Goal: Task Accomplishment & Management: Use online tool/utility

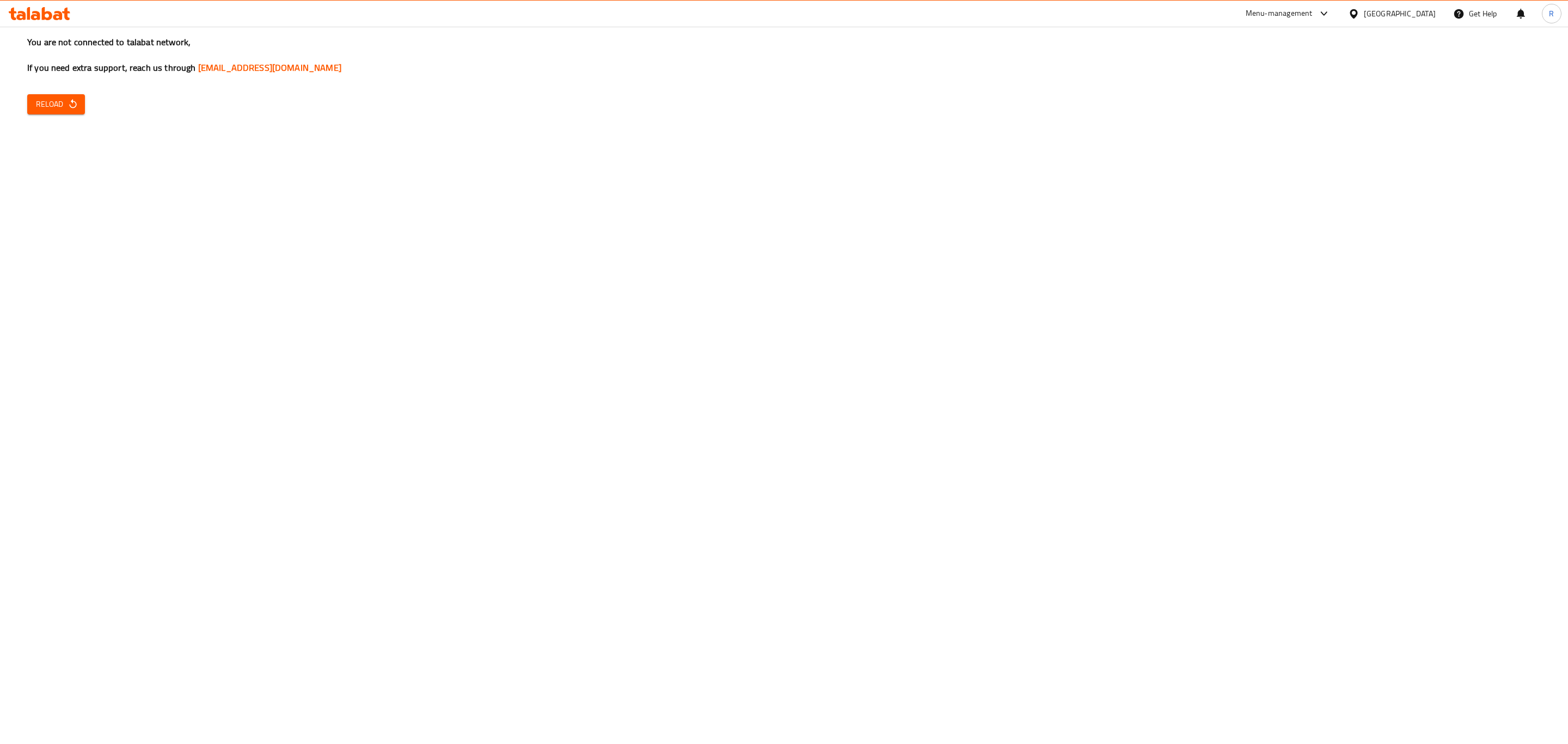
click at [38, 7] on icon at bounding box center [39, 13] width 61 height 13
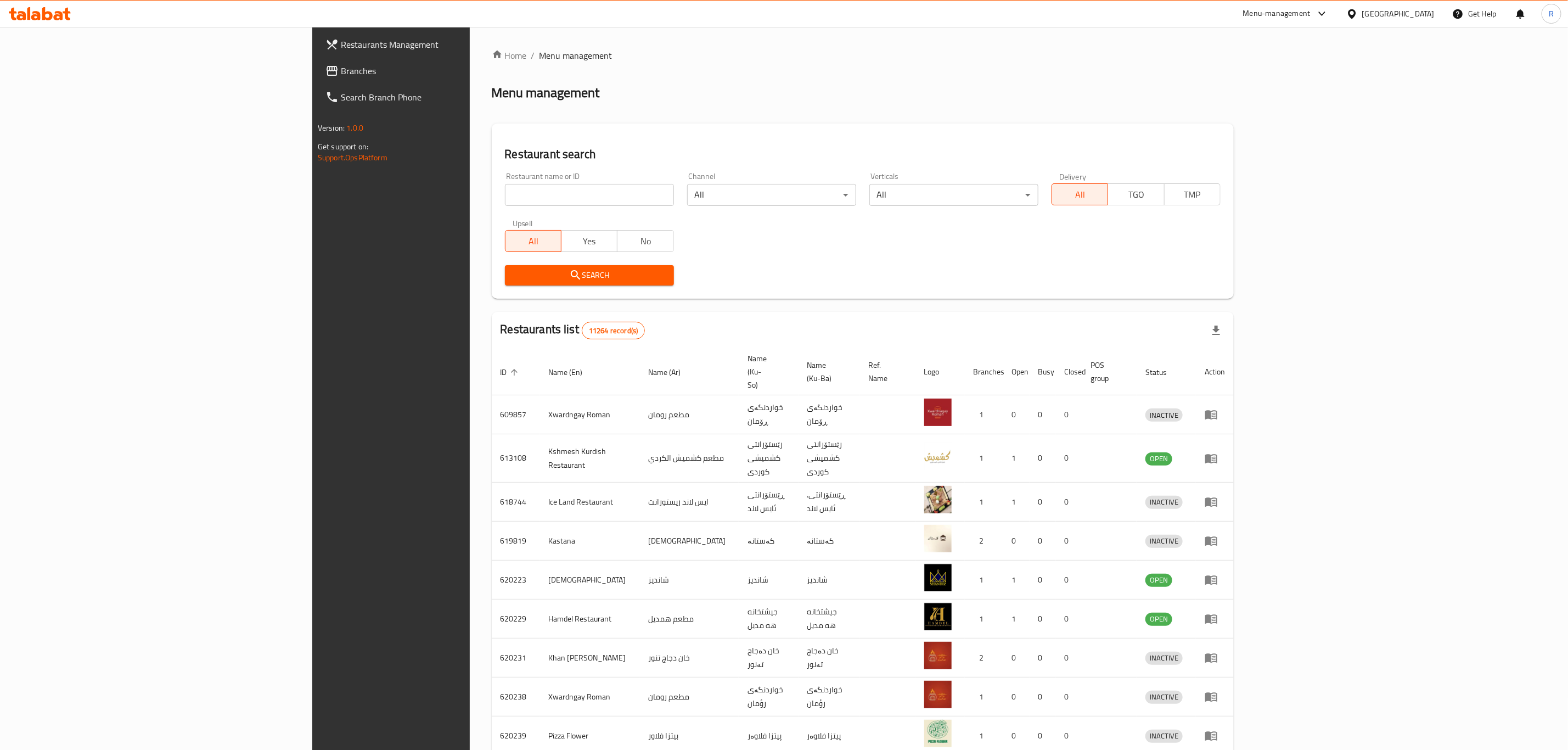
click at [505, 198] on input "search" at bounding box center [590, 195] width 169 height 22
type input "ali baba"
click button "Search" at bounding box center [590, 275] width 169 height 20
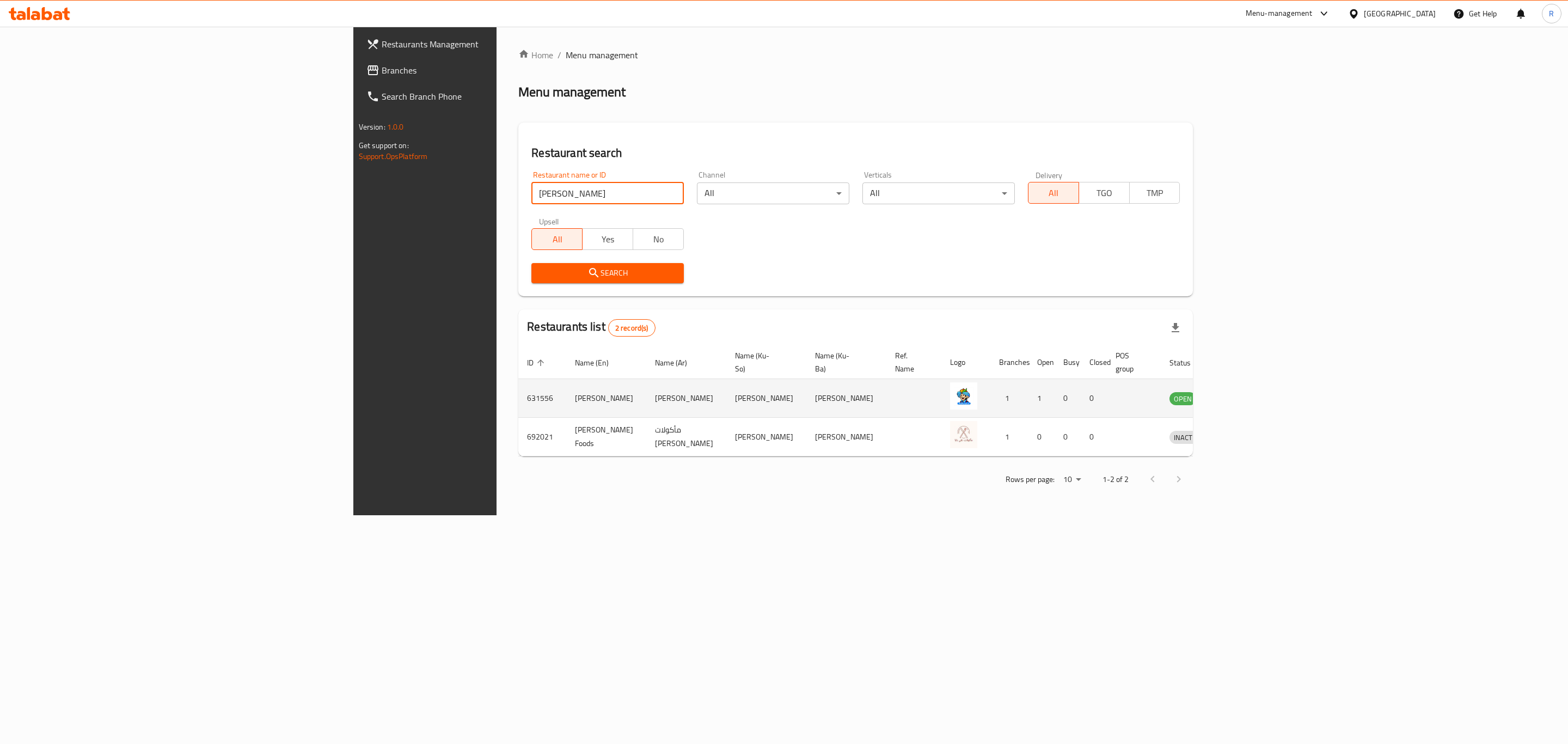
click at [1241, 391] on icon "enhanced table" at bounding box center [1234, 398] width 13 height 13
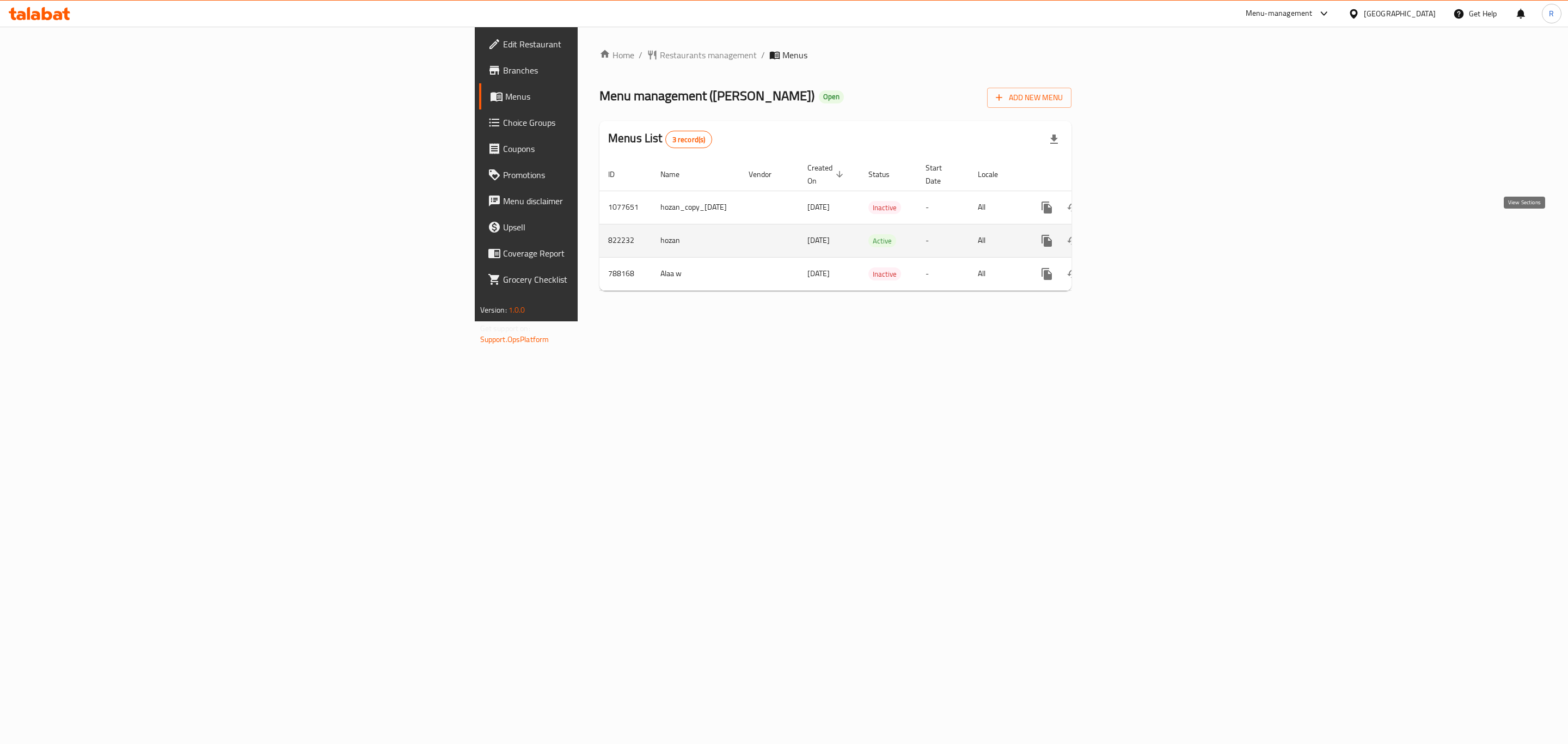
click at [1132, 234] on icon "enhanced table" at bounding box center [1125, 240] width 13 height 13
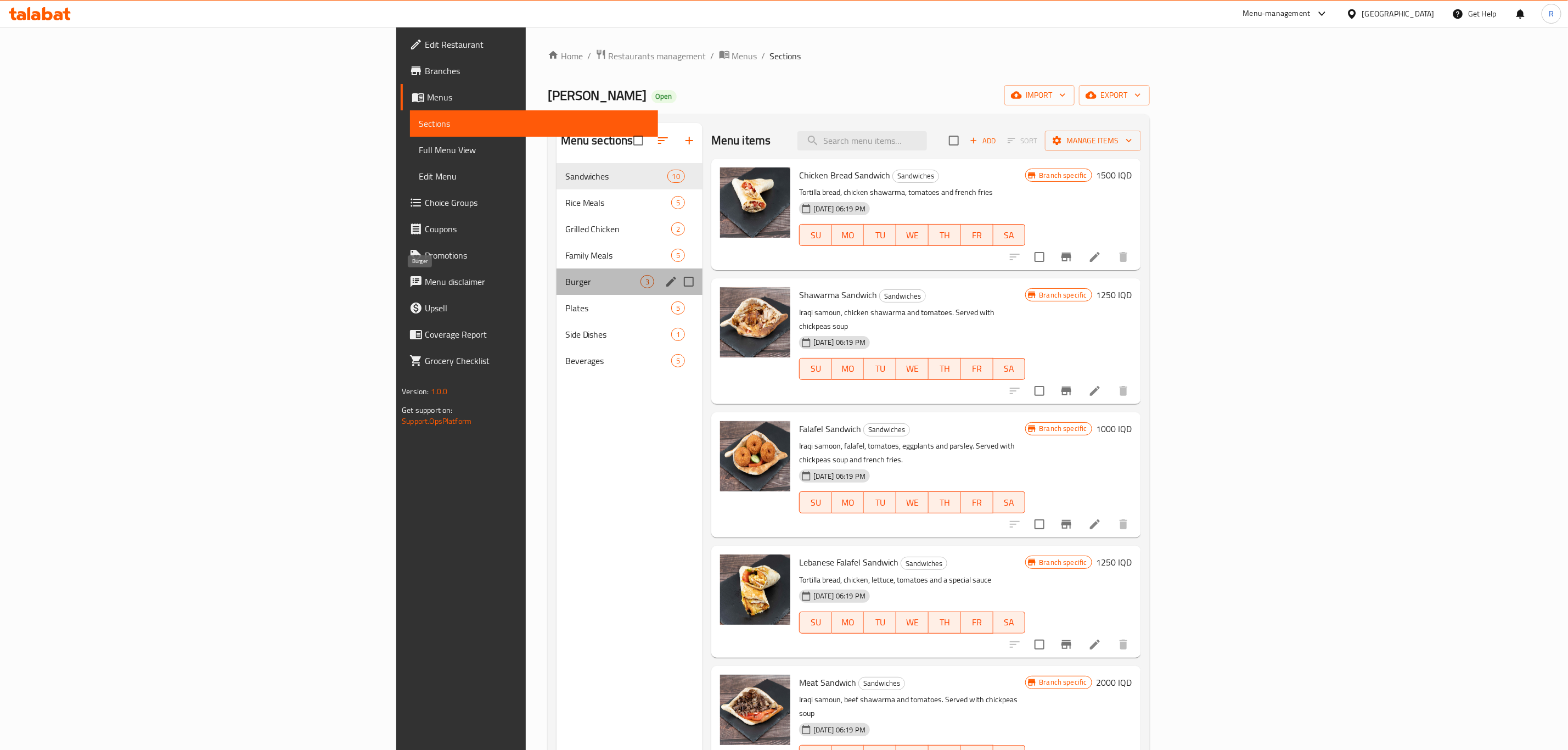
click at [565, 275] on span "Burger" at bounding box center [603, 282] width 75 height 13
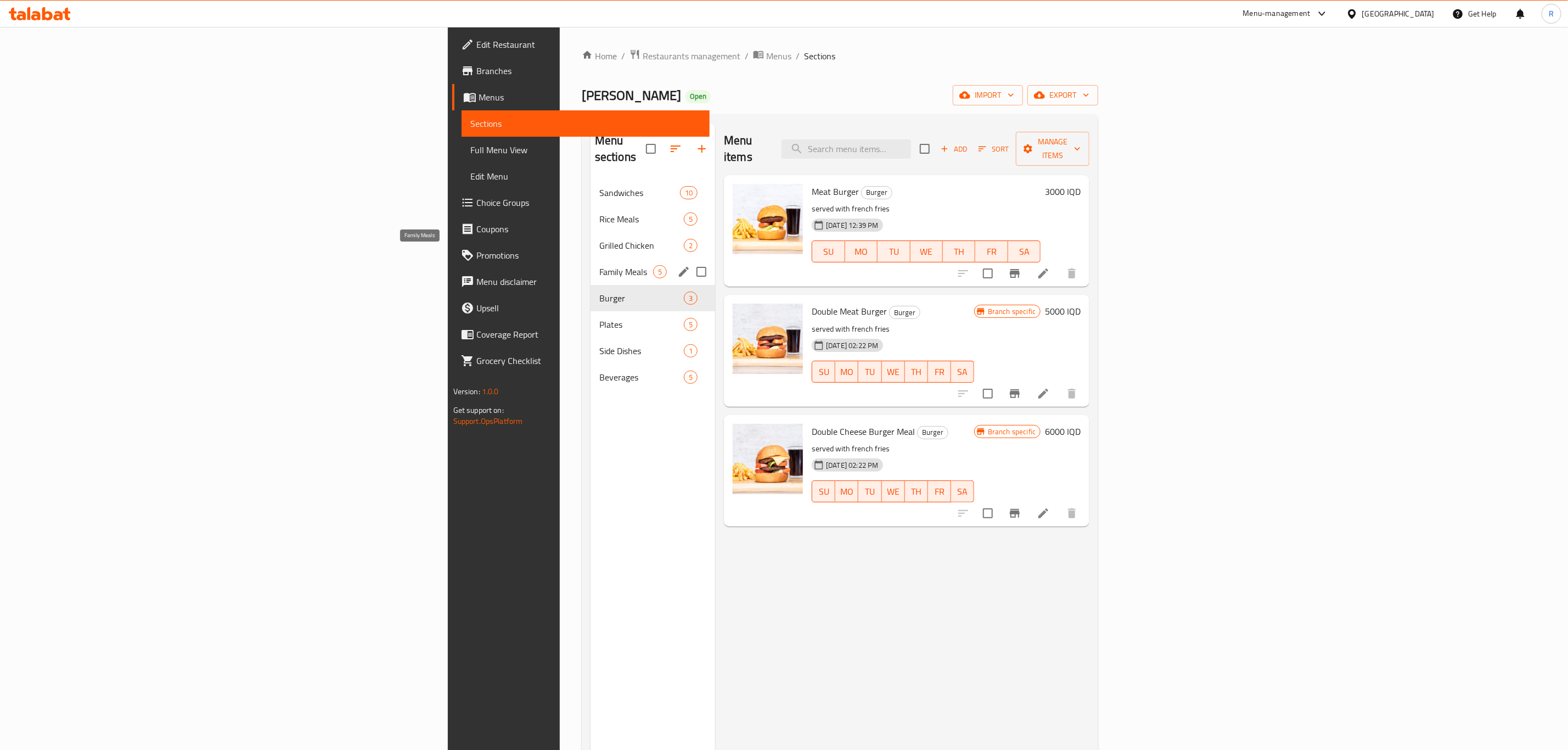
click at [599, 265] on span "Family Meals" at bounding box center [626, 271] width 54 height 13
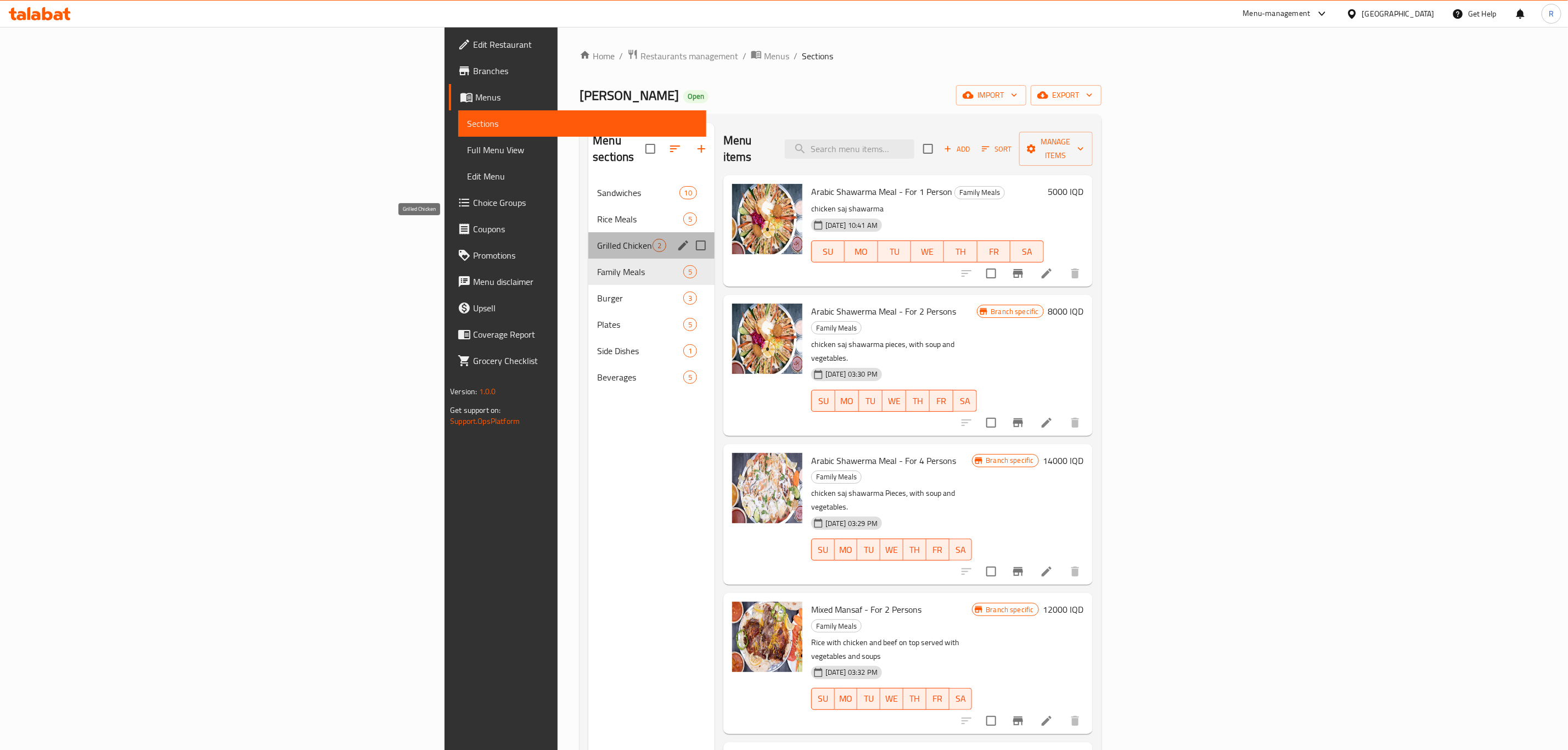
click at [597, 239] on span "Grilled Chicken" at bounding box center [625, 246] width 55 height 13
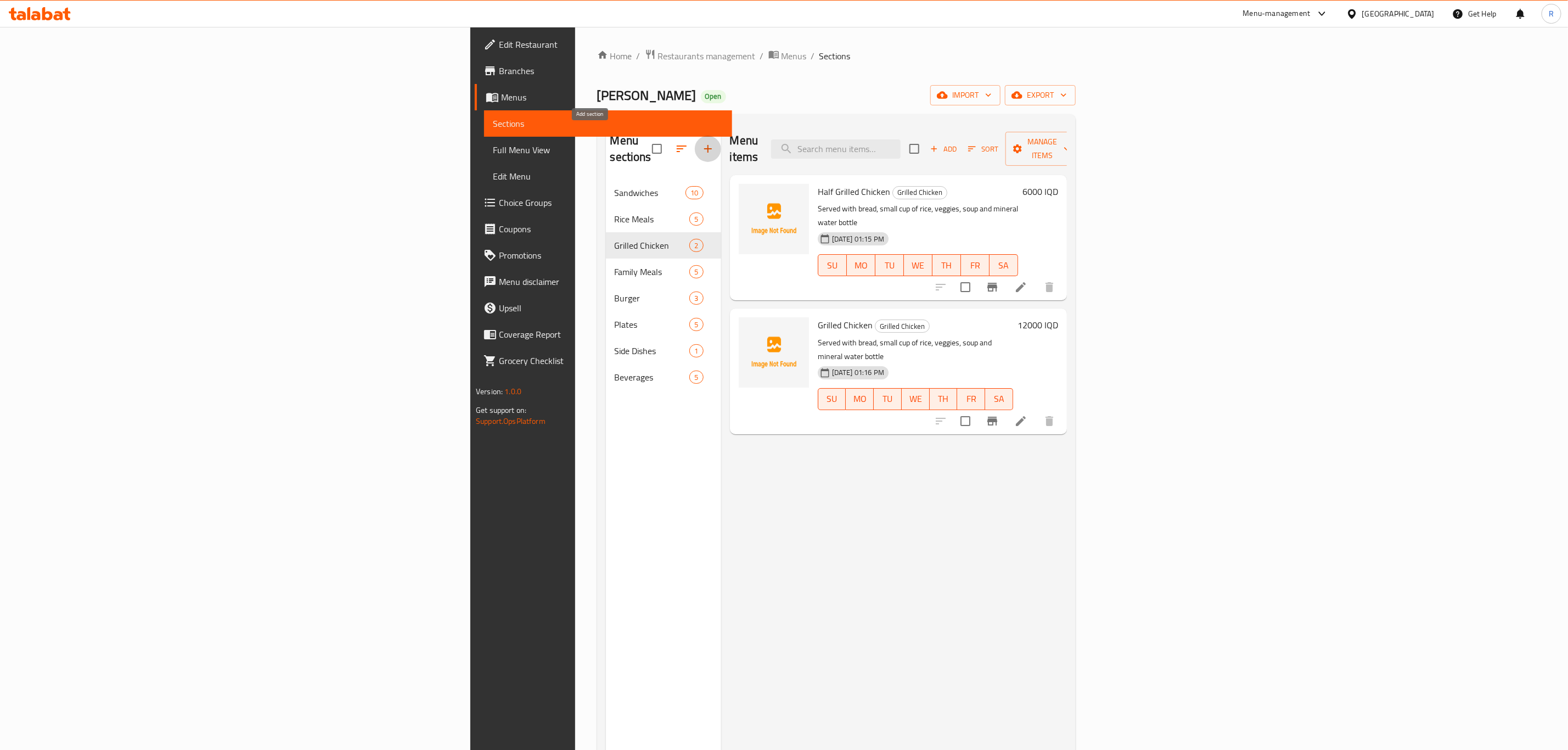
click at [704, 145] on icon "button" at bounding box center [708, 149] width 8 height 8
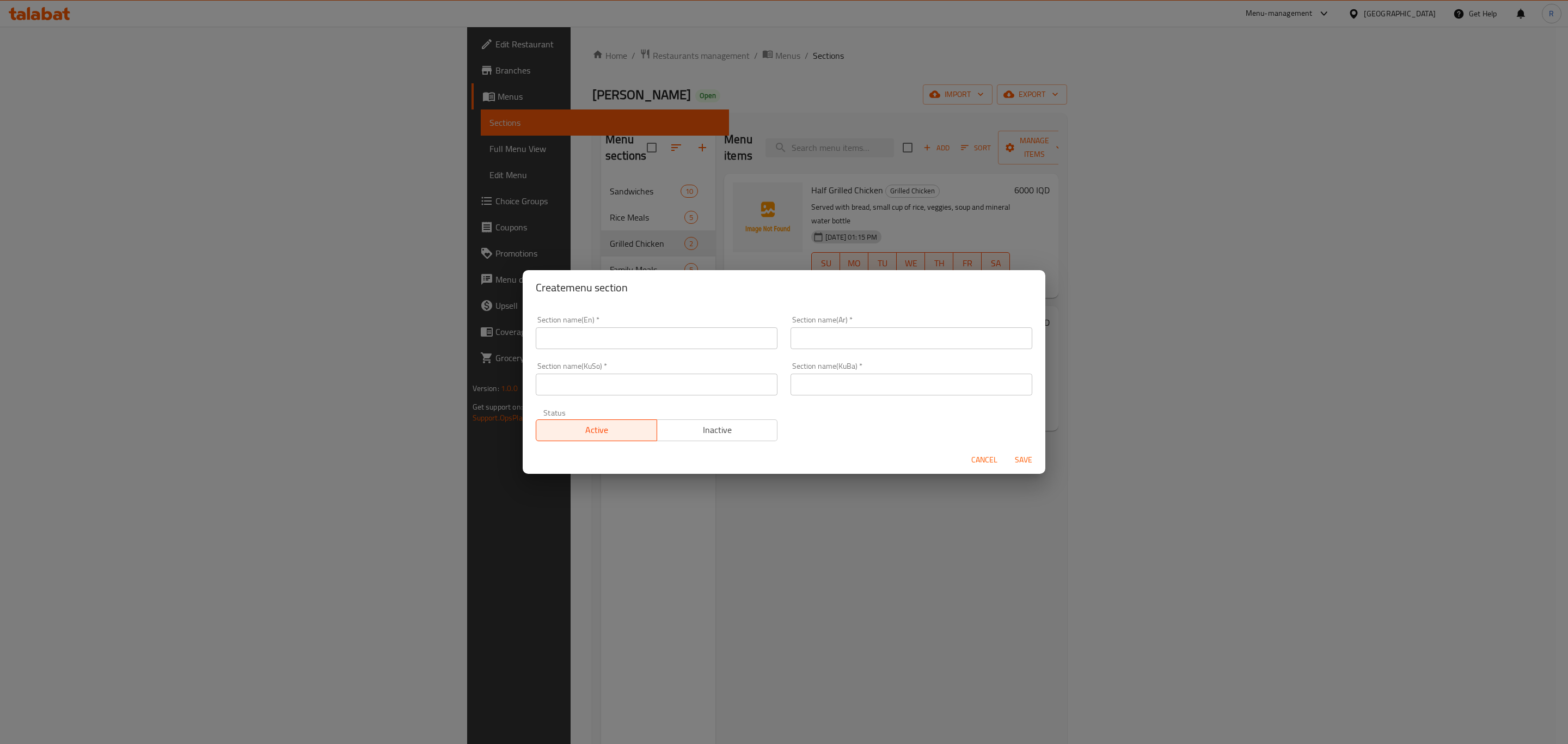
click at [635, 335] on input "text" at bounding box center [656, 339] width 242 height 22
type input "w"
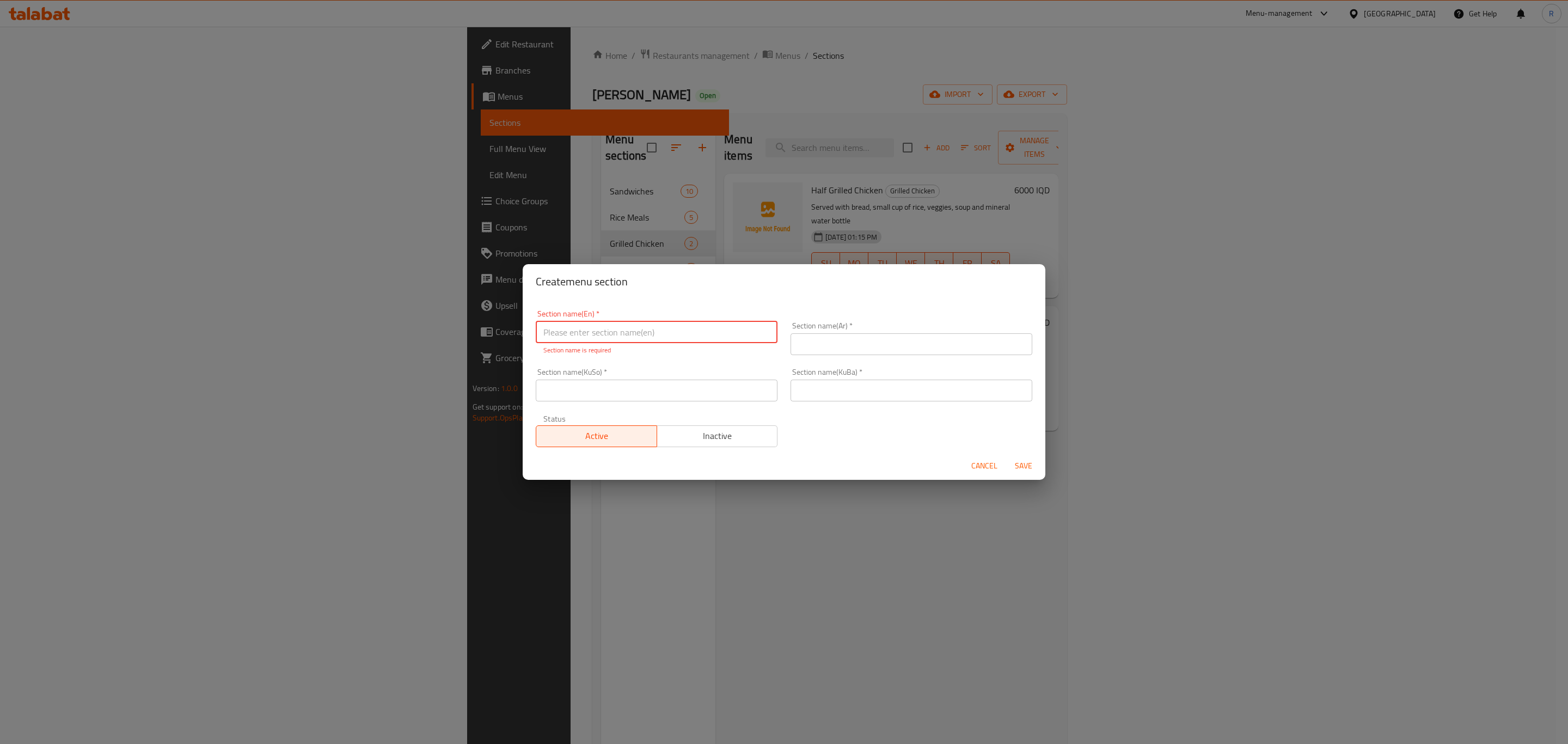
paste input "Western Dishes"
type input "Western Dishes"
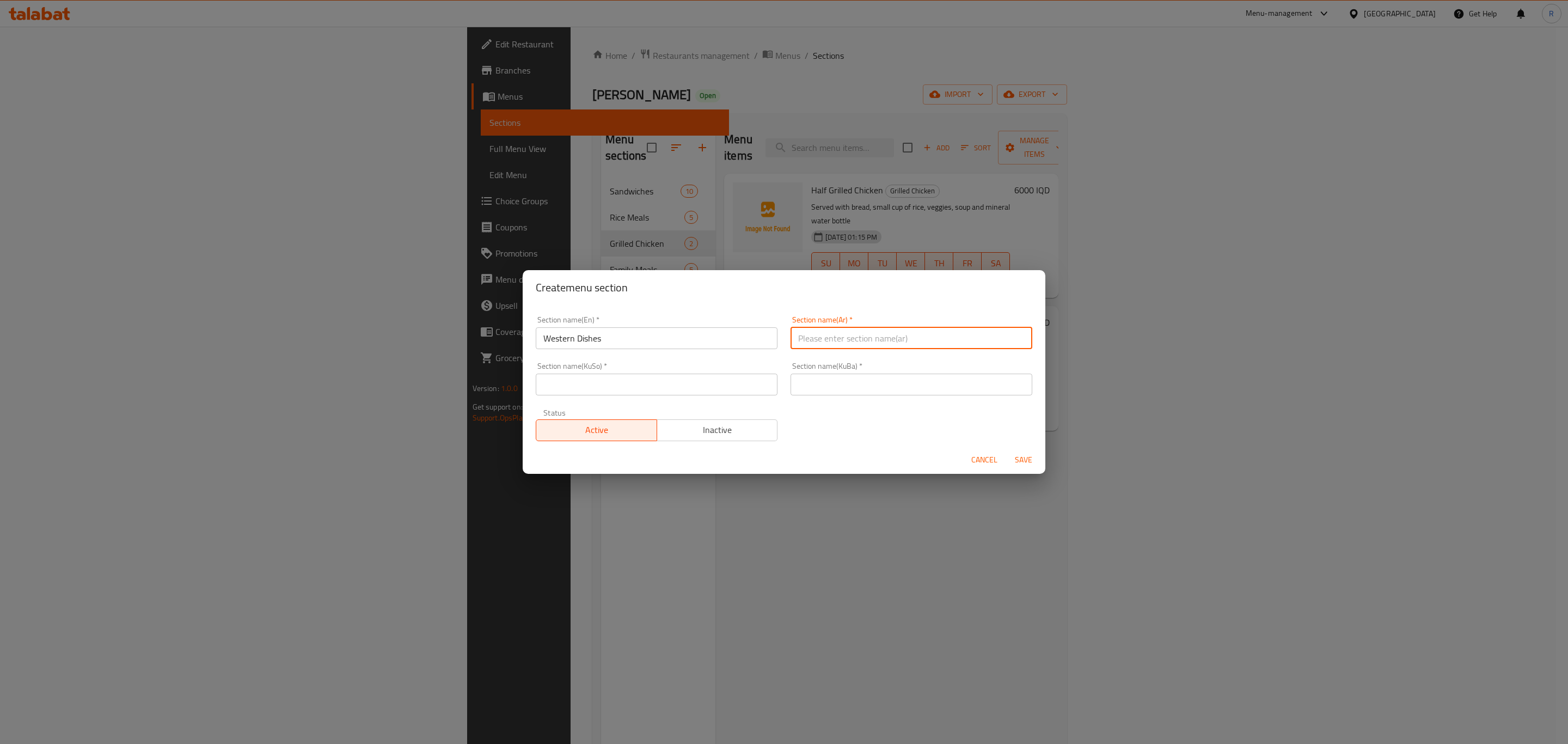
paste input "الأطباق غربية"
type input "الأطباق غربية"
click at [822, 383] on input "text" at bounding box center [912, 384] width 242 height 22
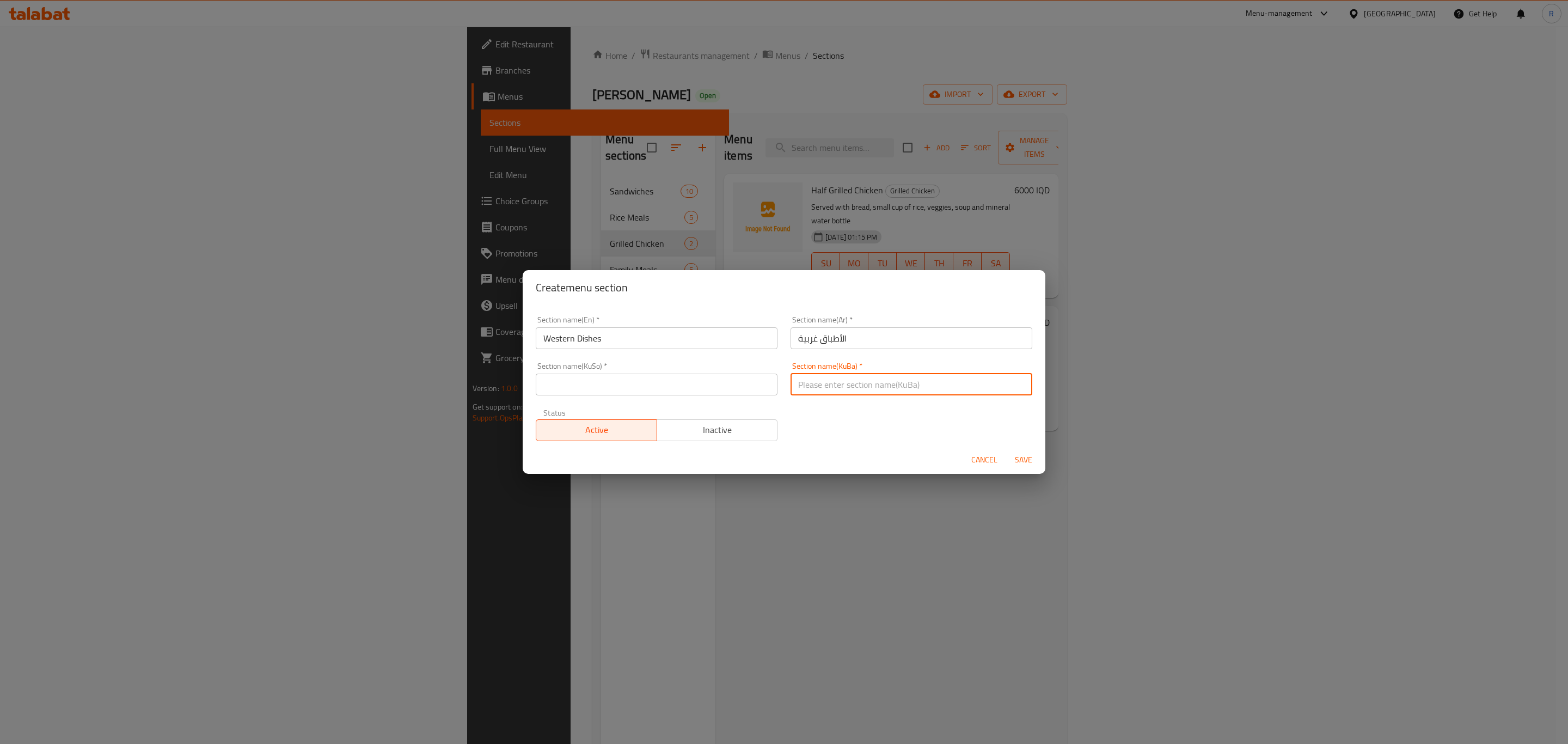
paste input "قاپە ڕۆژئاواییەکان"
type input "قاپە ڕۆژئاواییەکان"
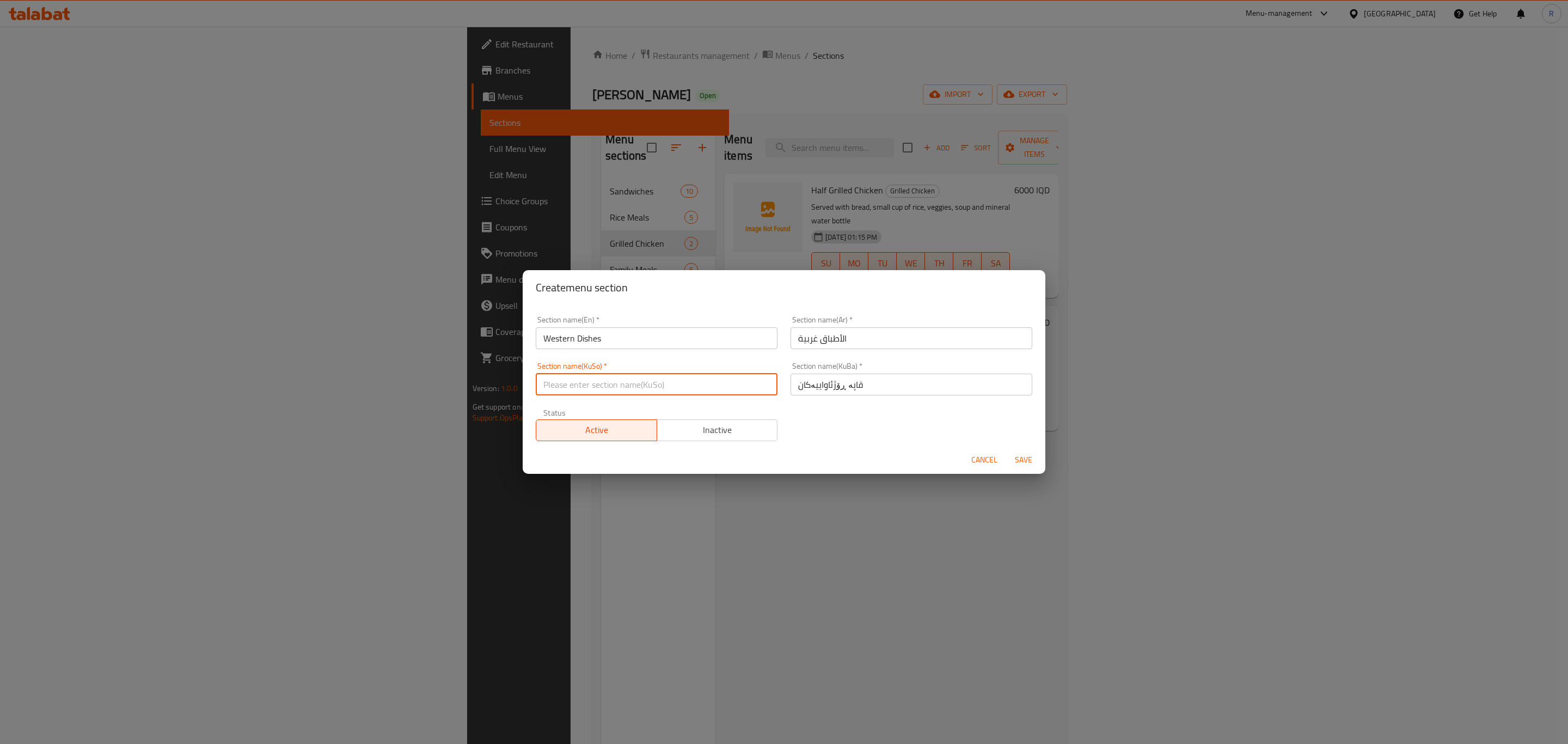
paste input "قاپە ڕۆژئاواییەکان"
type input "قاپە ڕۆژئاواییەکان"
click at [1020, 458] on span "Save" at bounding box center [1024, 460] width 26 height 14
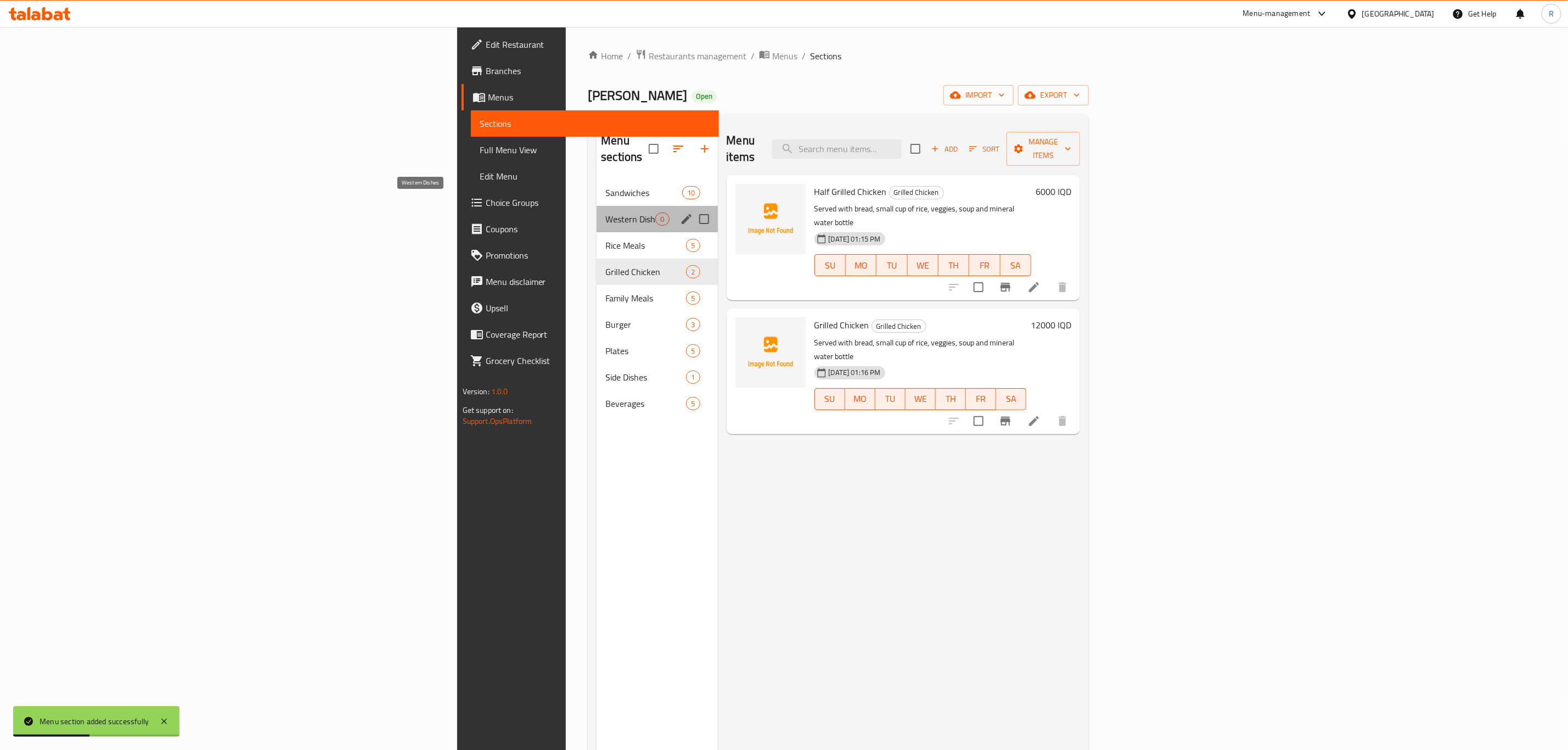
click at [605, 213] on span "Western Dishes" at bounding box center [630, 219] width 50 height 13
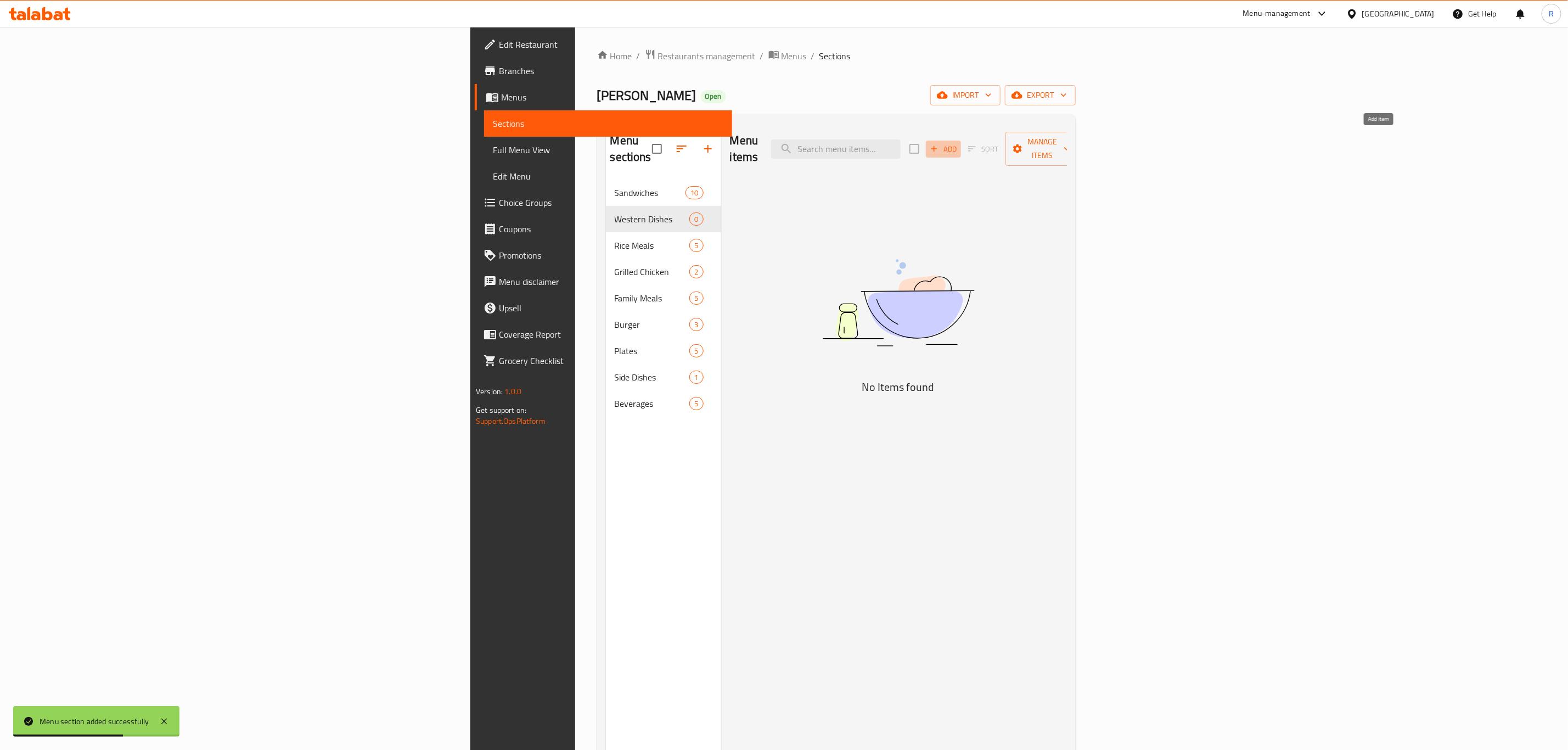
click at [939, 144] on icon "button" at bounding box center [934, 148] width 10 height 10
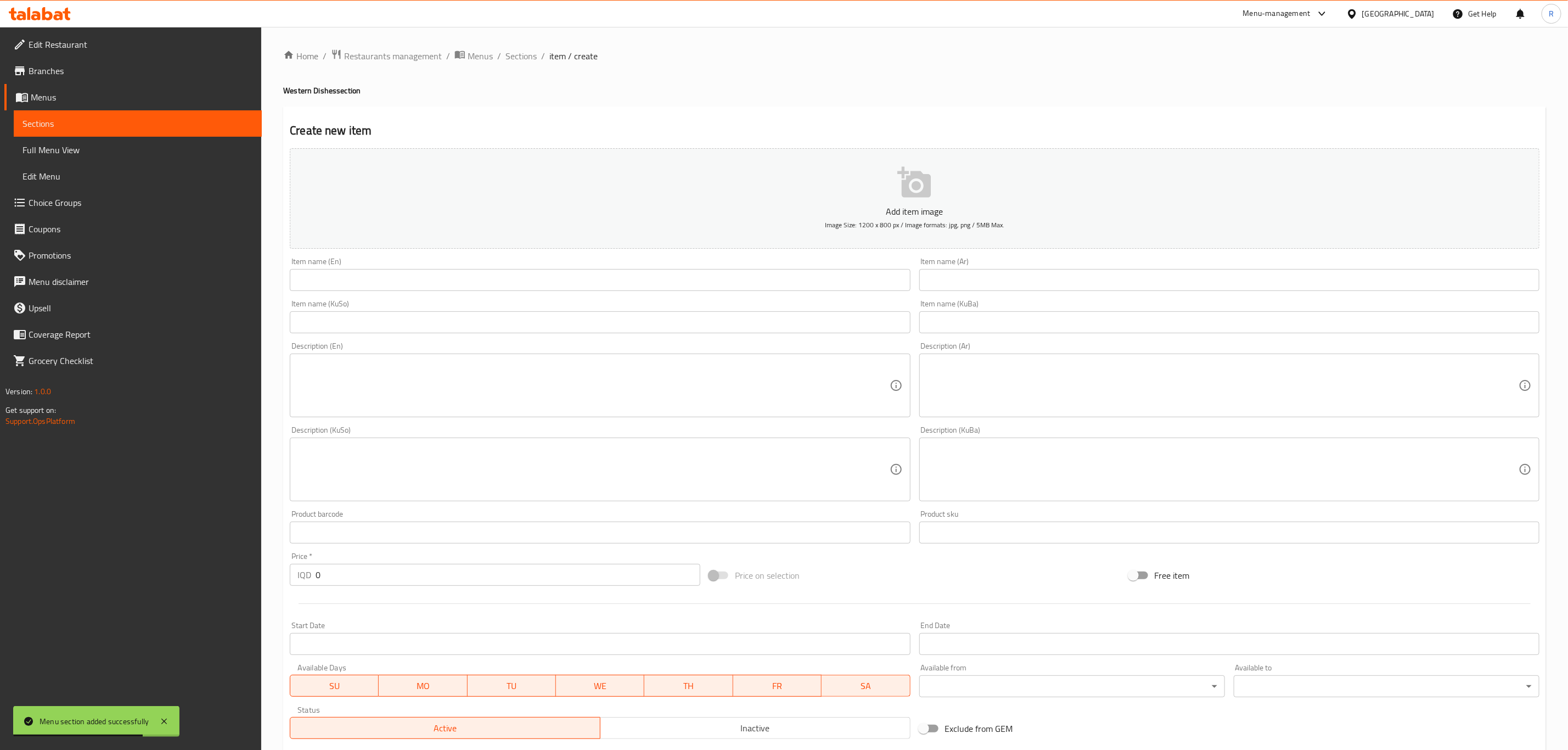
click at [681, 283] on input "text" at bounding box center [600, 280] width 620 height 22
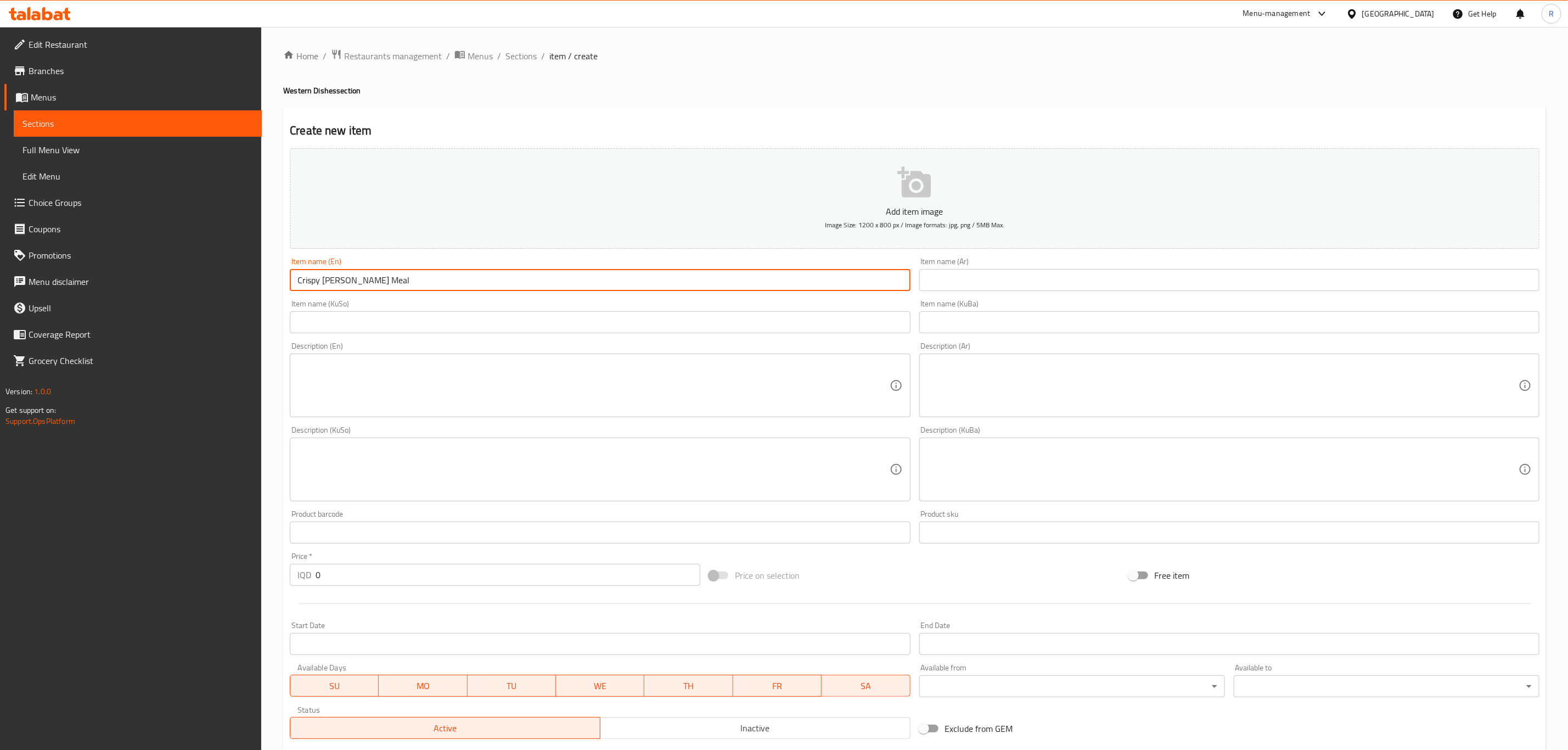
drag, startPoint x: 341, startPoint y: 282, endPoint x: 318, endPoint y: 282, distance: 23.0
click at [318, 282] on input "Crispy Rizo Meal" at bounding box center [600, 280] width 620 height 22
type input "Crispy Meal"
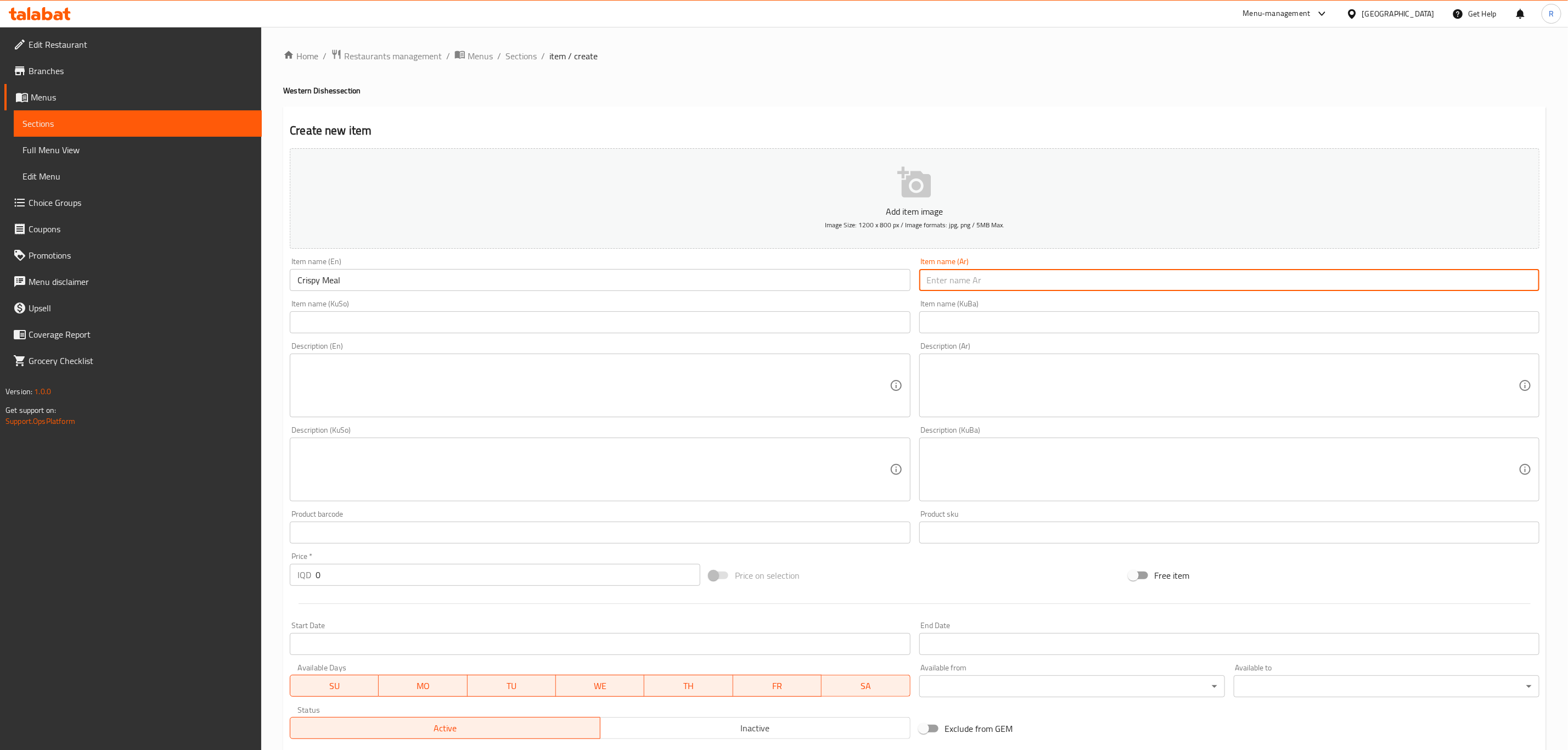
click at [998, 287] on input "text" at bounding box center [1229, 280] width 620 height 22
type input "ك"
type input "وجبة كريسبي"
click at [982, 322] on input "text" at bounding box center [1229, 322] width 620 height 22
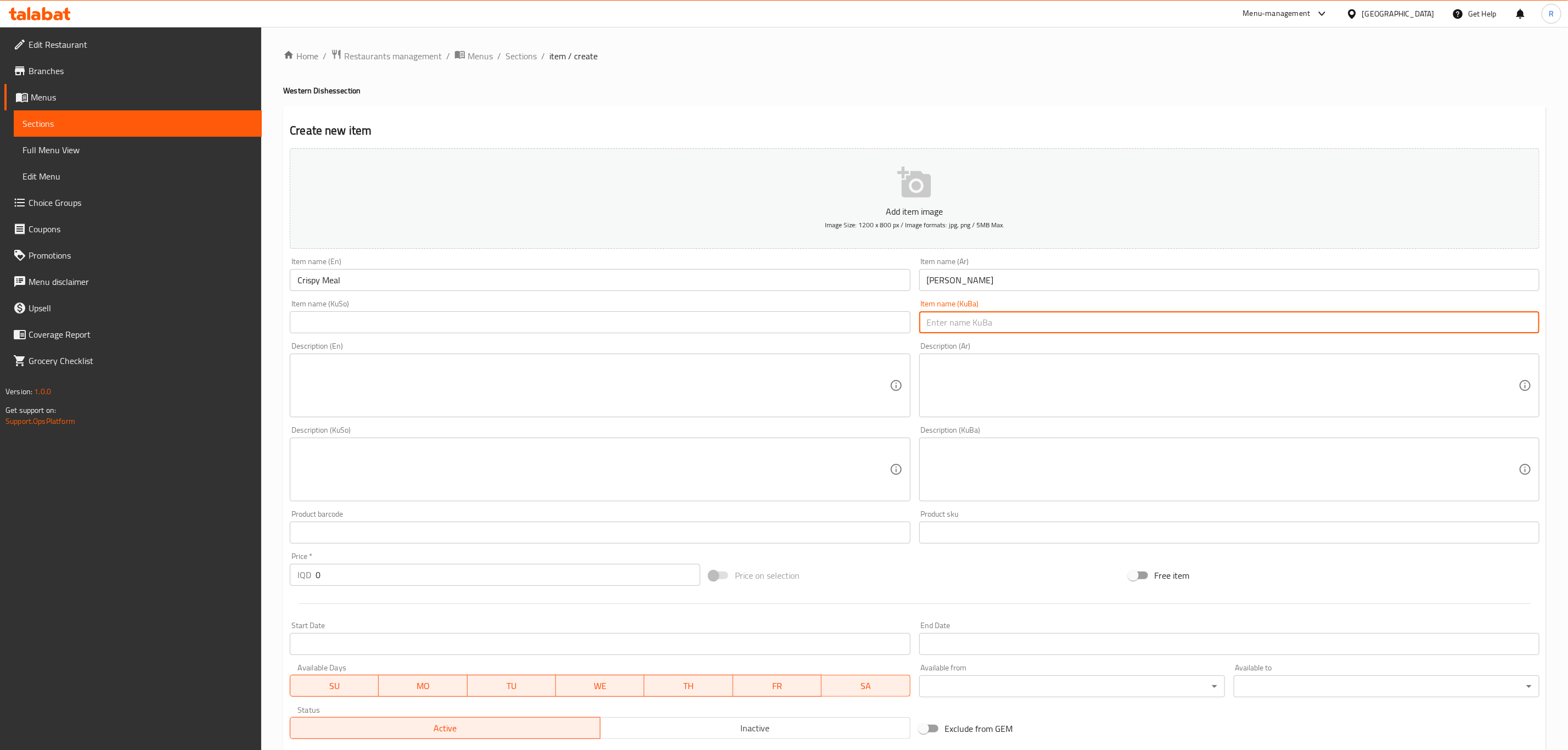
paste input "ژەمی کریسبی"
type input "ژەمی کریسبی"
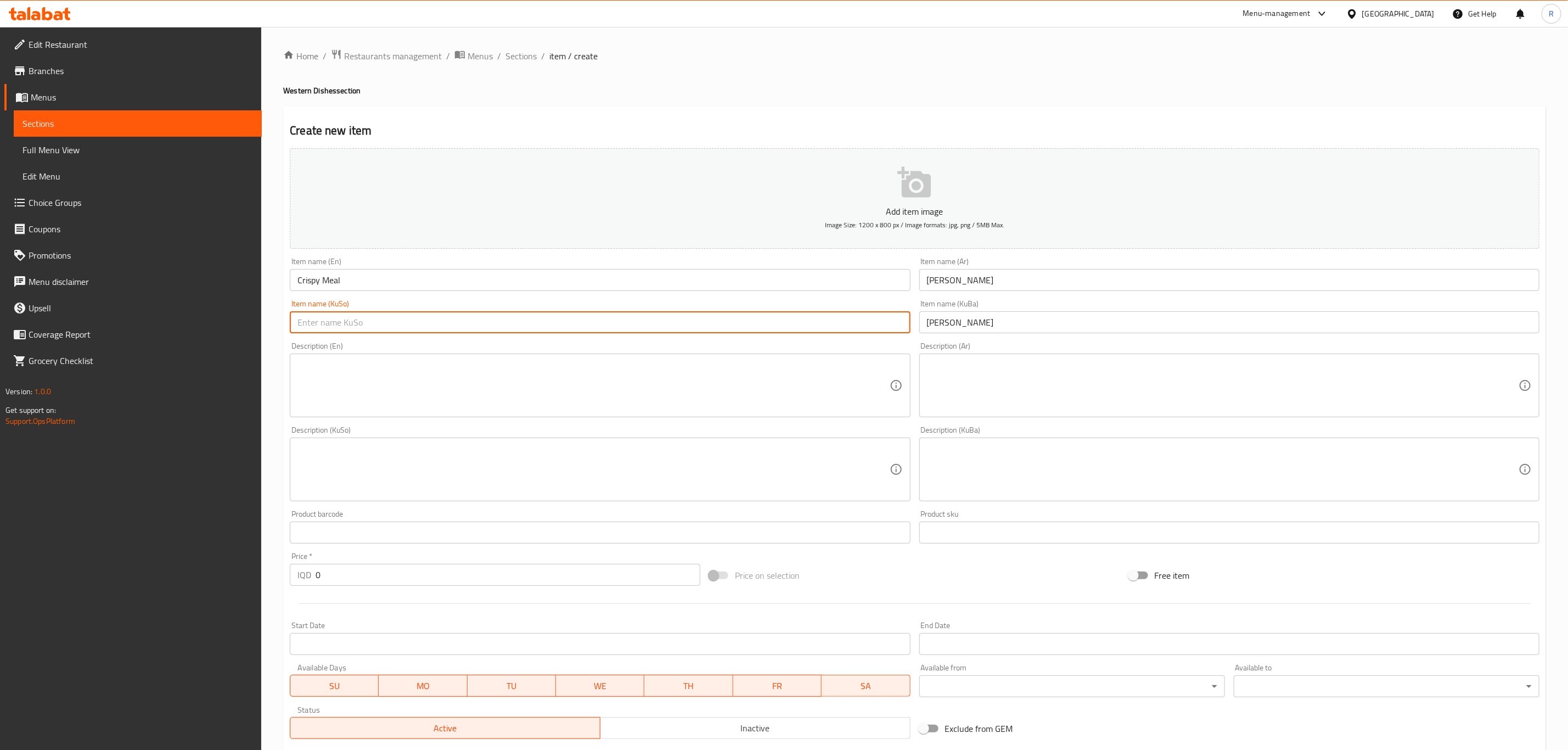
click at [396, 325] on input "text" at bounding box center [600, 322] width 620 height 22
paste input "ژەمی کریسبی"
type input "ژەمی کریسبی"
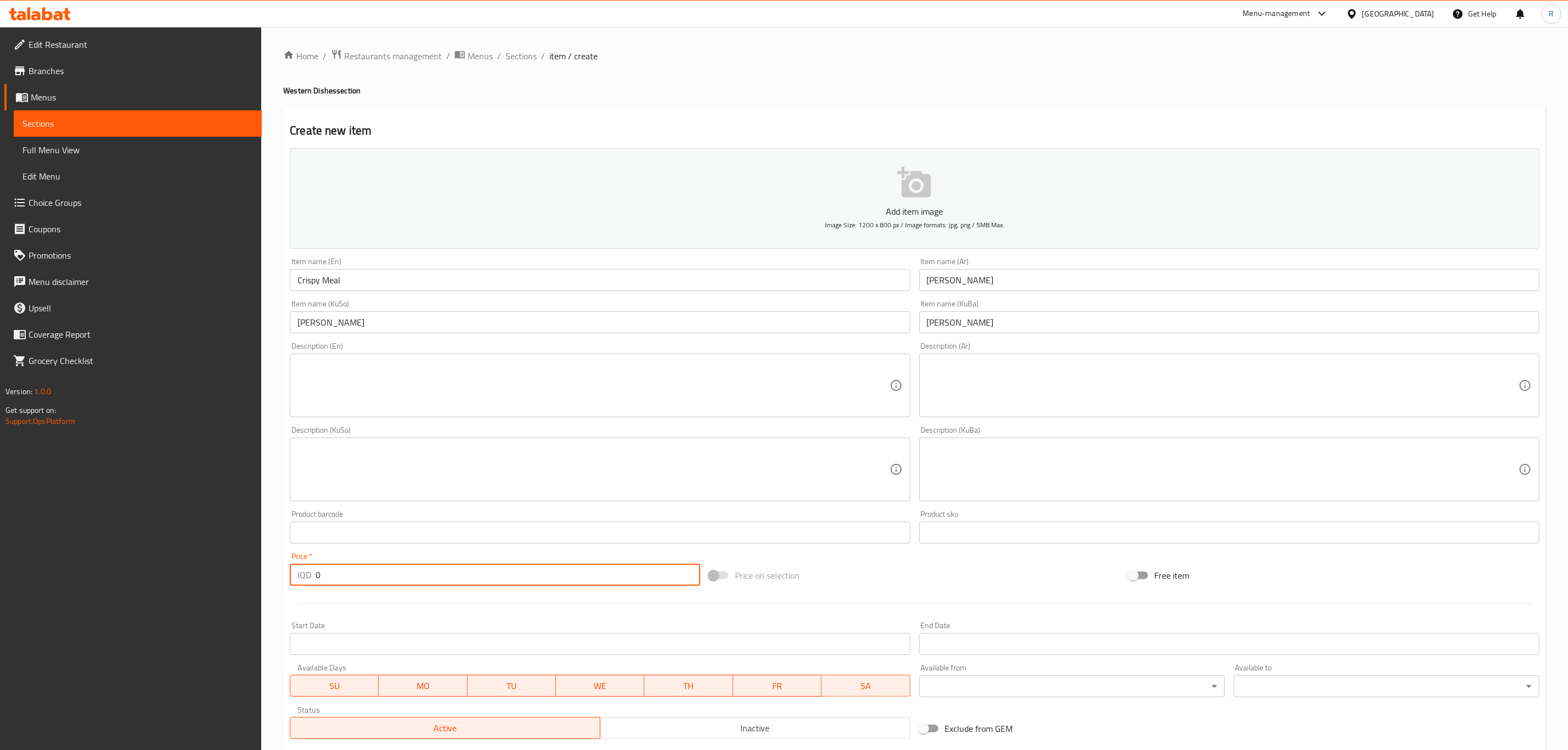
click at [290, 573] on div "IQD 0 Price *" at bounding box center [495, 575] width 411 height 22
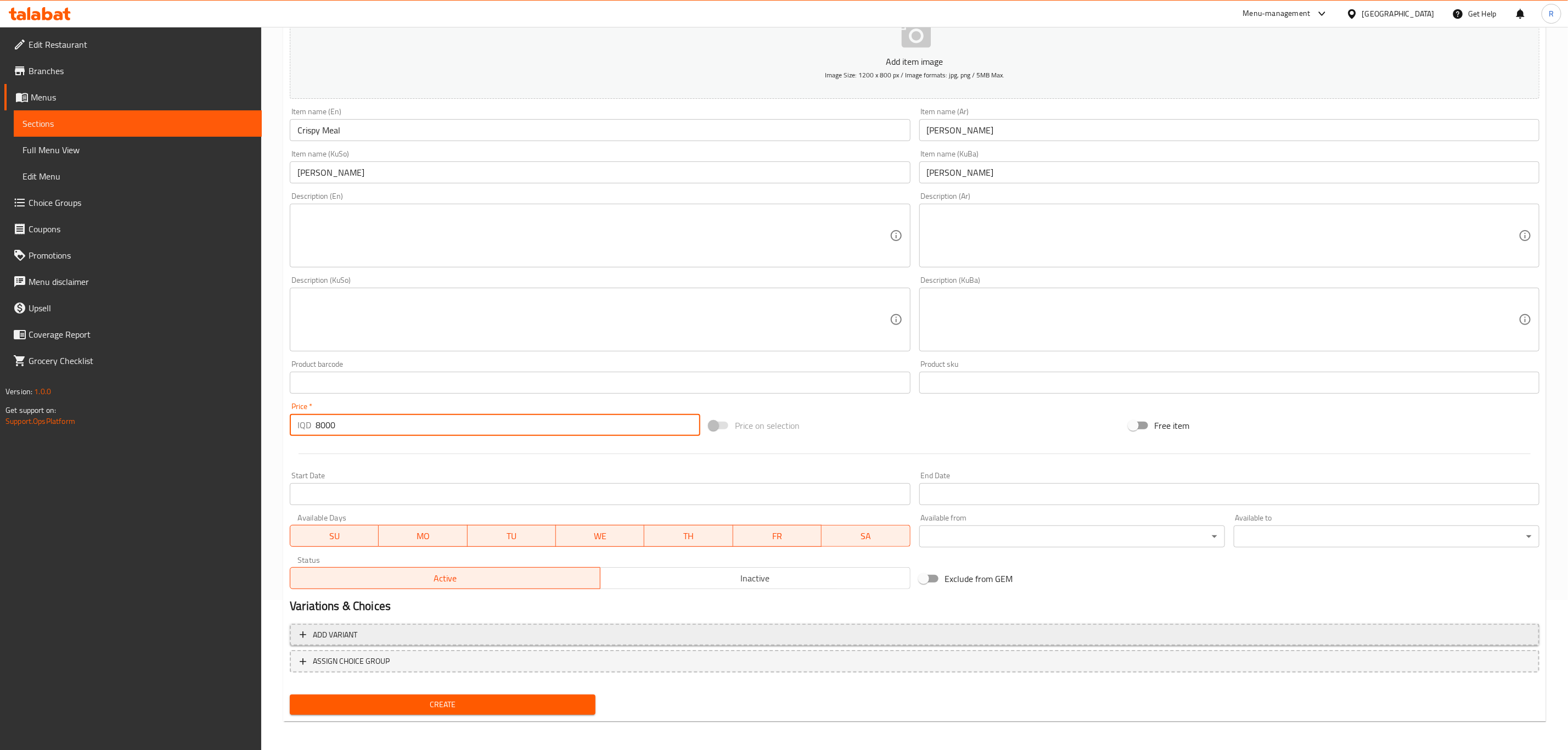
scroll to position [151, 0]
type input "8000"
drag, startPoint x: 416, startPoint y: 704, endPoint x: 423, endPoint y: 686, distance: 19.3
click at [416, 705] on span "Create" at bounding box center [443, 704] width 289 height 14
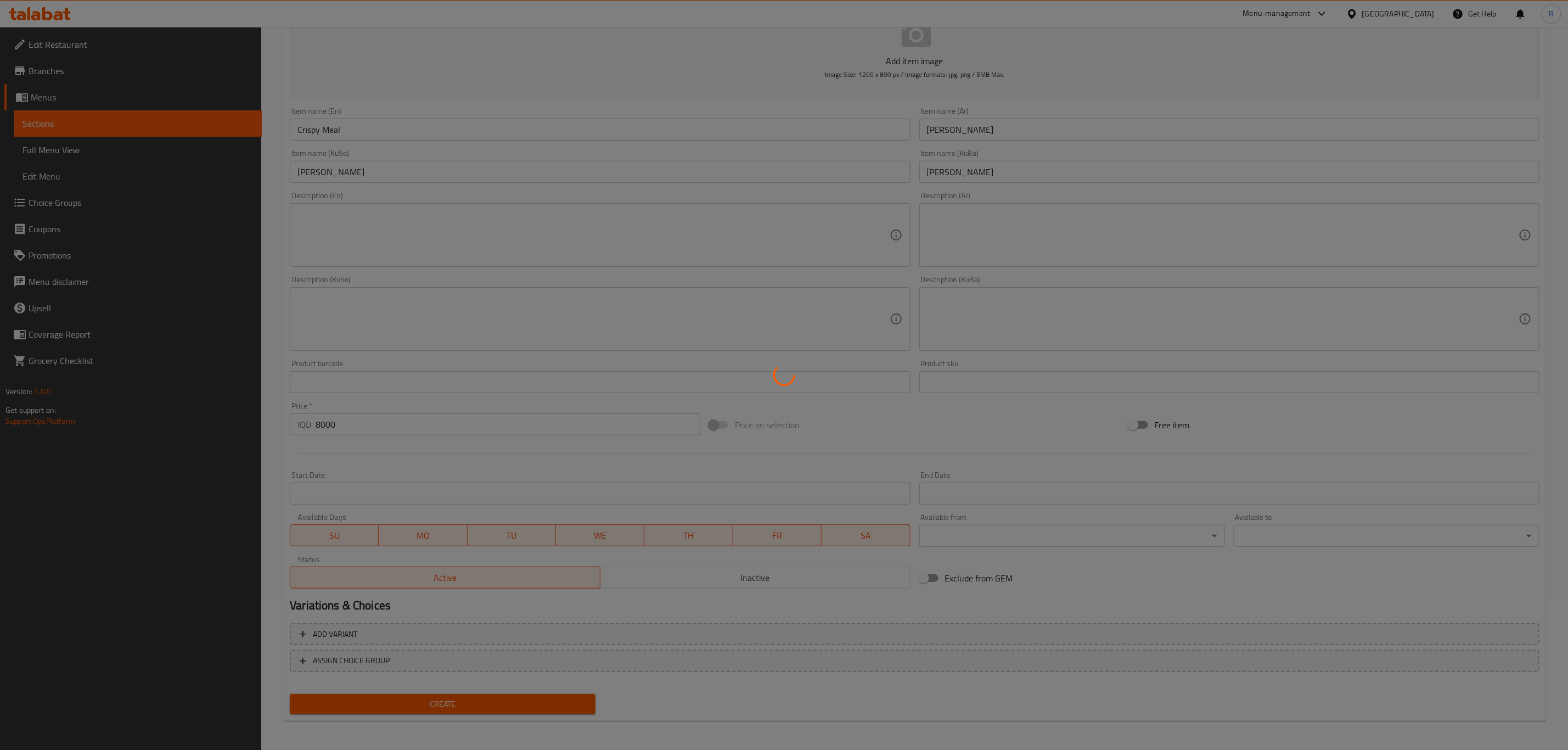
type input "0"
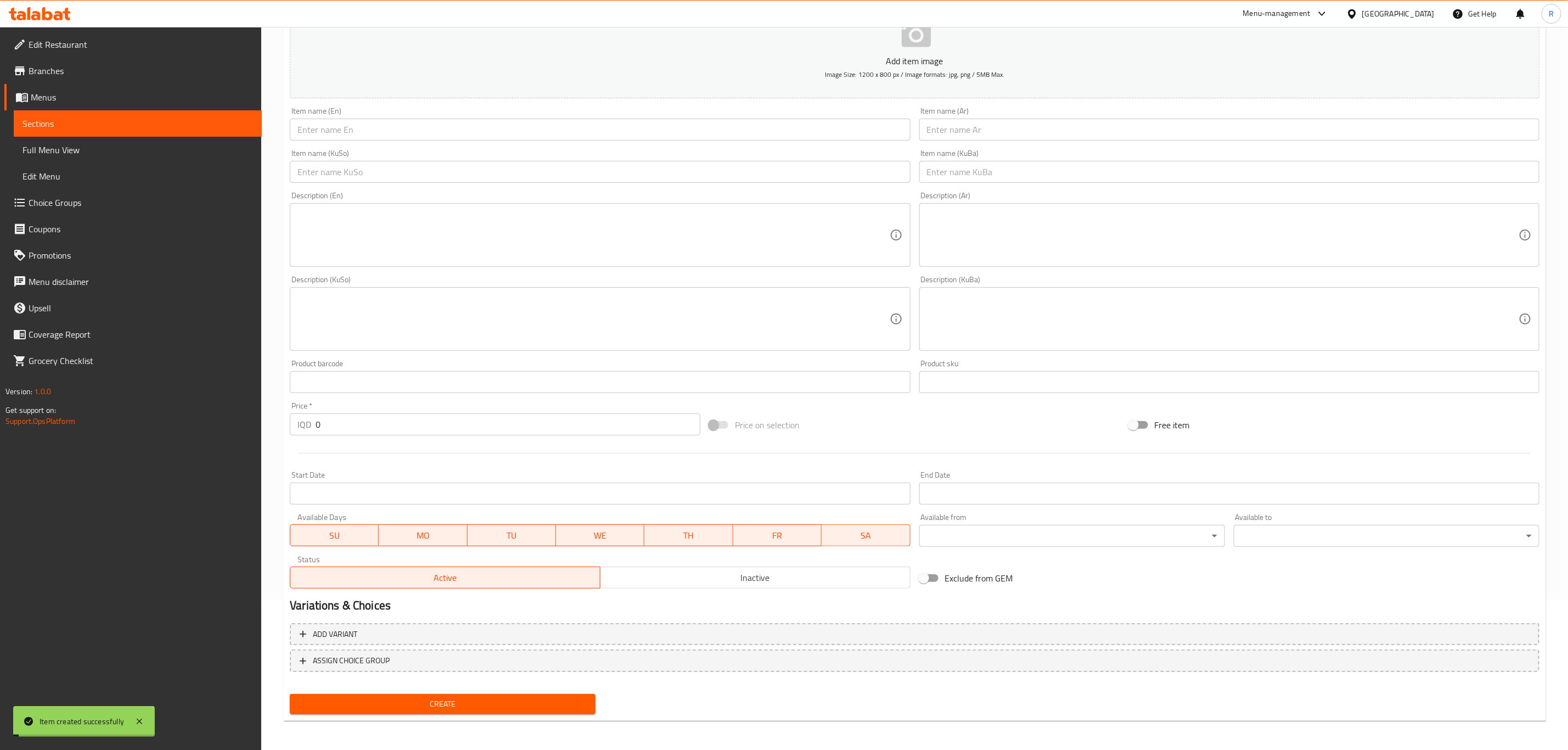
scroll to position [0, 0]
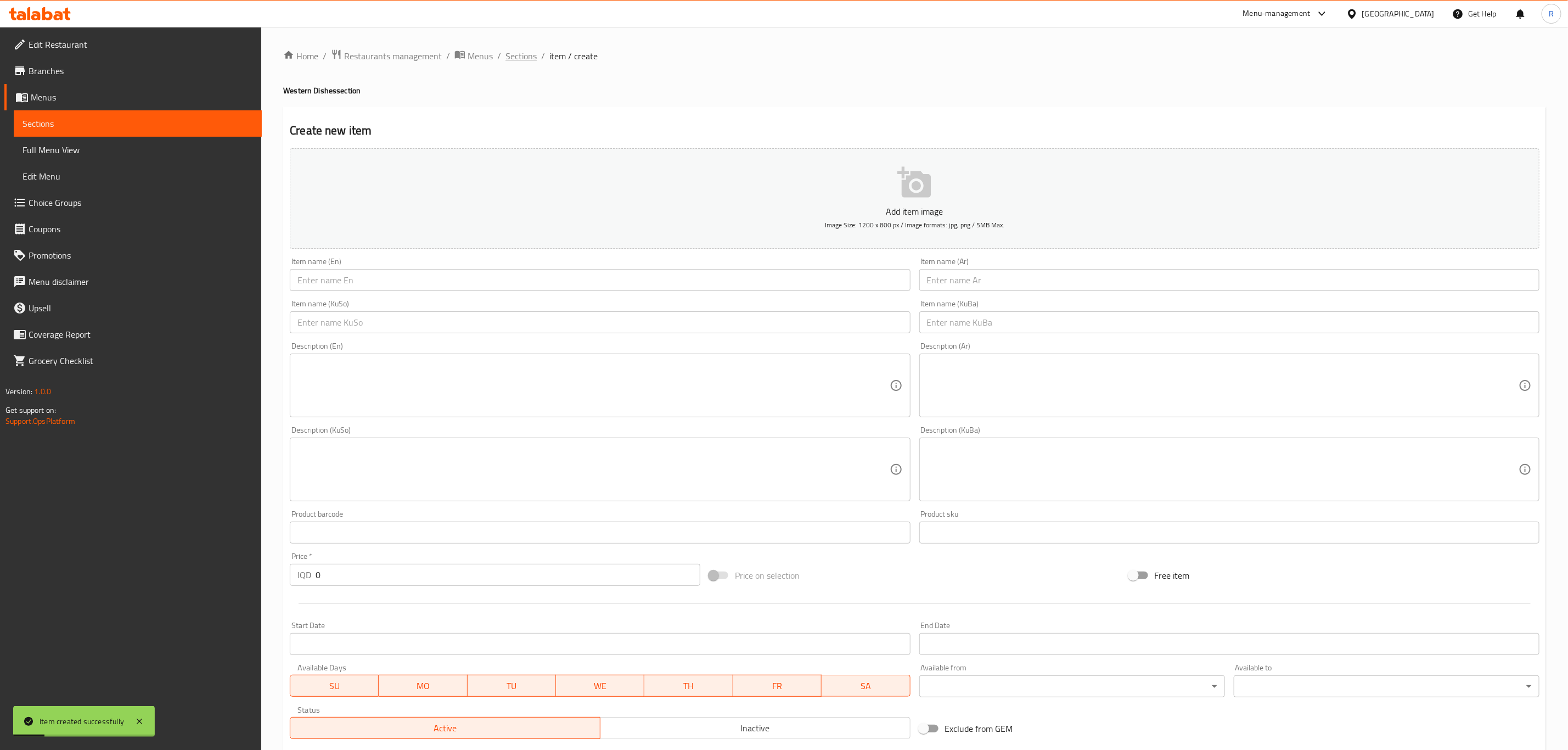
click at [513, 58] on span "Sections" at bounding box center [521, 56] width 31 height 13
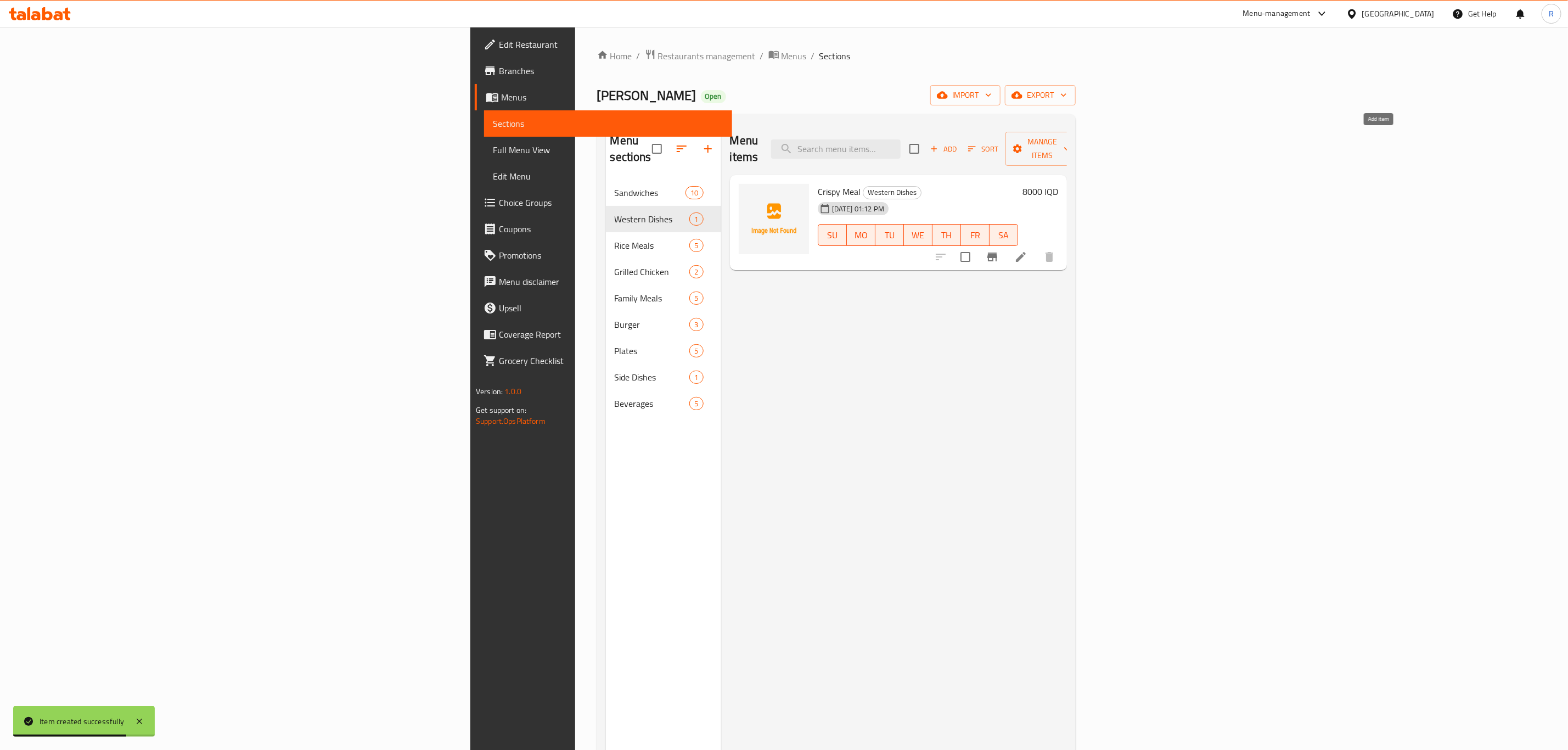
click at [939, 144] on icon "button" at bounding box center [934, 148] width 10 height 10
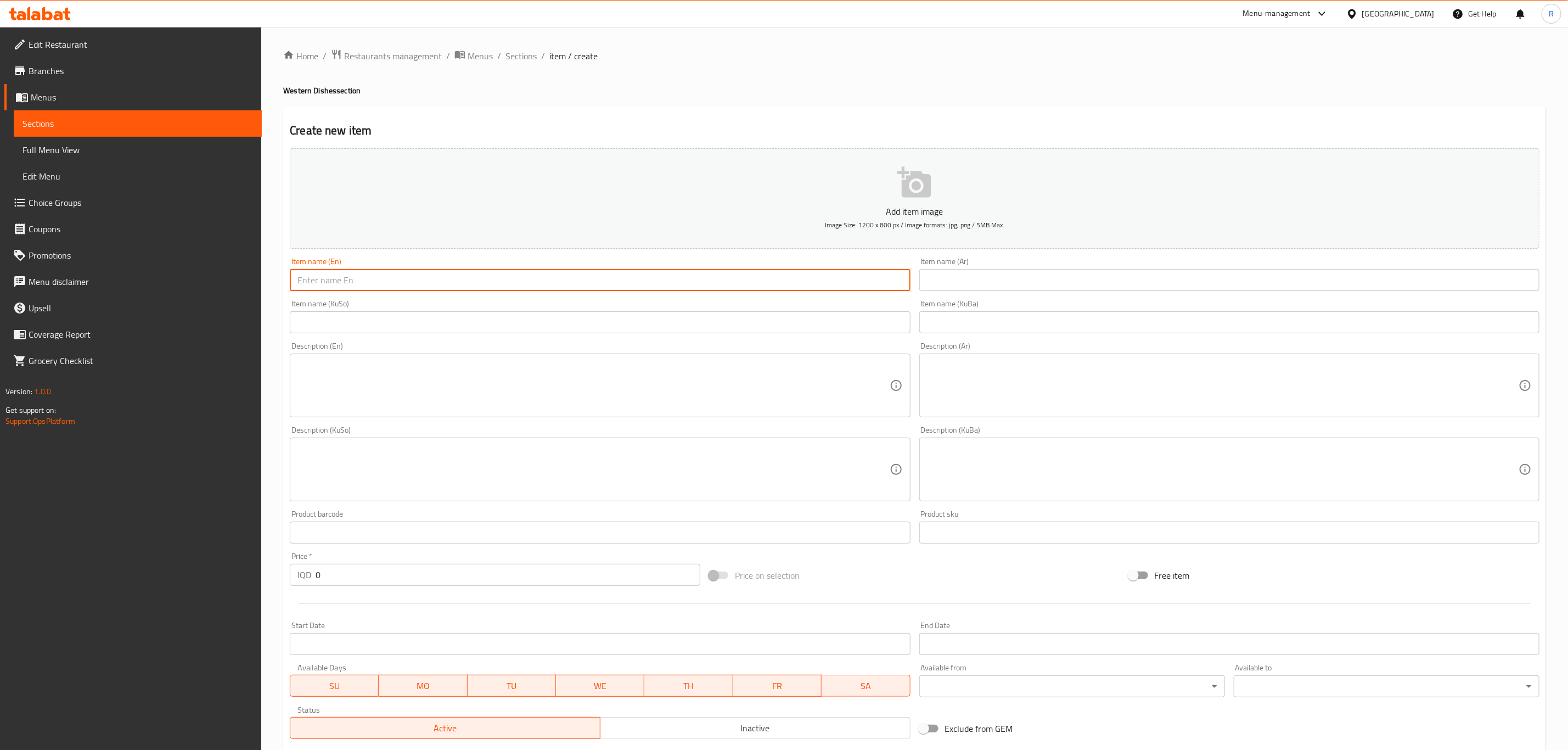
paste input "Kentucky Meal"
type input "Kentucky Meal"
click at [962, 275] on input "text" at bounding box center [1229, 280] width 620 height 22
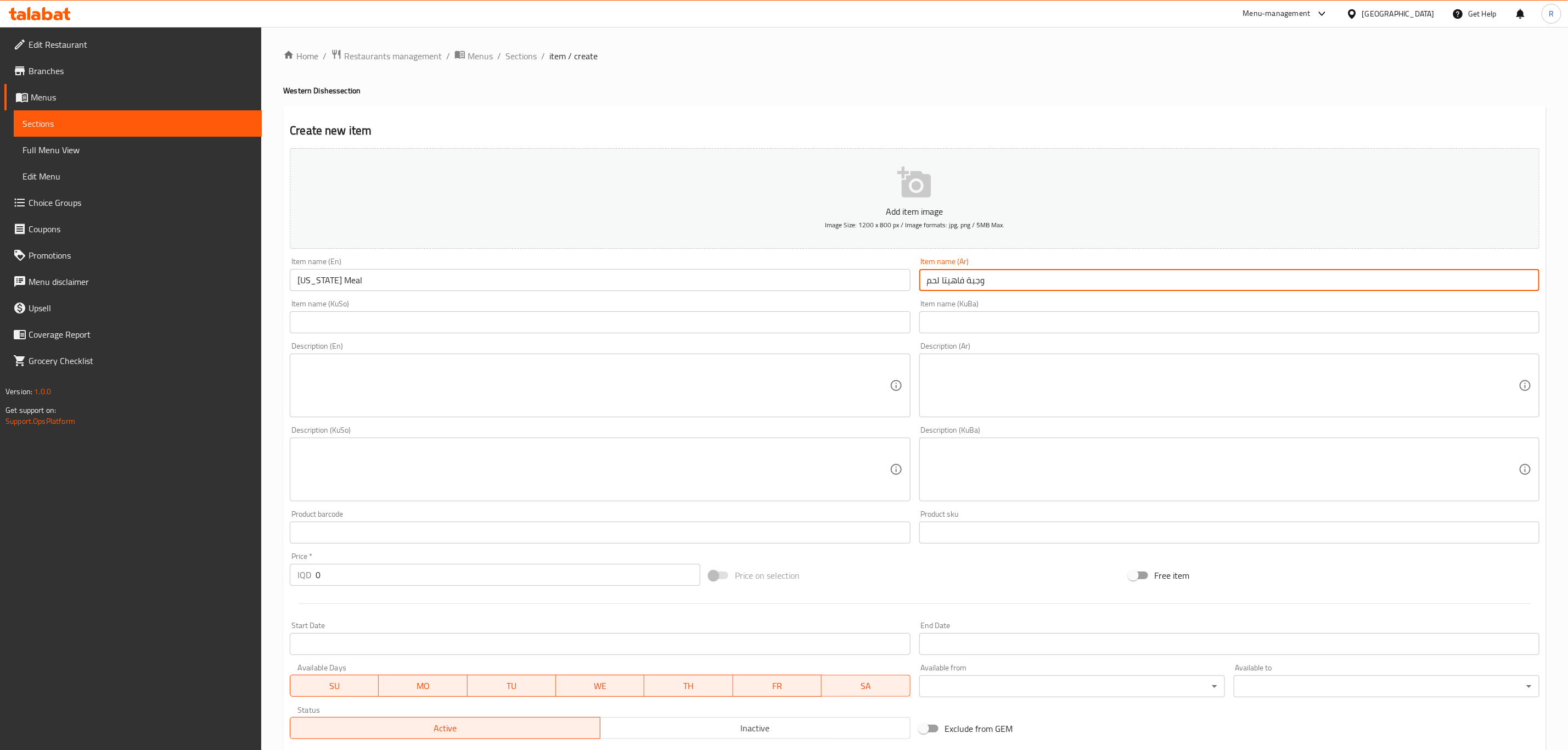
drag, startPoint x: 964, startPoint y: 281, endPoint x: 921, endPoint y: 285, distance: 43.2
click at [921, 285] on input "وجبة فاهيتا لحم" at bounding box center [1229, 280] width 620 height 22
type input "وجبة كنتاكي"
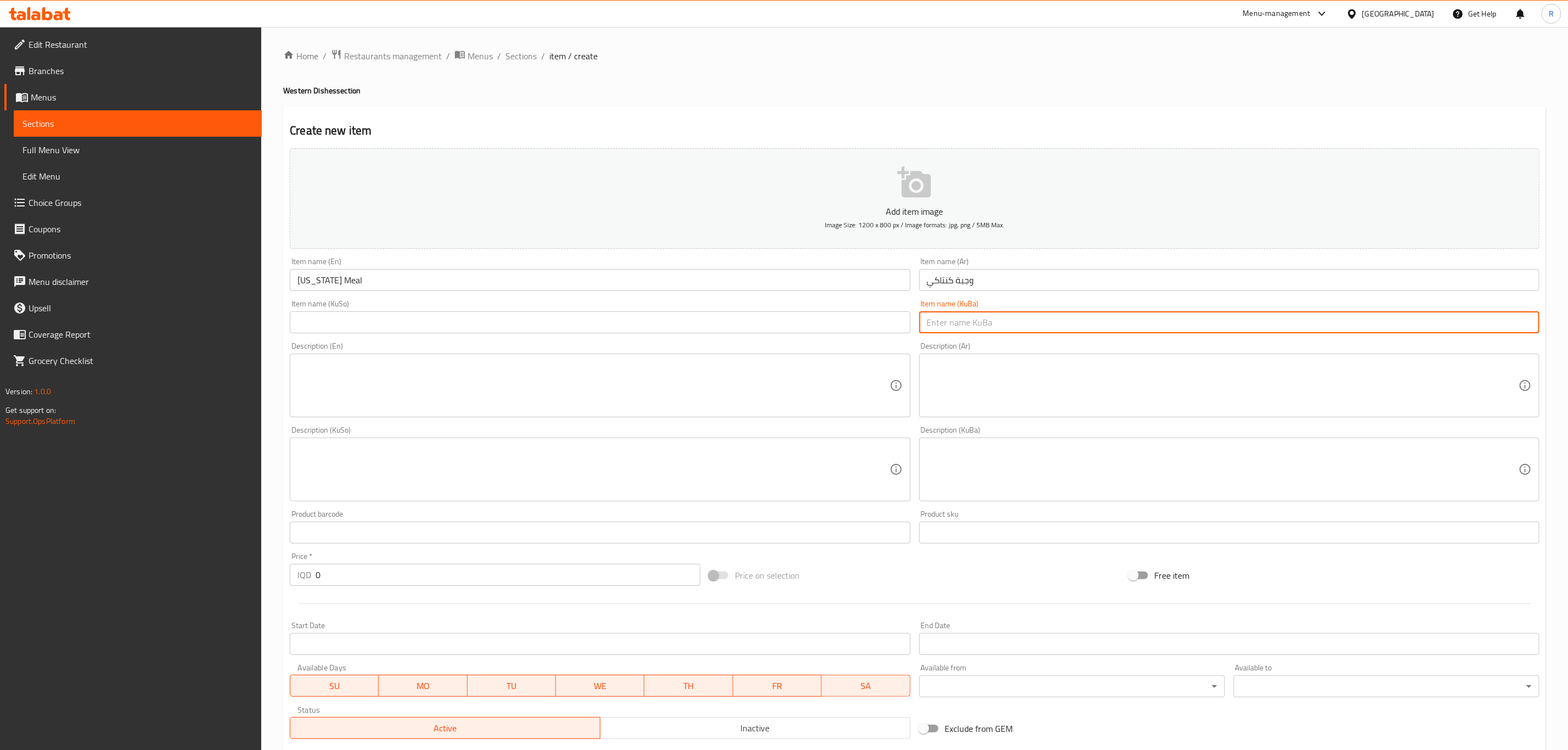
paste input "ژەمی"
type input "ژەمی كنتاكي"
click at [354, 323] on input "text" at bounding box center [600, 322] width 620 height 22
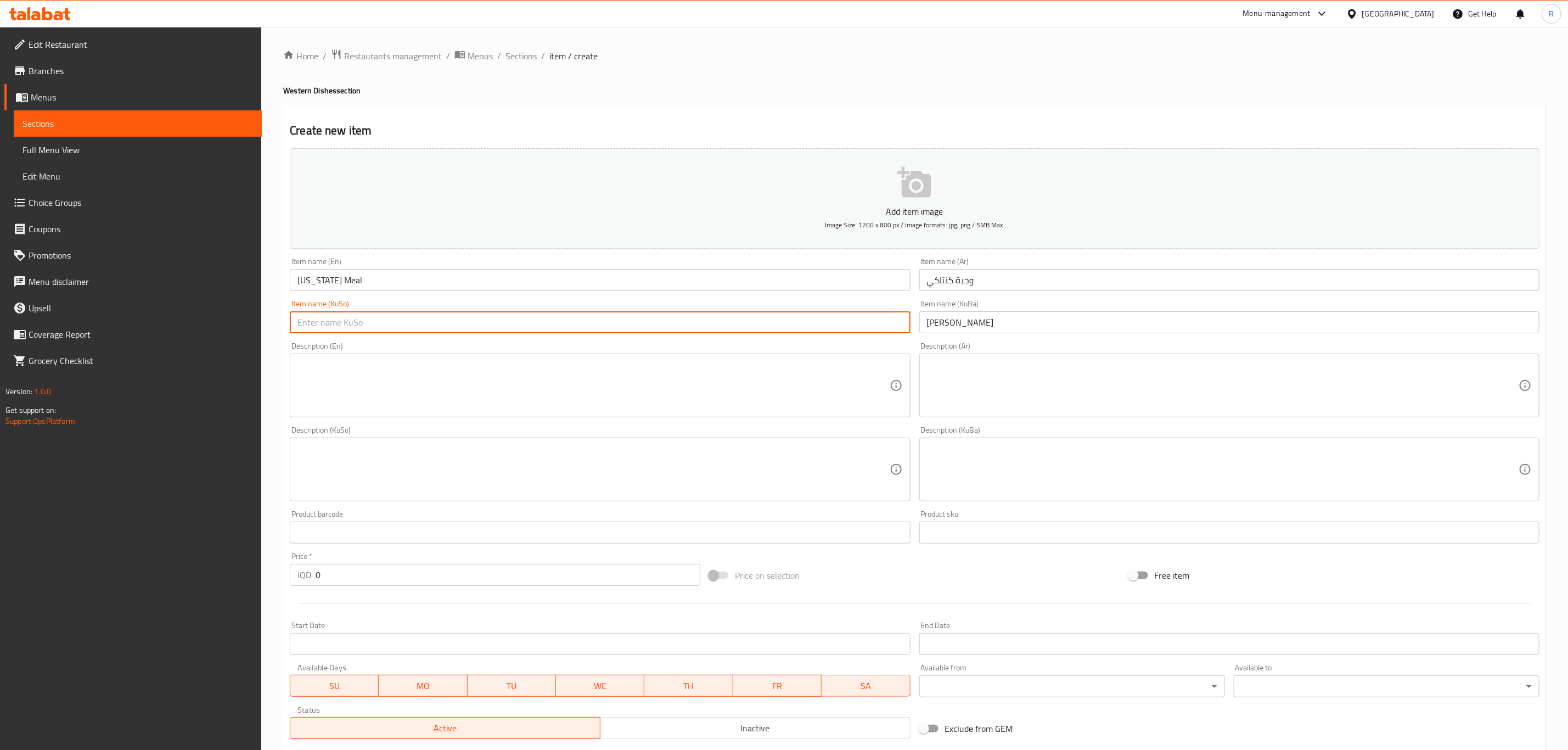
paste input "ژەمی كنتاكي"
type input "ژەمی كنتاكي"
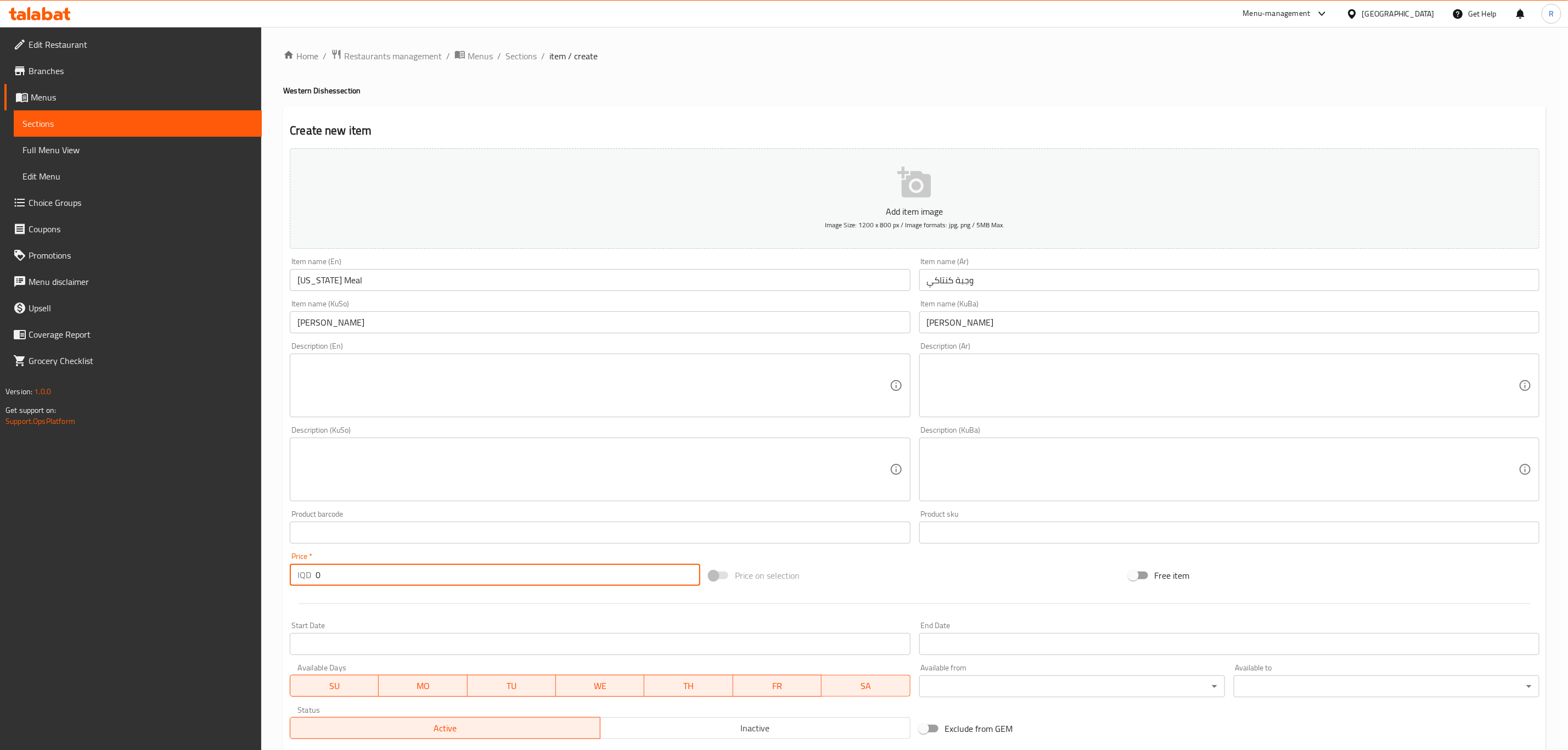
click at [300, 576] on div "IQD 0 Price *" at bounding box center [495, 575] width 411 height 22
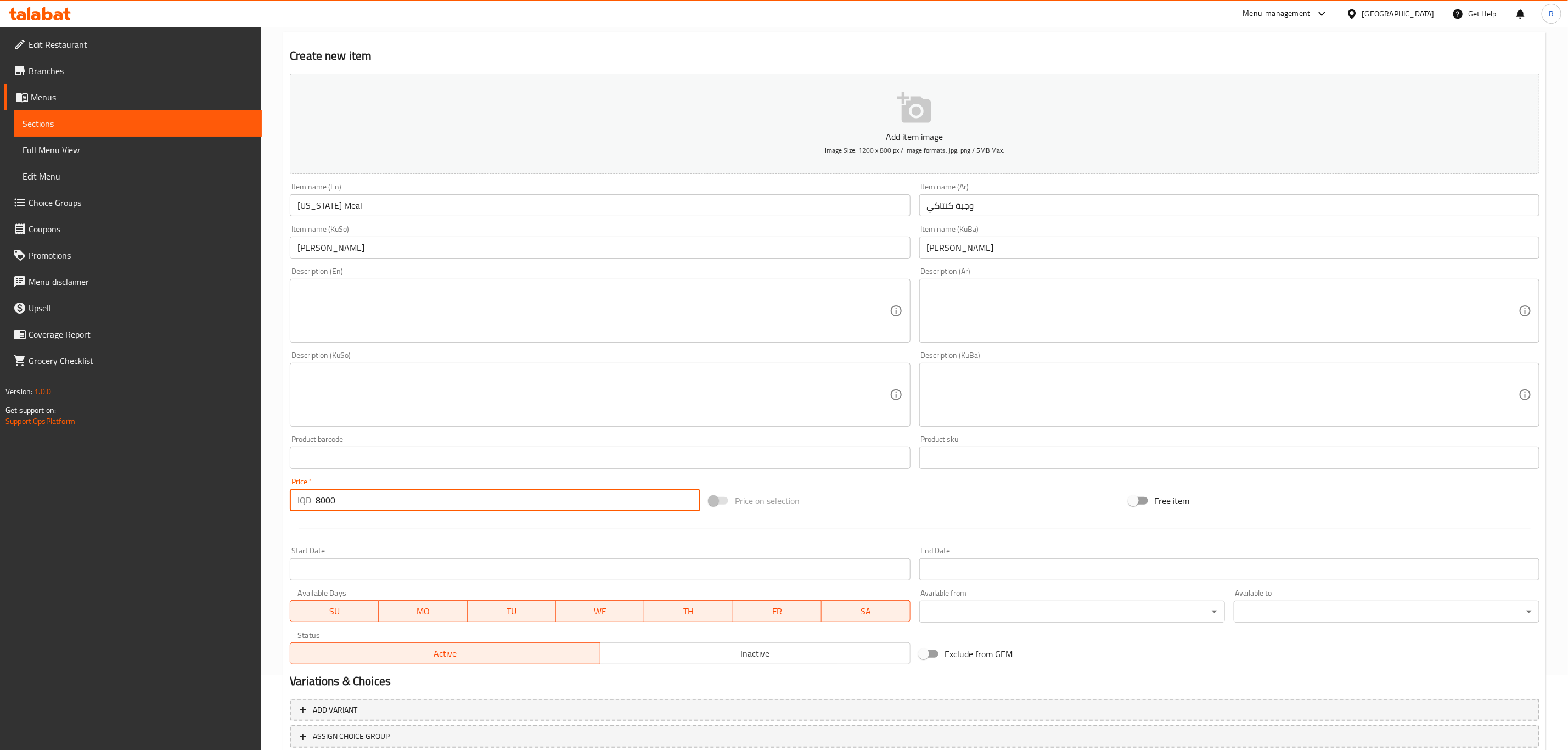
scroll to position [151, 0]
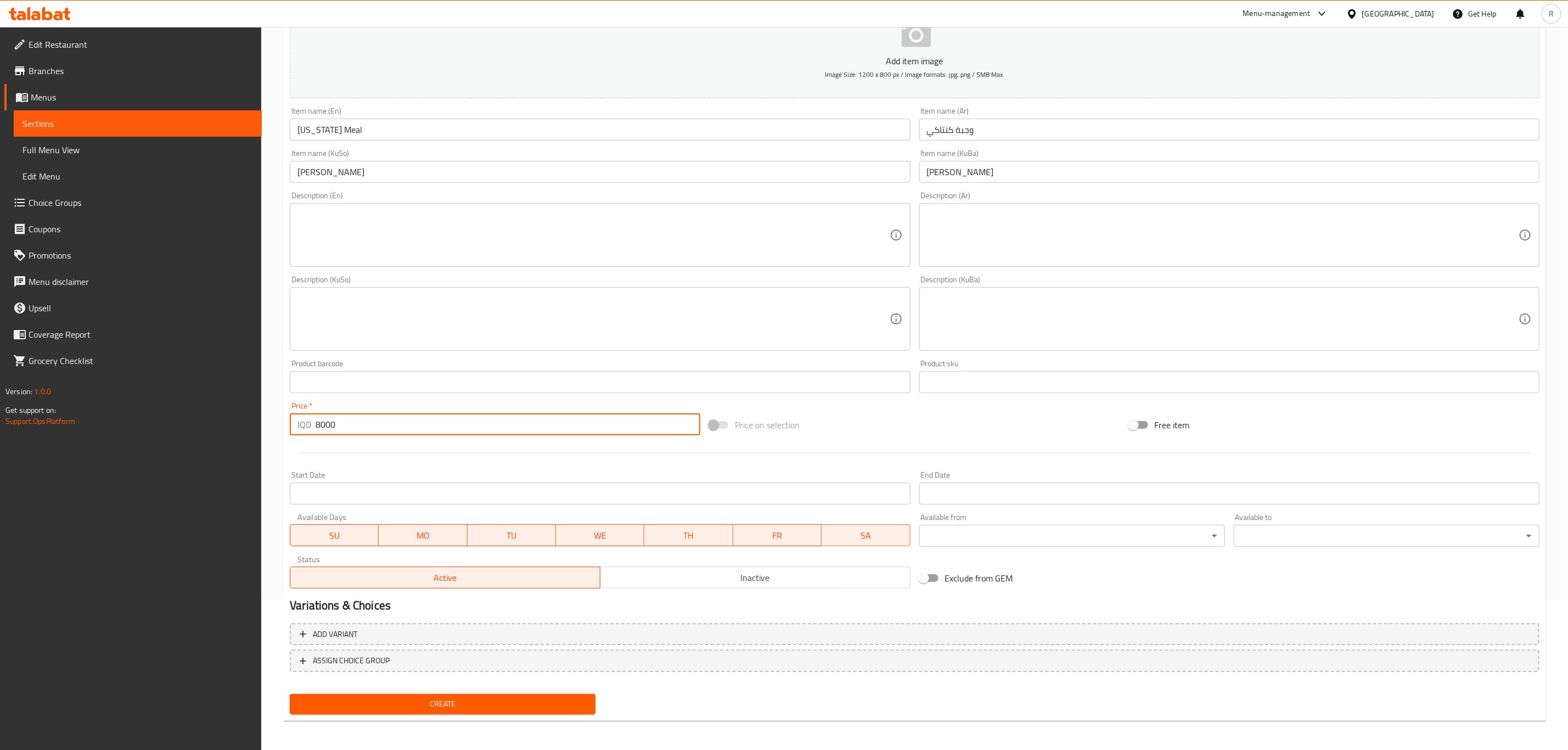
type input "8000"
click at [432, 706] on span "Create" at bounding box center [443, 704] width 289 height 14
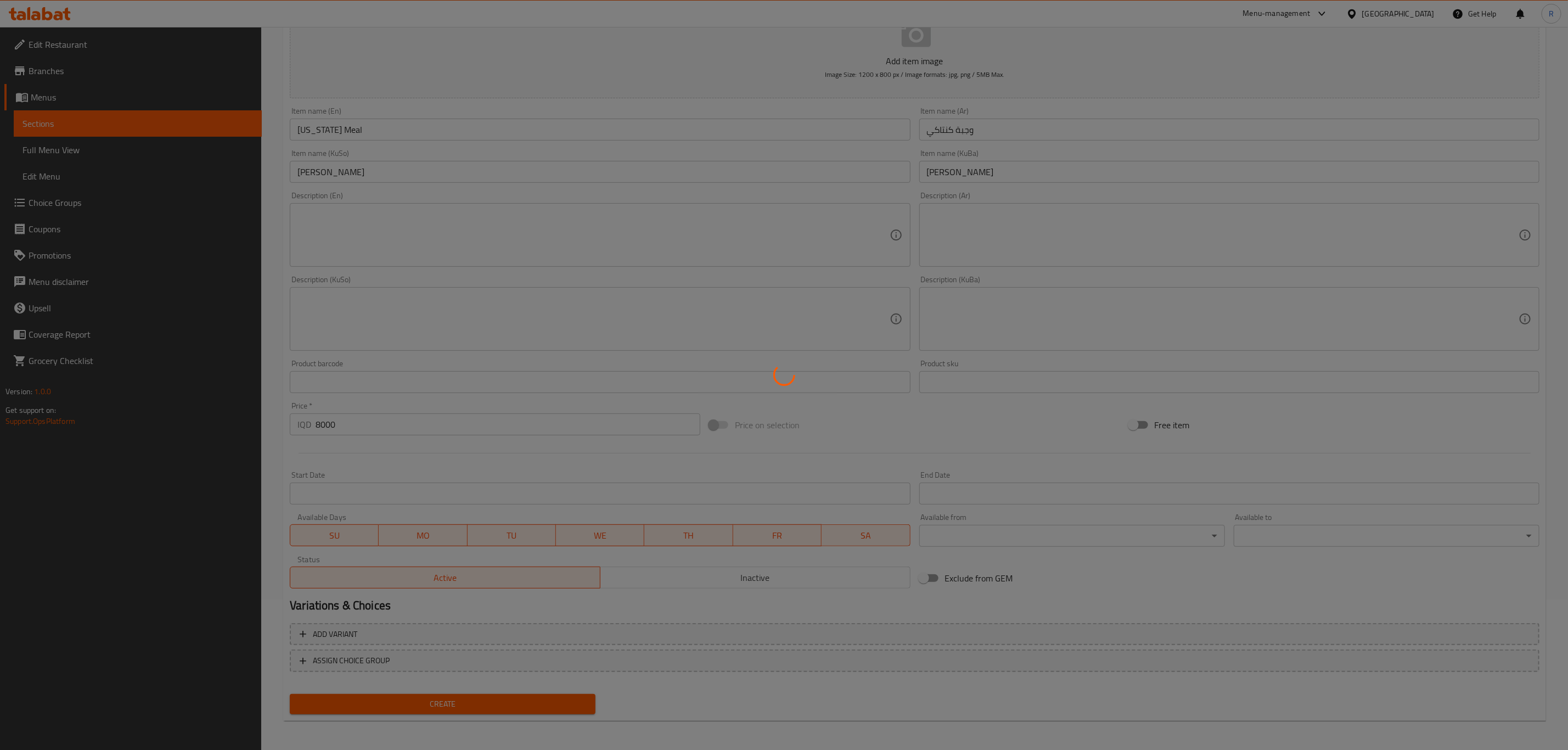
type input "0"
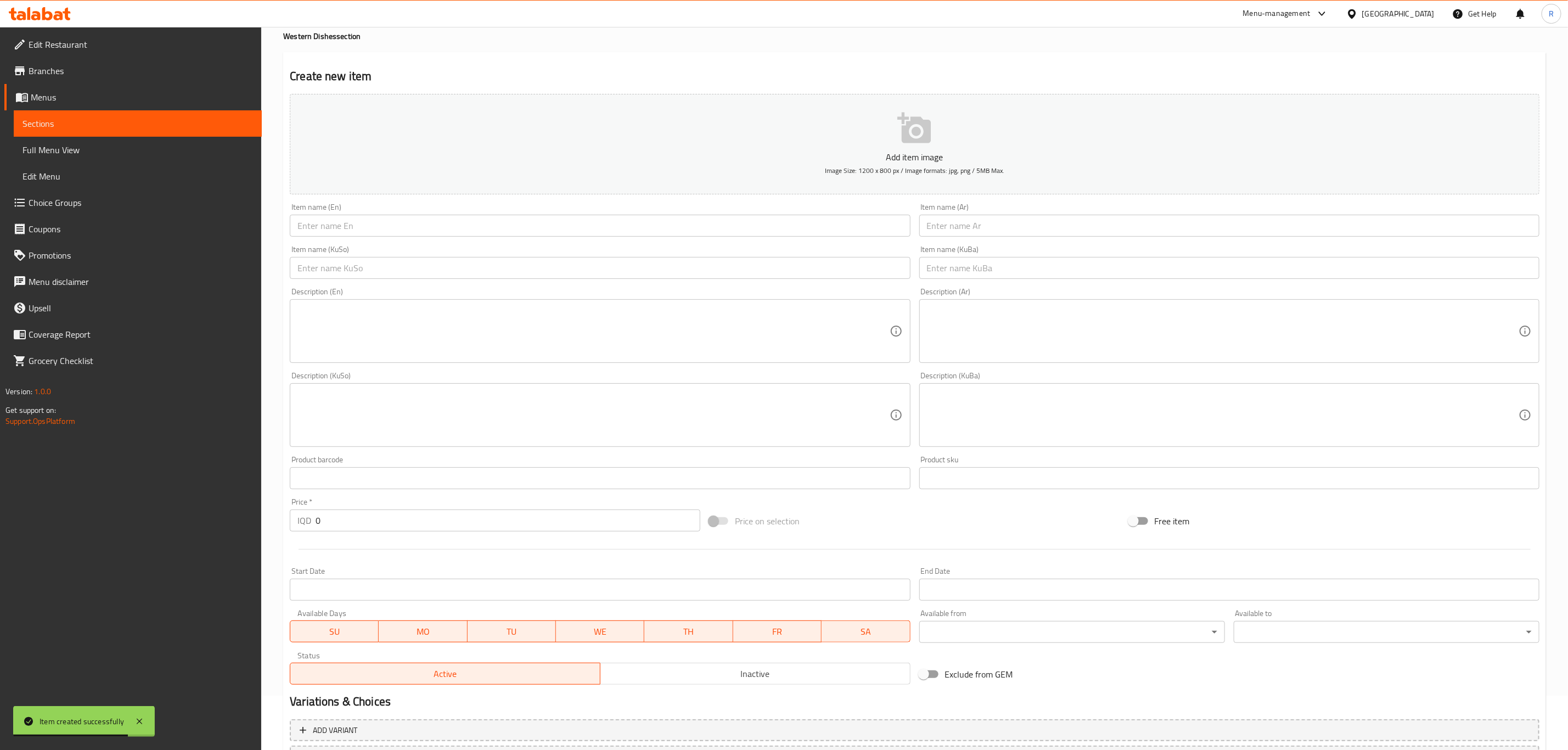
scroll to position [0, 0]
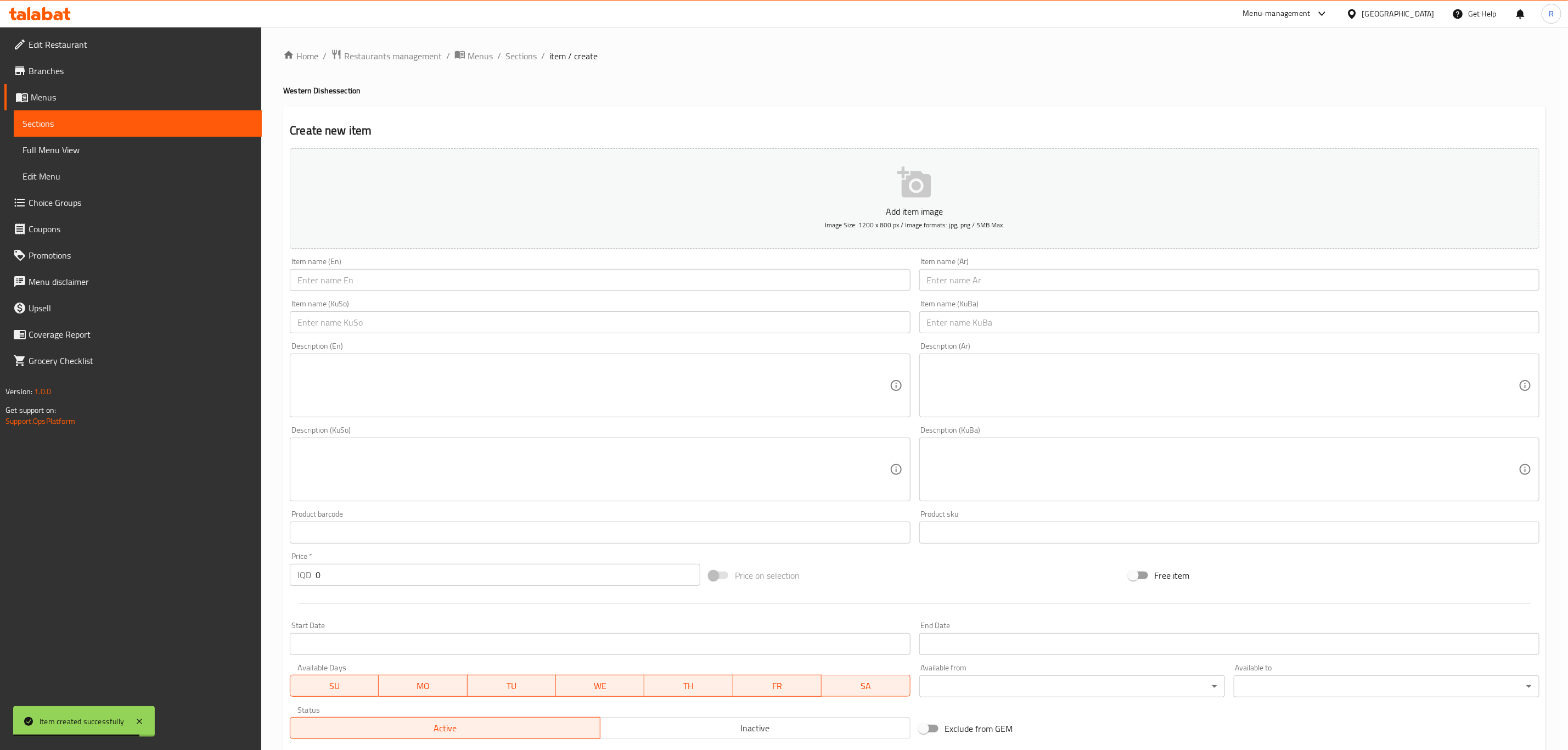
drag, startPoint x: 519, startPoint y: 58, endPoint x: 526, endPoint y: 72, distance: 15.7
click at [519, 58] on span "Sections" at bounding box center [521, 56] width 31 height 13
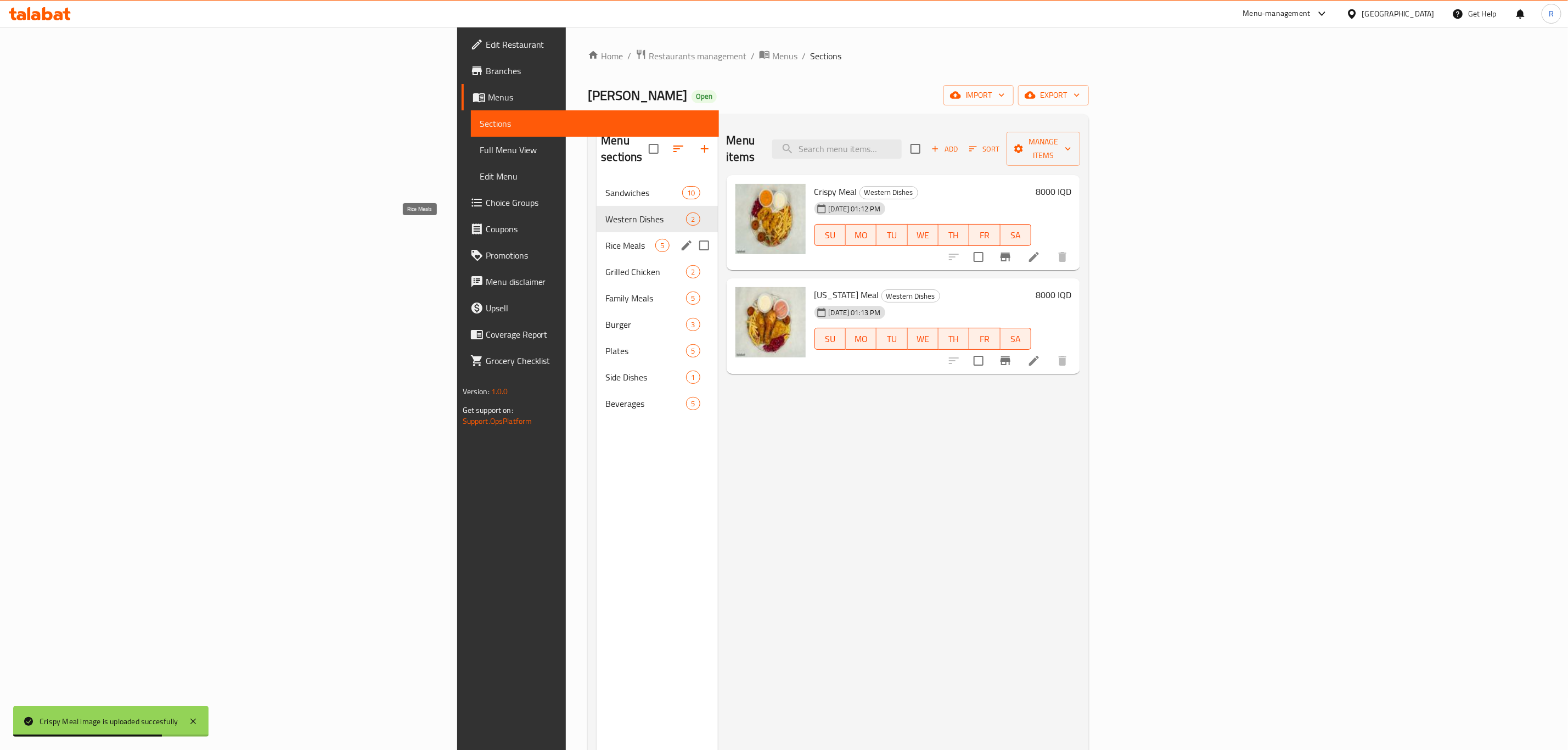
click at [605, 239] on span "Rice Meals" at bounding box center [630, 246] width 50 height 13
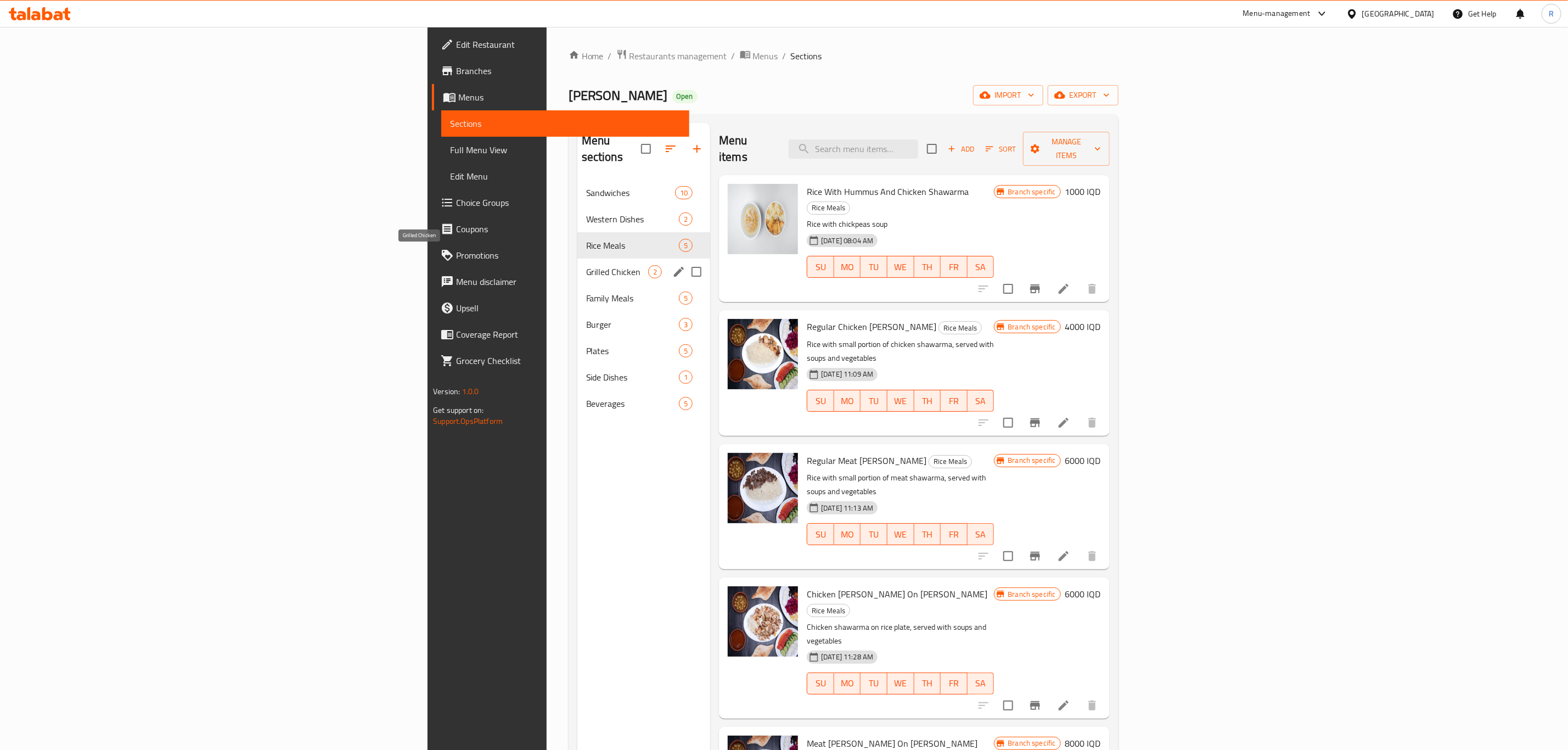
click at [586, 265] on span "Grilled Chicken" at bounding box center [617, 271] width 62 height 13
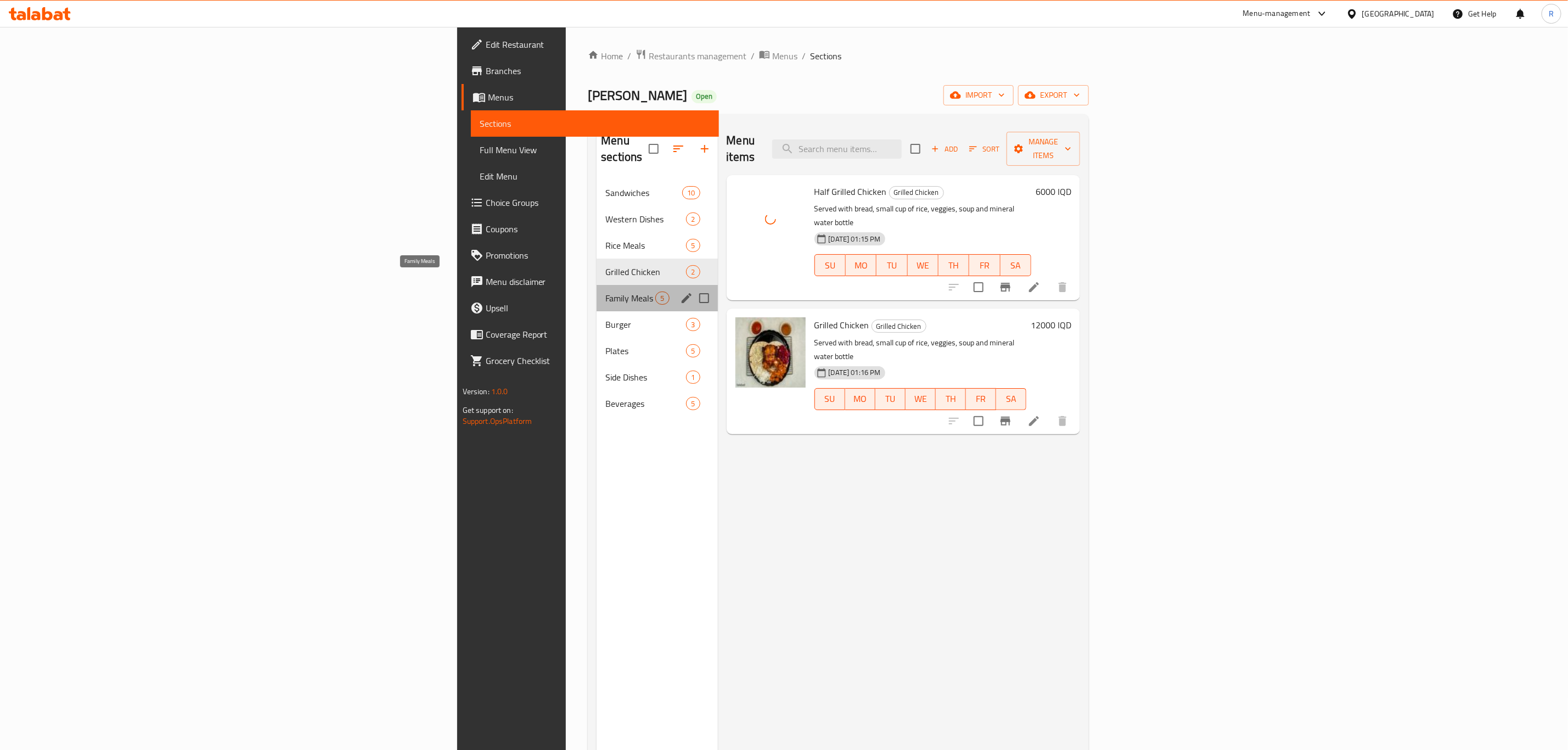
click at [605, 292] on span "Family Meals" at bounding box center [630, 298] width 50 height 13
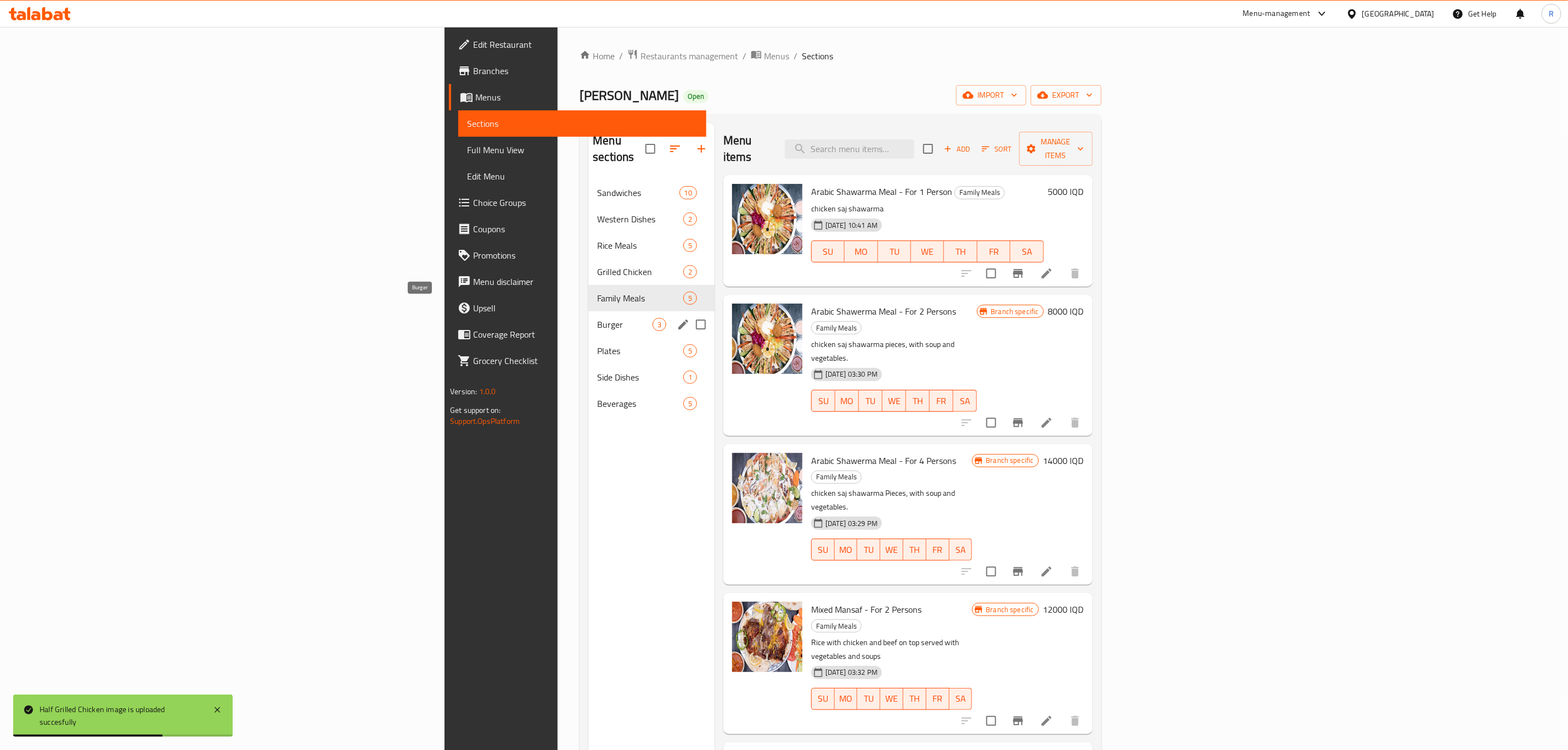
click at [597, 318] on span "Burger" at bounding box center [625, 324] width 55 height 13
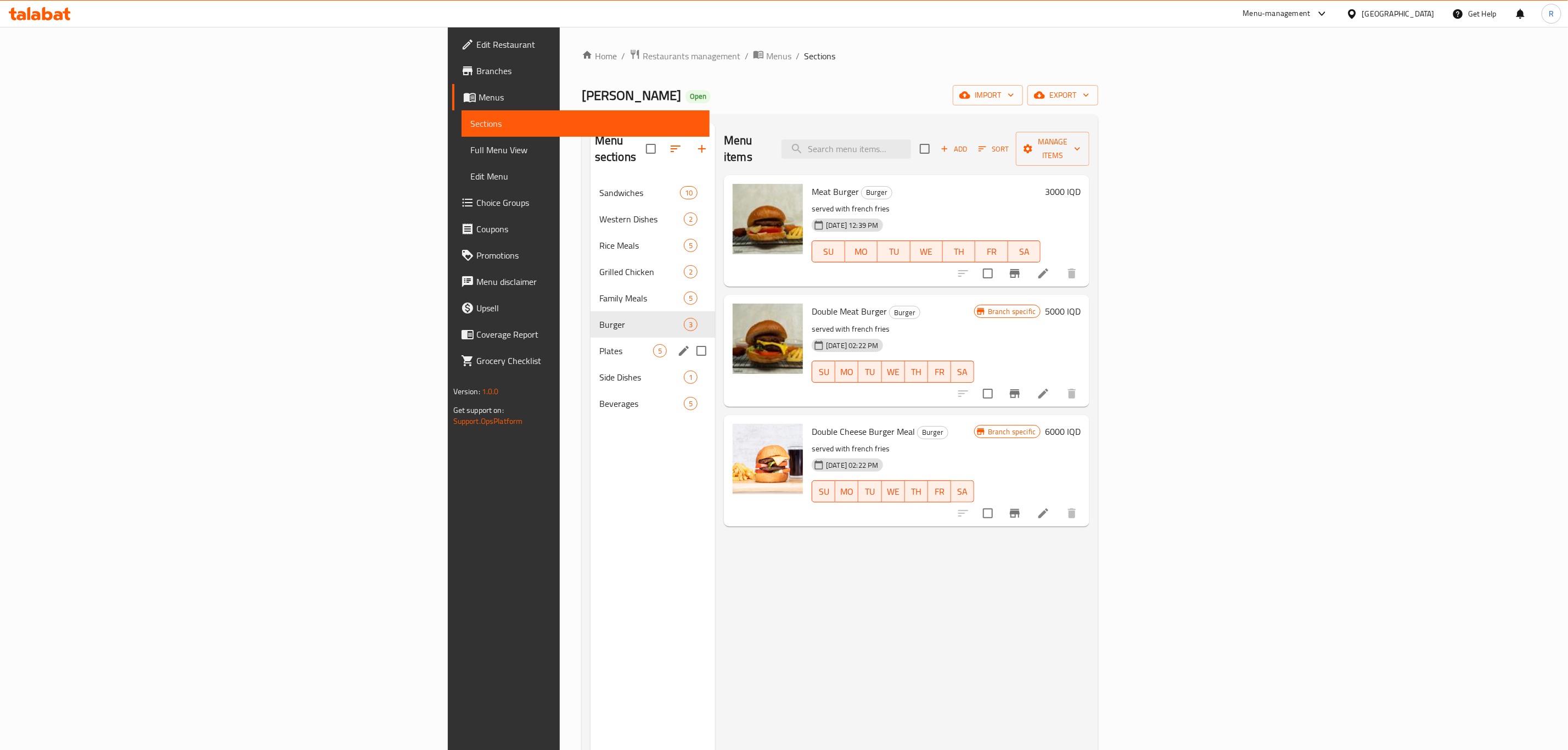
click at [599, 344] on span "Plates" at bounding box center [626, 351] width 54 height 13
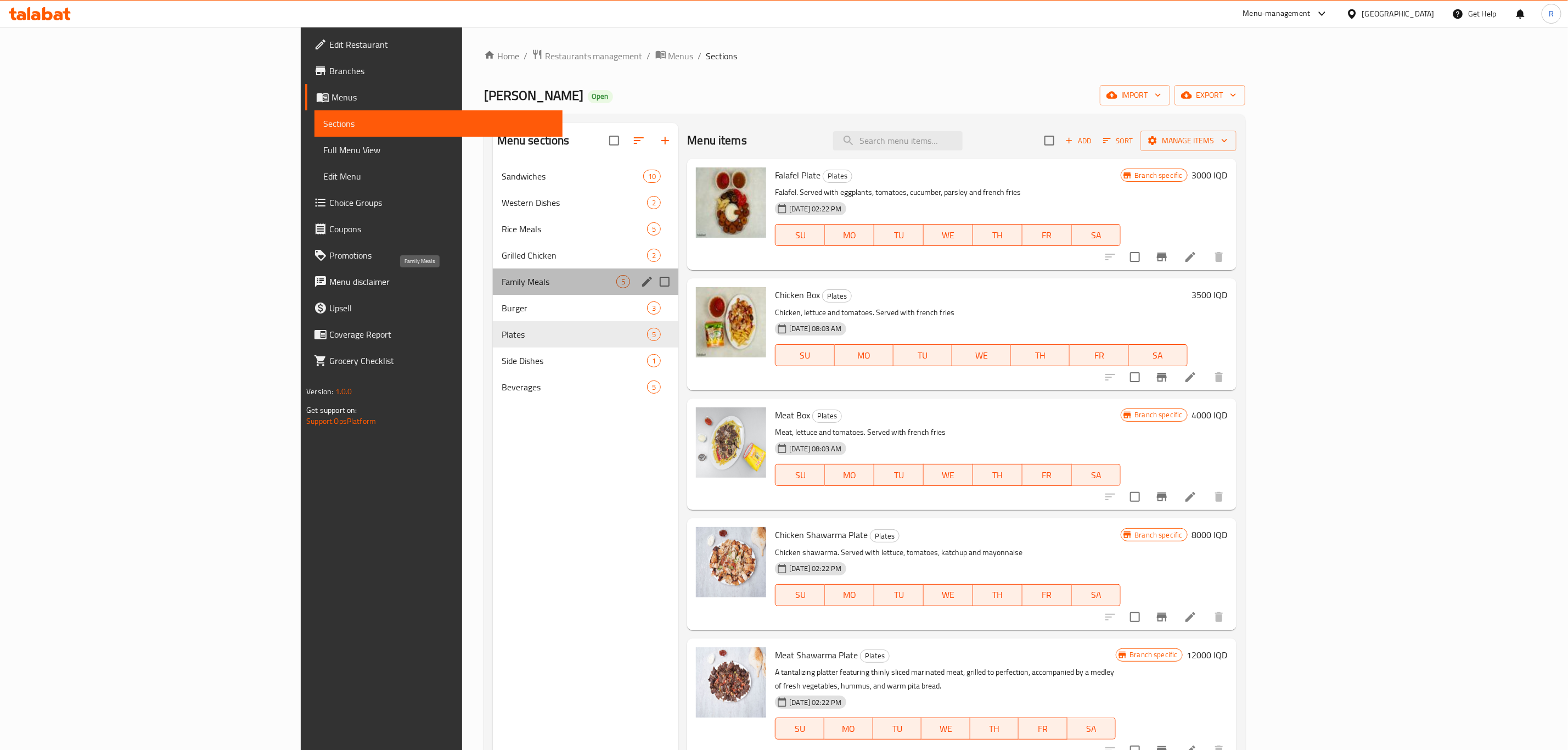
click at [502, 279] on span "Family Meals" at bounding box center [559, 282] width 115 height 13
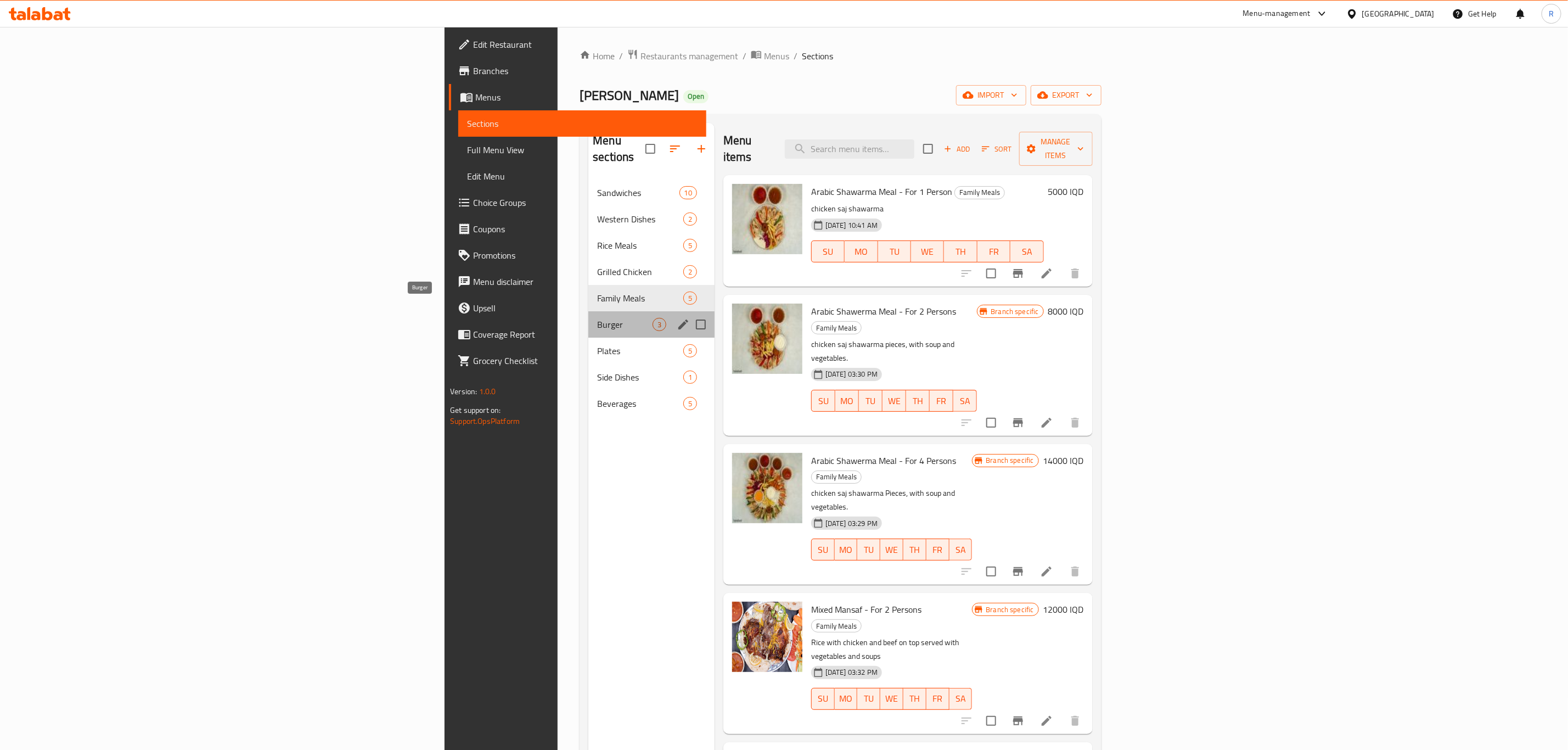
click at [597, 318] on span "Burger" at bounding box center [625, 324] width 55 height 13
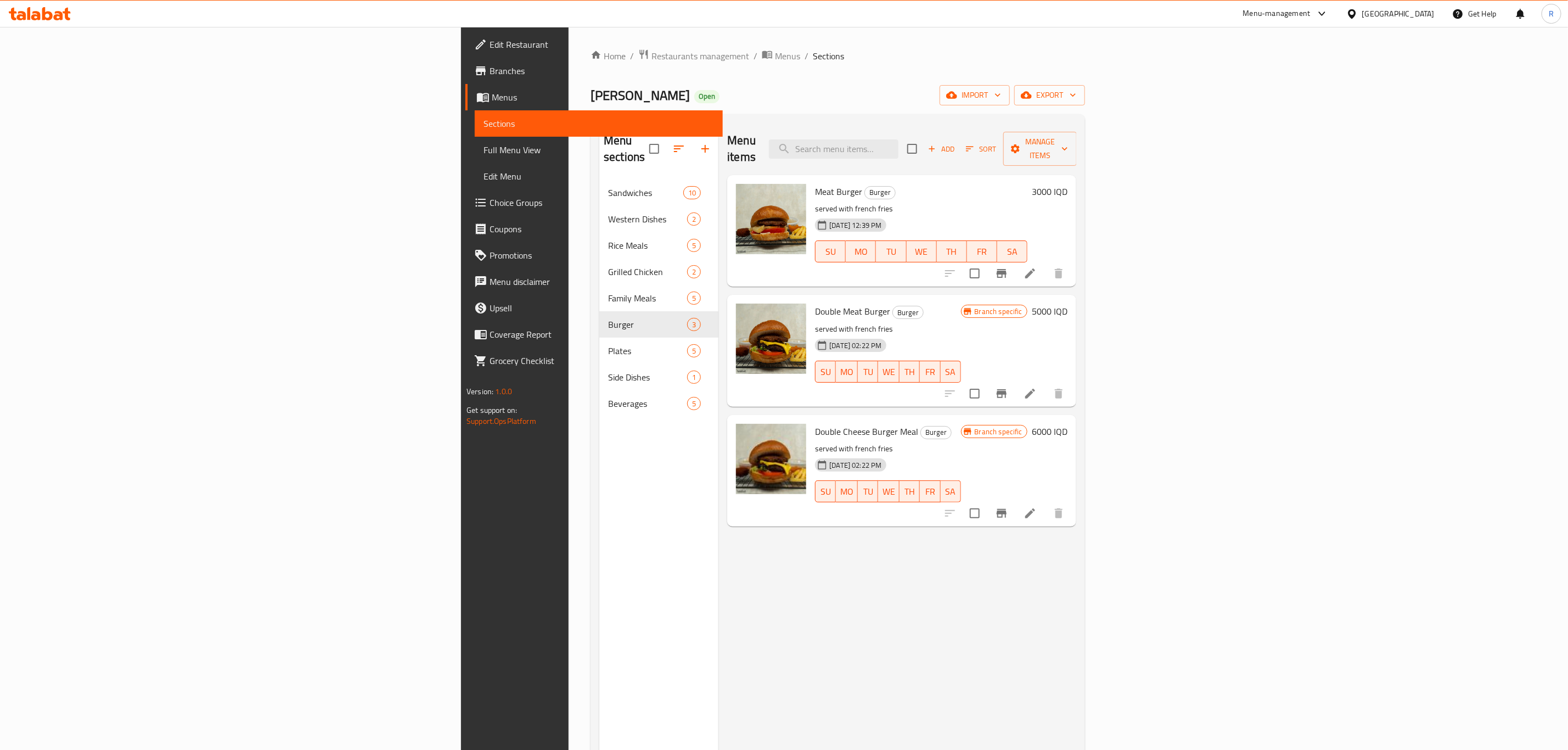
click at [837, 645] on div "Menu items Add Sort Manage items Meat Burger Burger served with french fries 14…" at bounding box center [897, 498] width 358 height 750
click at [736, 217] on img at bounding box center [771, 220] width 71 height 71
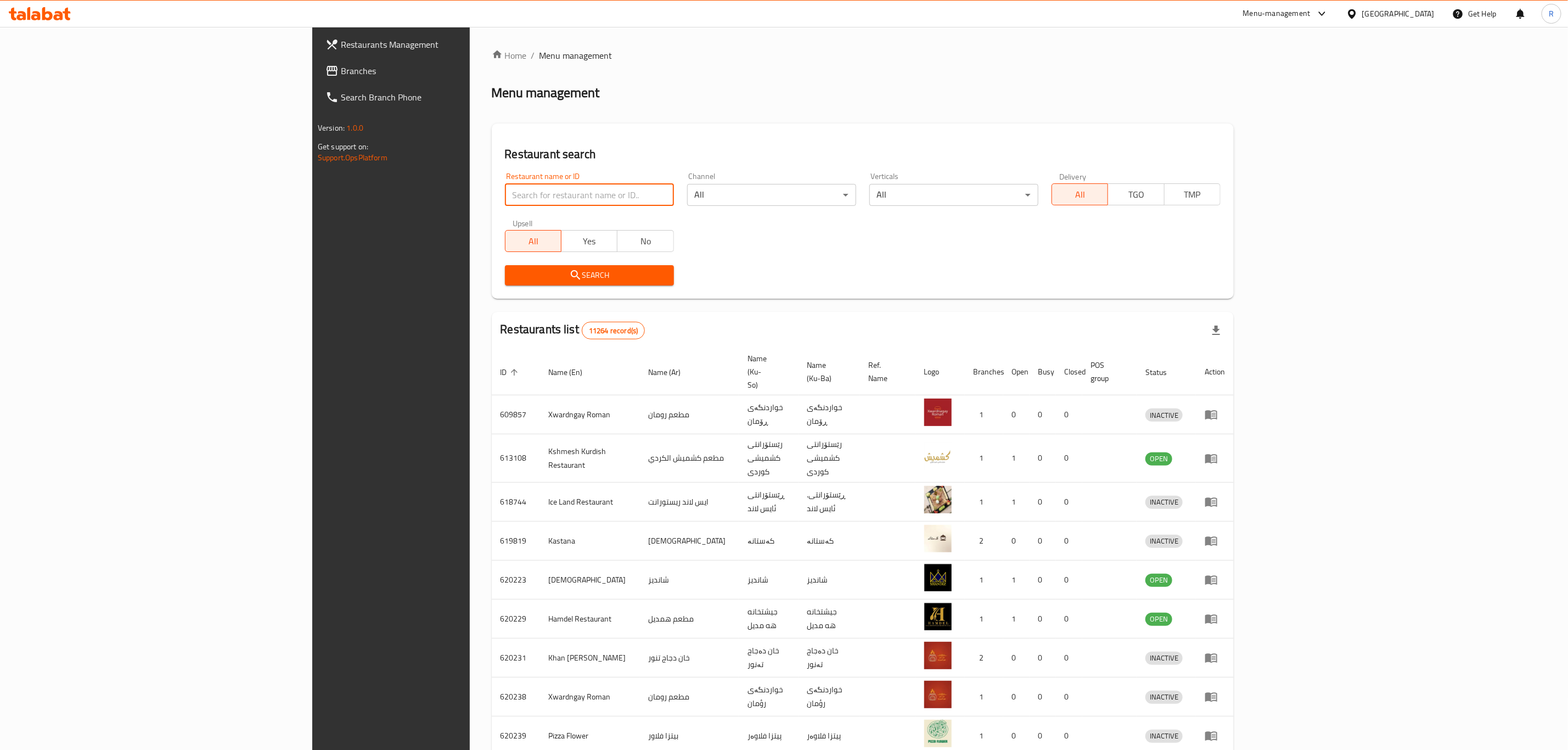
click at [505, 198] on input "search" at bounding box center [590, 195] width 169 height 22
type input "4S R"
click button "Search" at bounding box center [590, 275] width 169 height 20
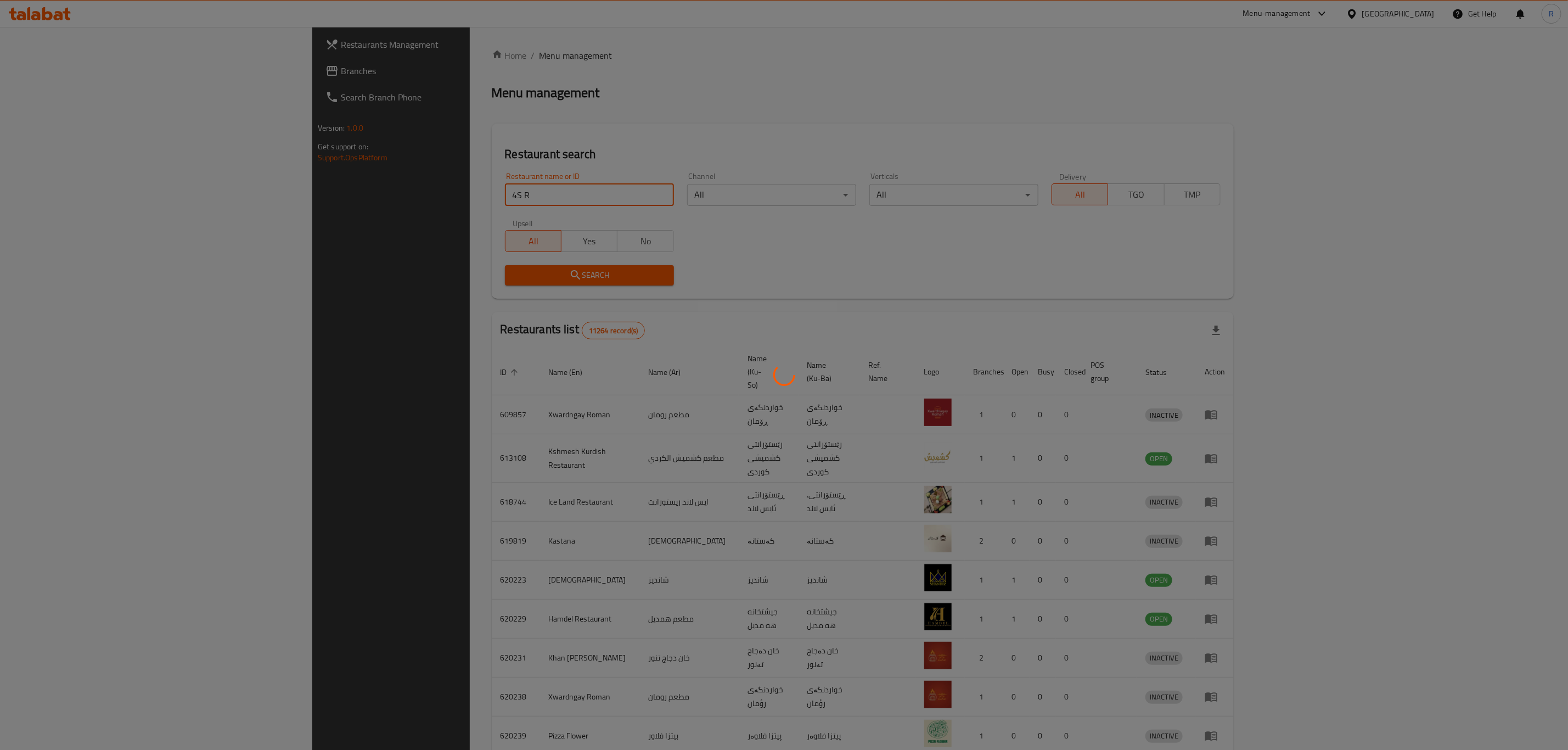
click button "Search" at bounding box center [590, 275] width 169 height 20
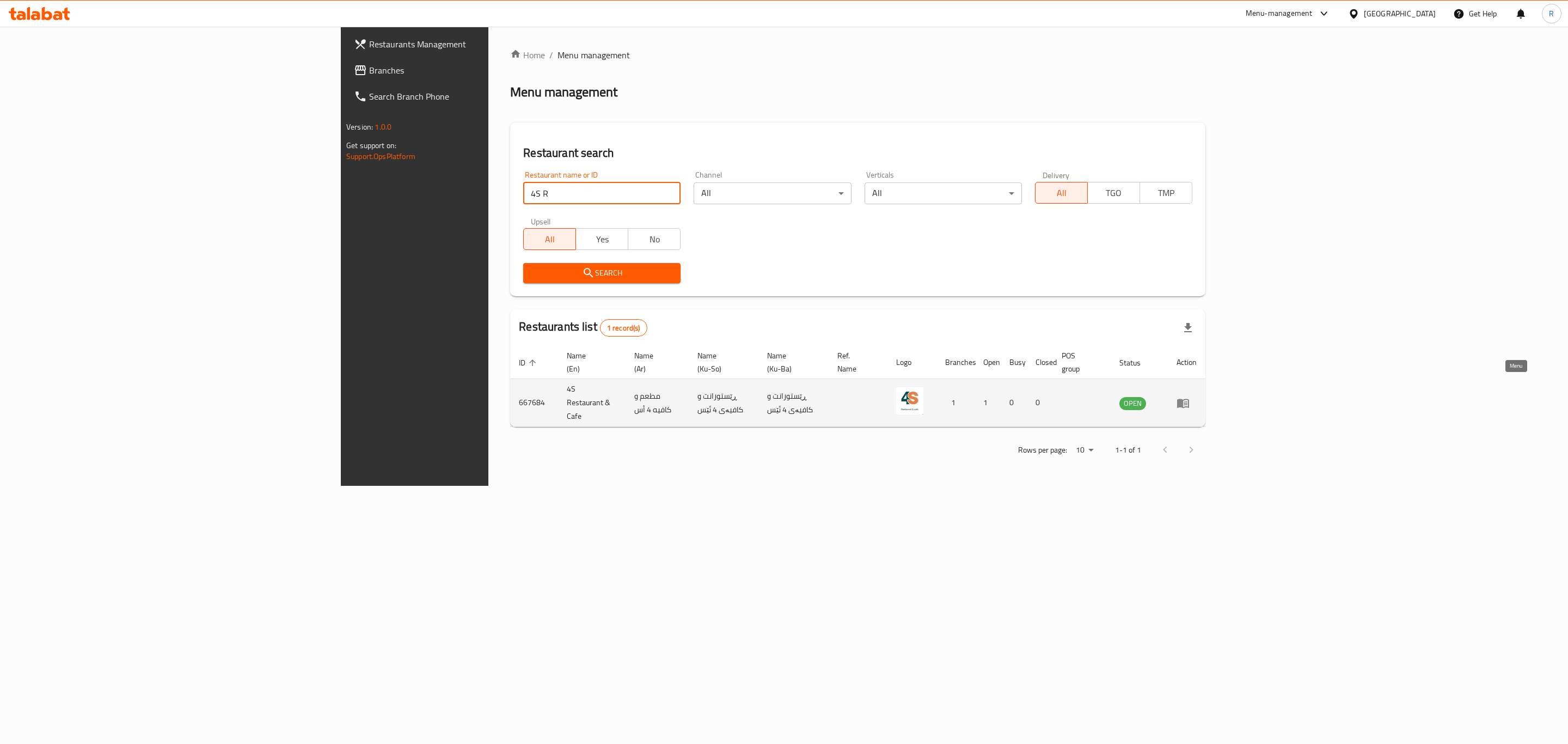
click at [1189, 398] on icon "enhanced table" at bounding box center [1183, 403] width 12 height 9
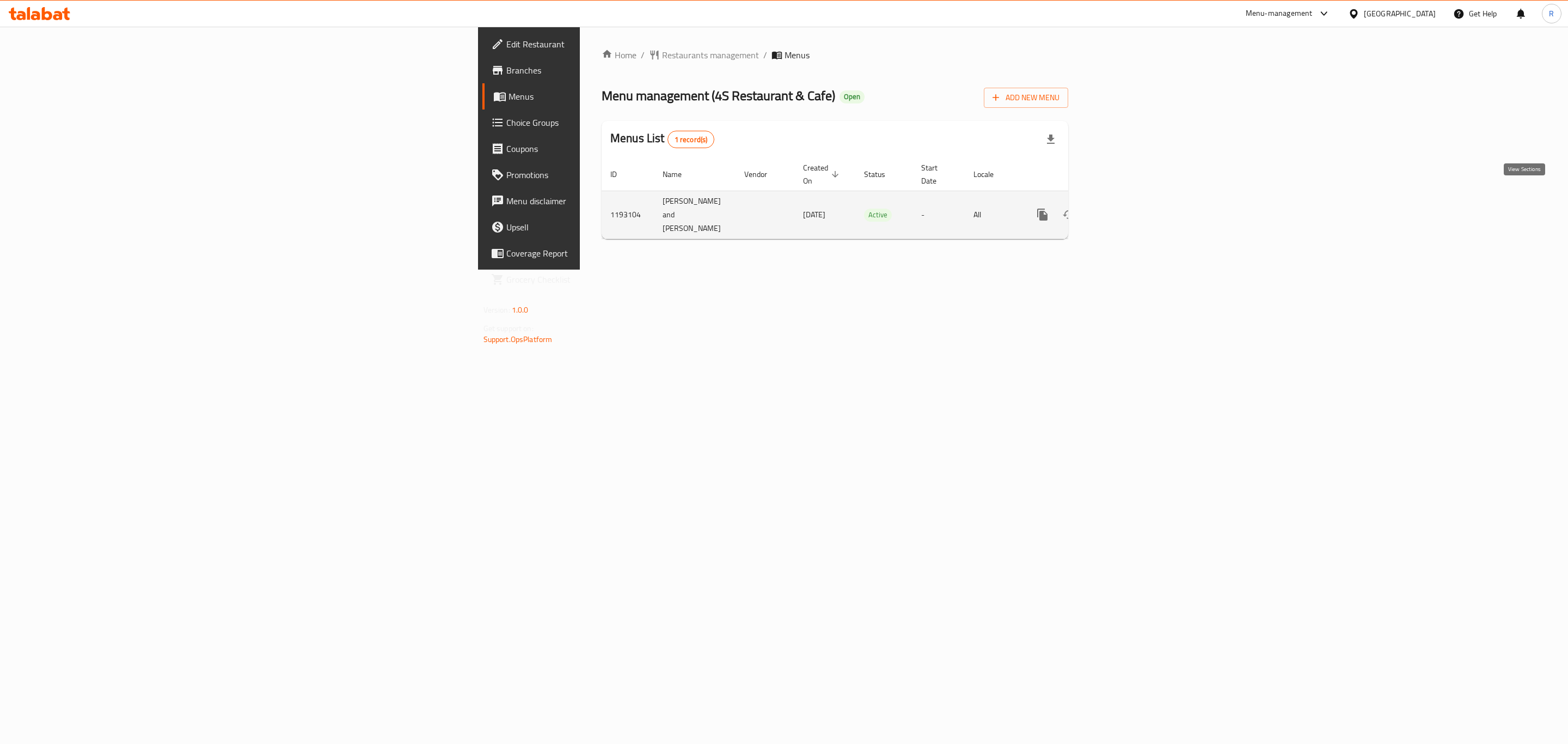
click at [1128, 208] on icon "enhanced table" at bounding box center [1121, 214] width 13 height 13
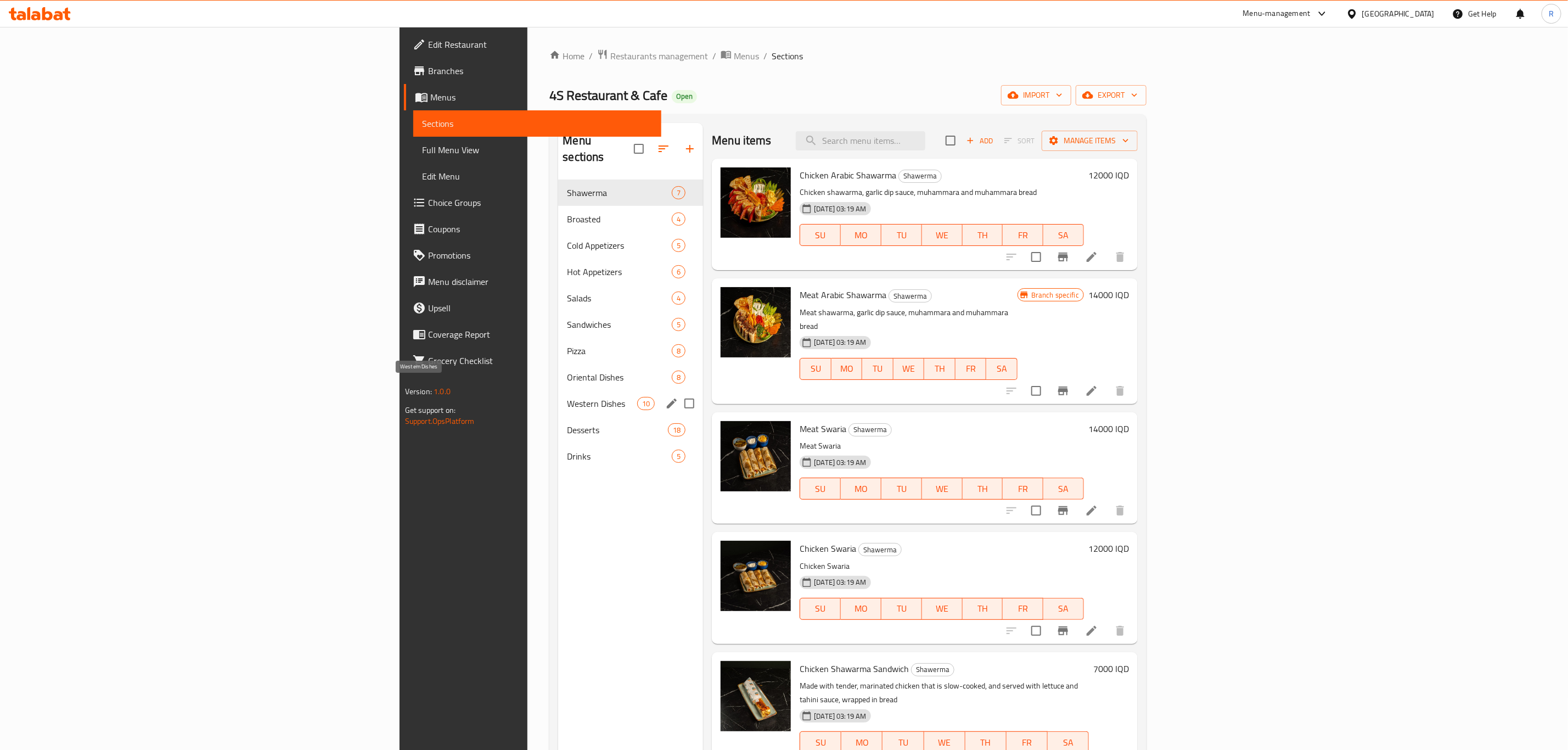
drag, startPoint x: 397, startPoint y: 389, endPoint x: 412, endPoint y: 392, distance: 15.3
click at [567, 397] on span "Western Dishes" at bounding box center [602, 403] width 71 height 13
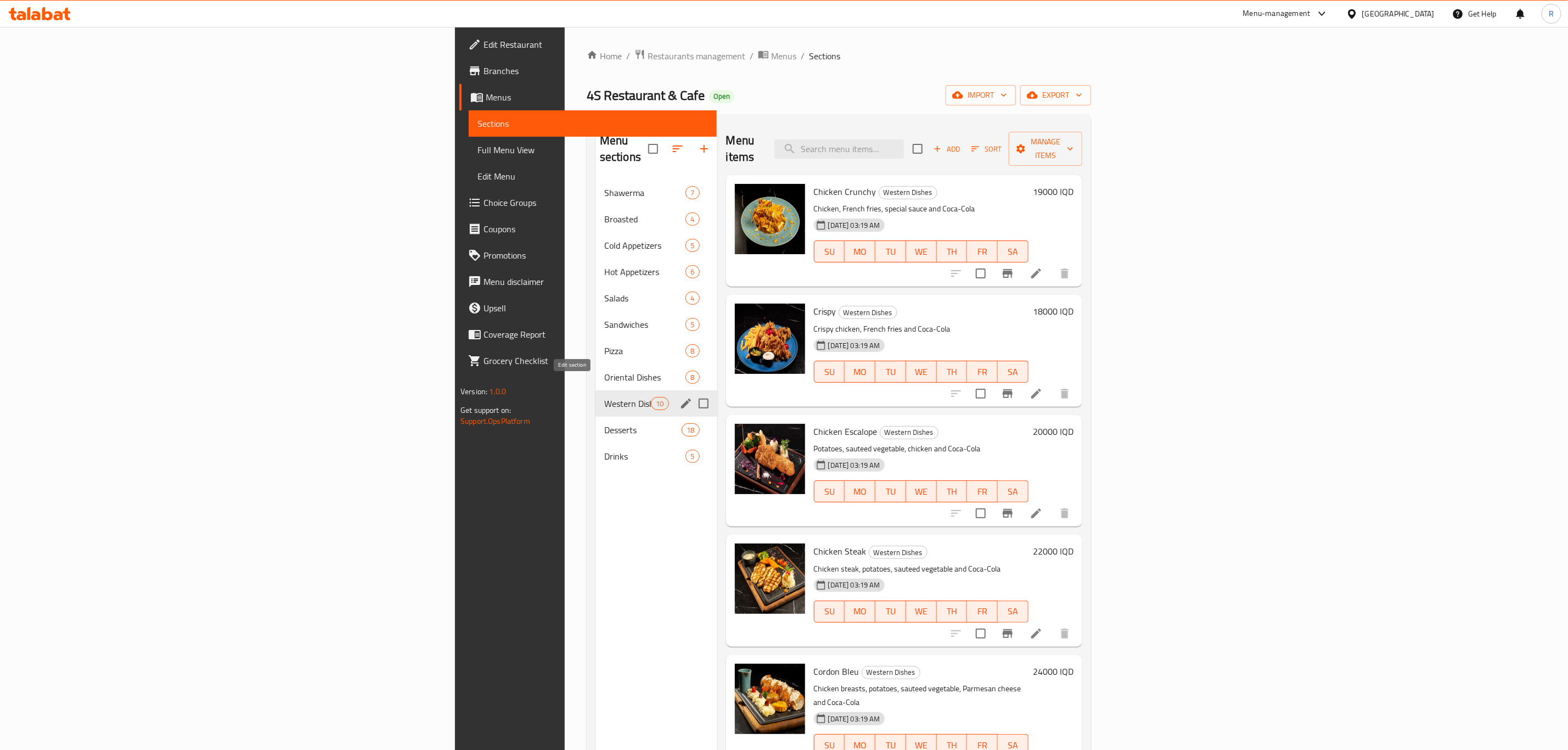
click at [681, 399] on icon "edit" at bounding box center [686, 403] width 10 height 10
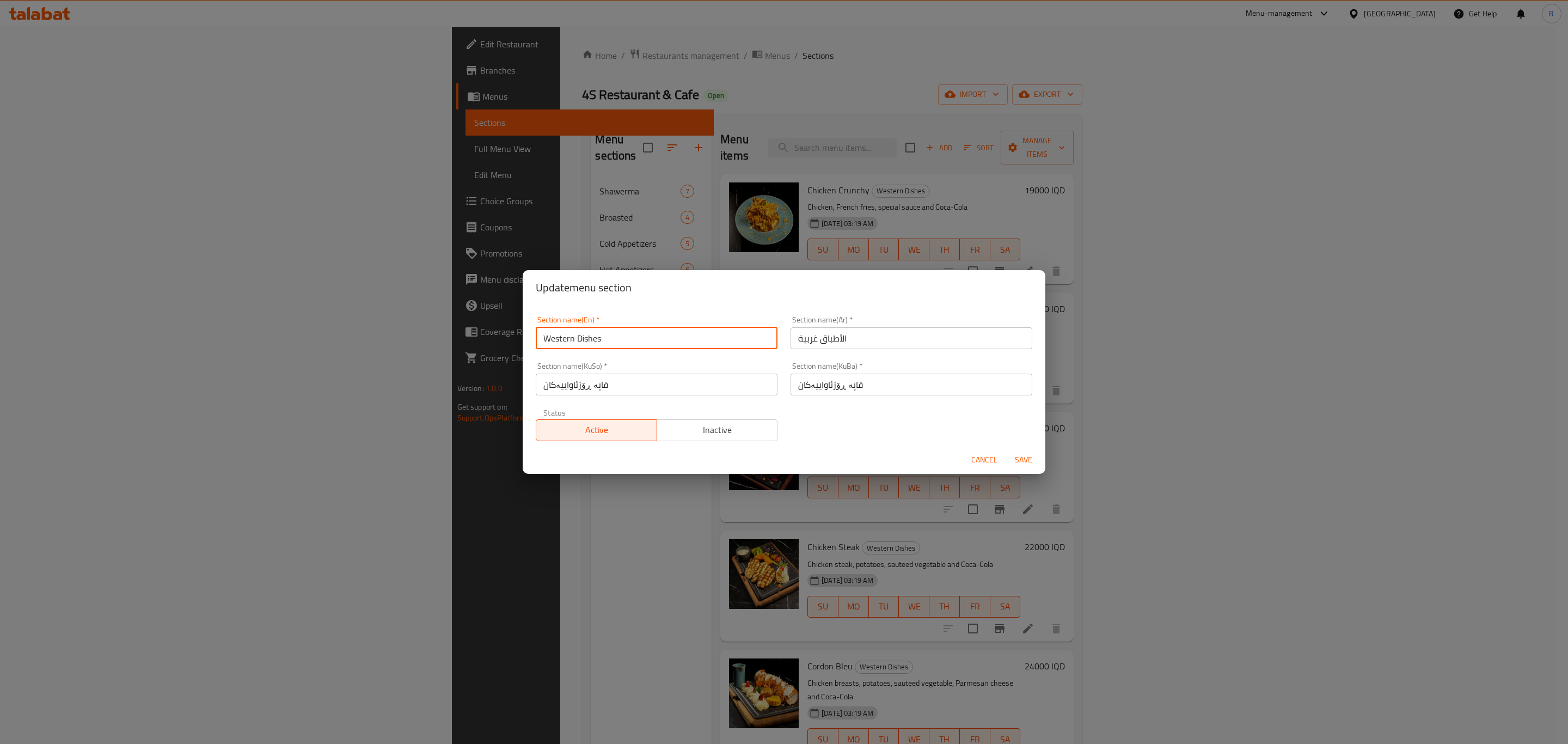
drag, startPoint x: 616, startPoint y: 339, endPoint x: 527, endPoint y: 340, distance: 89.0
click at [527, 340] on div "Section name(En)   * Western Dishes Section name(En) * Section name(Ar)   * الأ…" at bounding box center [784, 375] width 523 height 141
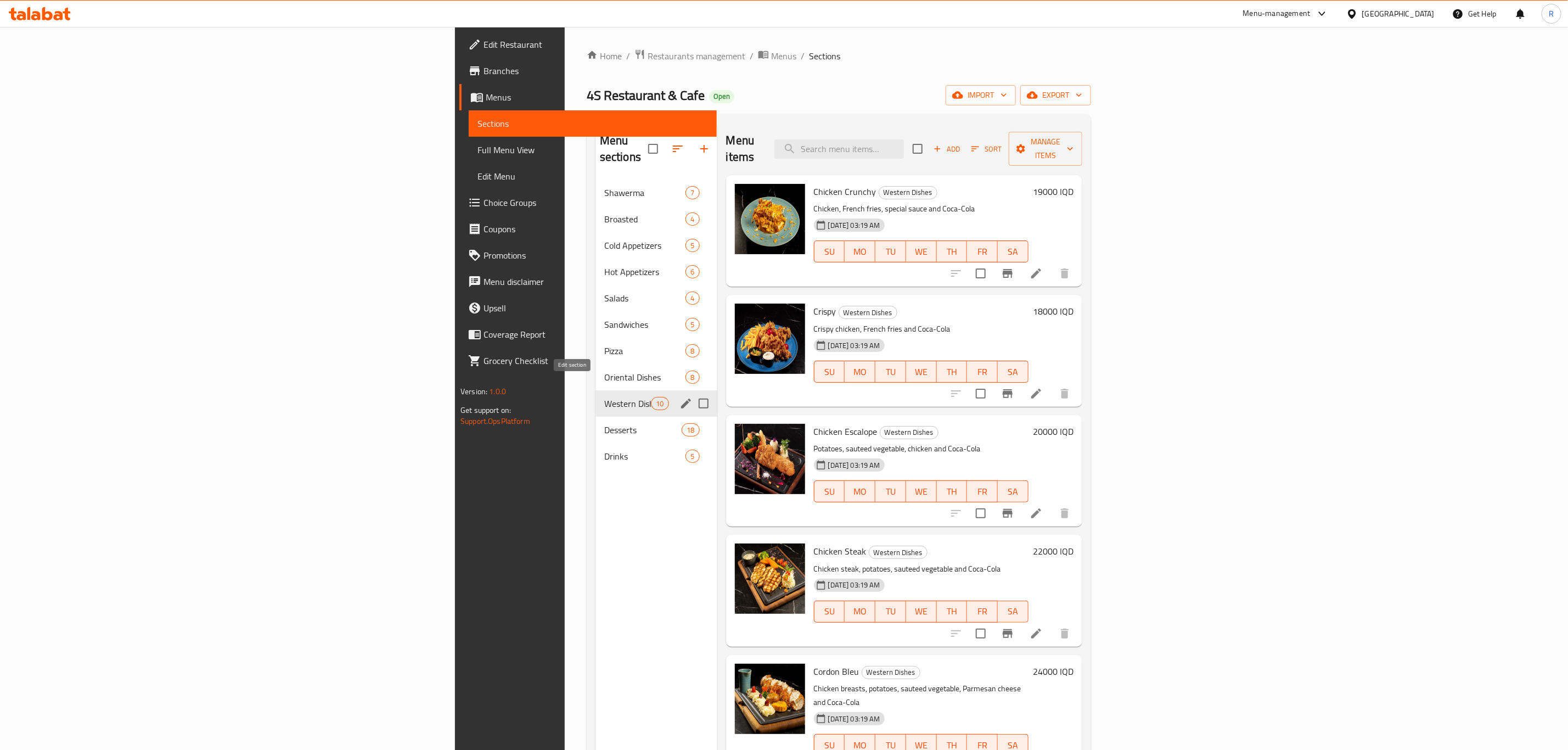
click at [680, 397] on icon "edit" at bounding box center [686, 403] width 13 height 13
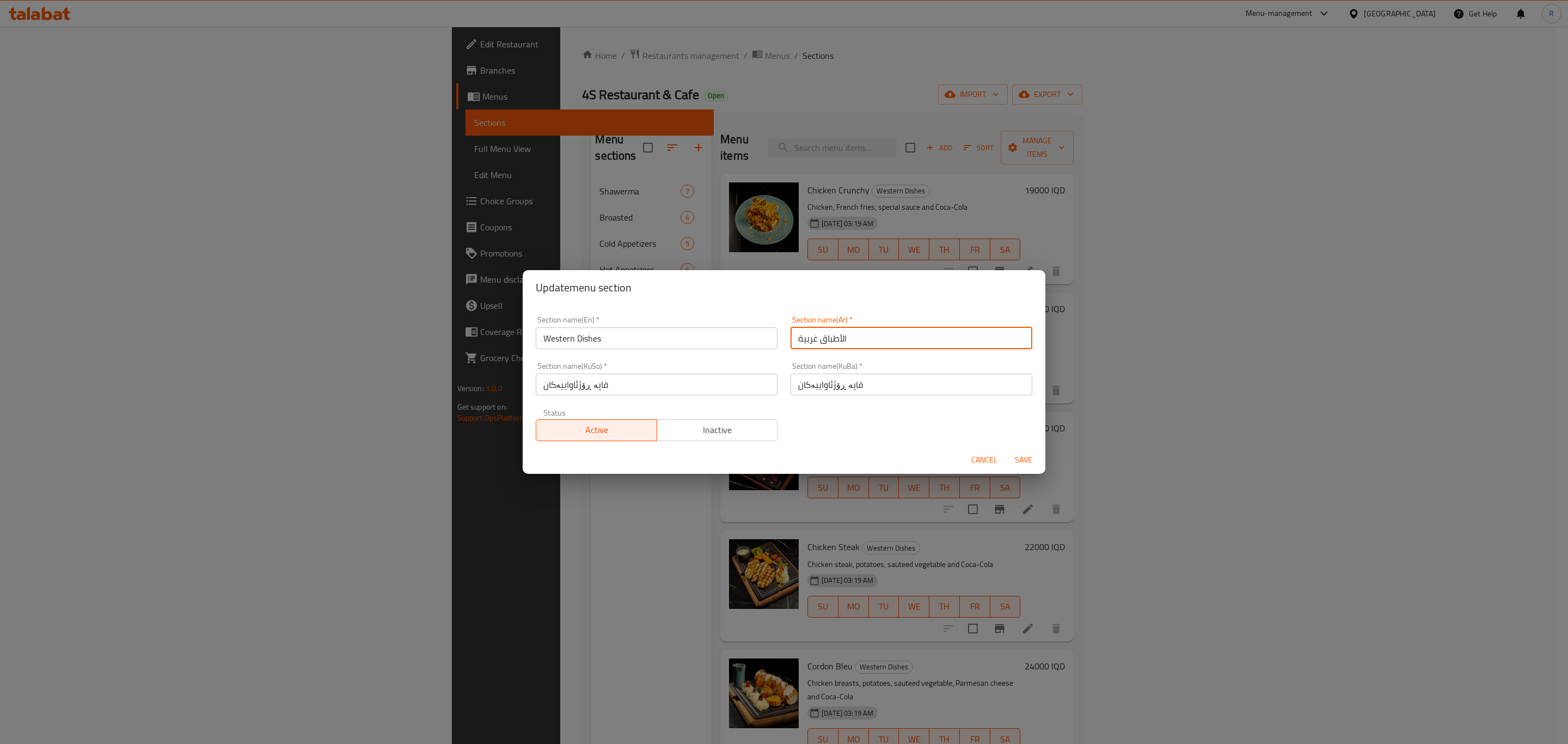
drag, startPoint x: 856, startPoint y: 339, endPoint x: 771, endPoint y: 345, distance: 85.2
click at [771, 345] on div "Section name(En)   * Western Dishes Section name(En) * Section name(Ar)   * الأ…" at bounding box center [783, 379] width 509 height 139
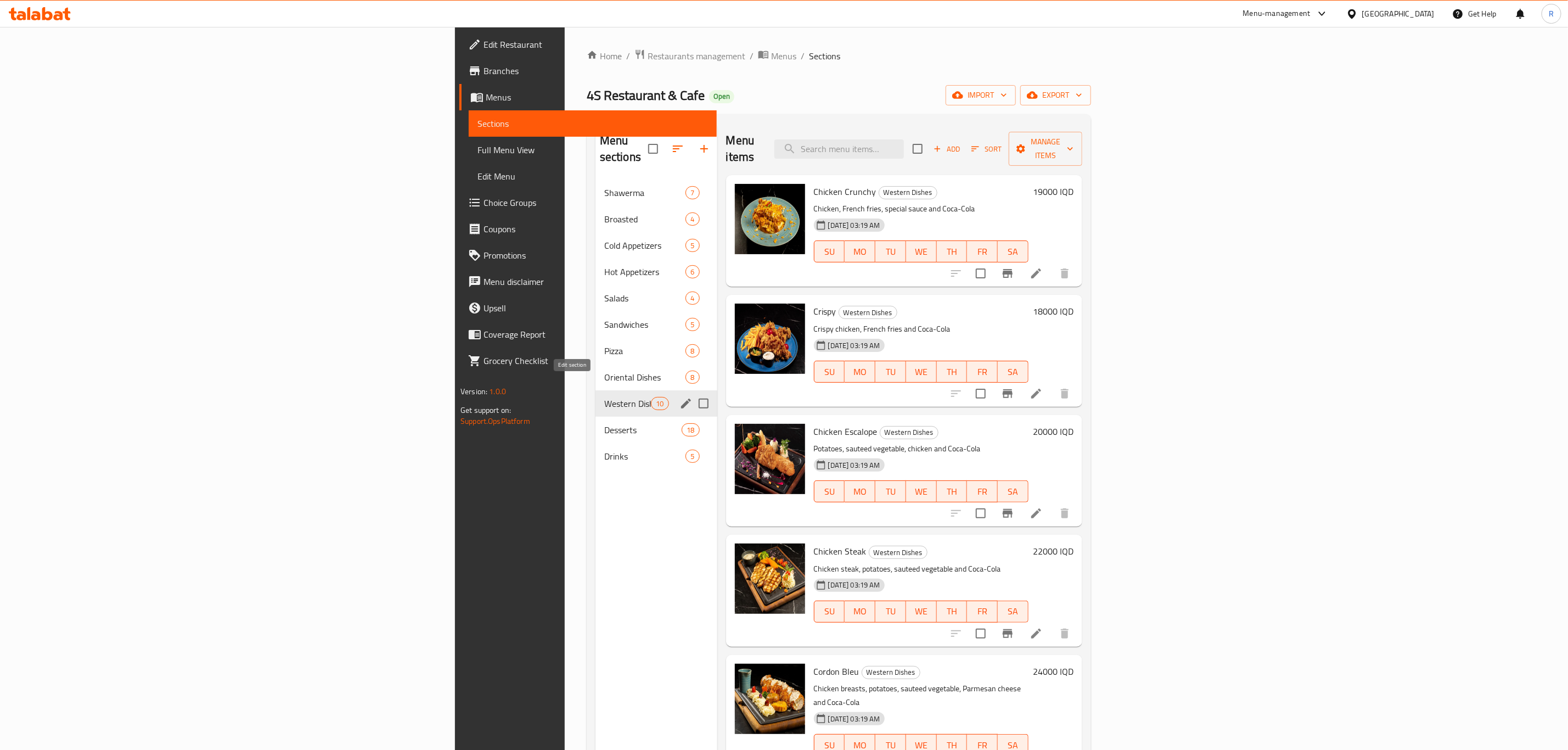
click at [680, 397] on icon "edit" at bounding box center [686, 403] width 13 height 13
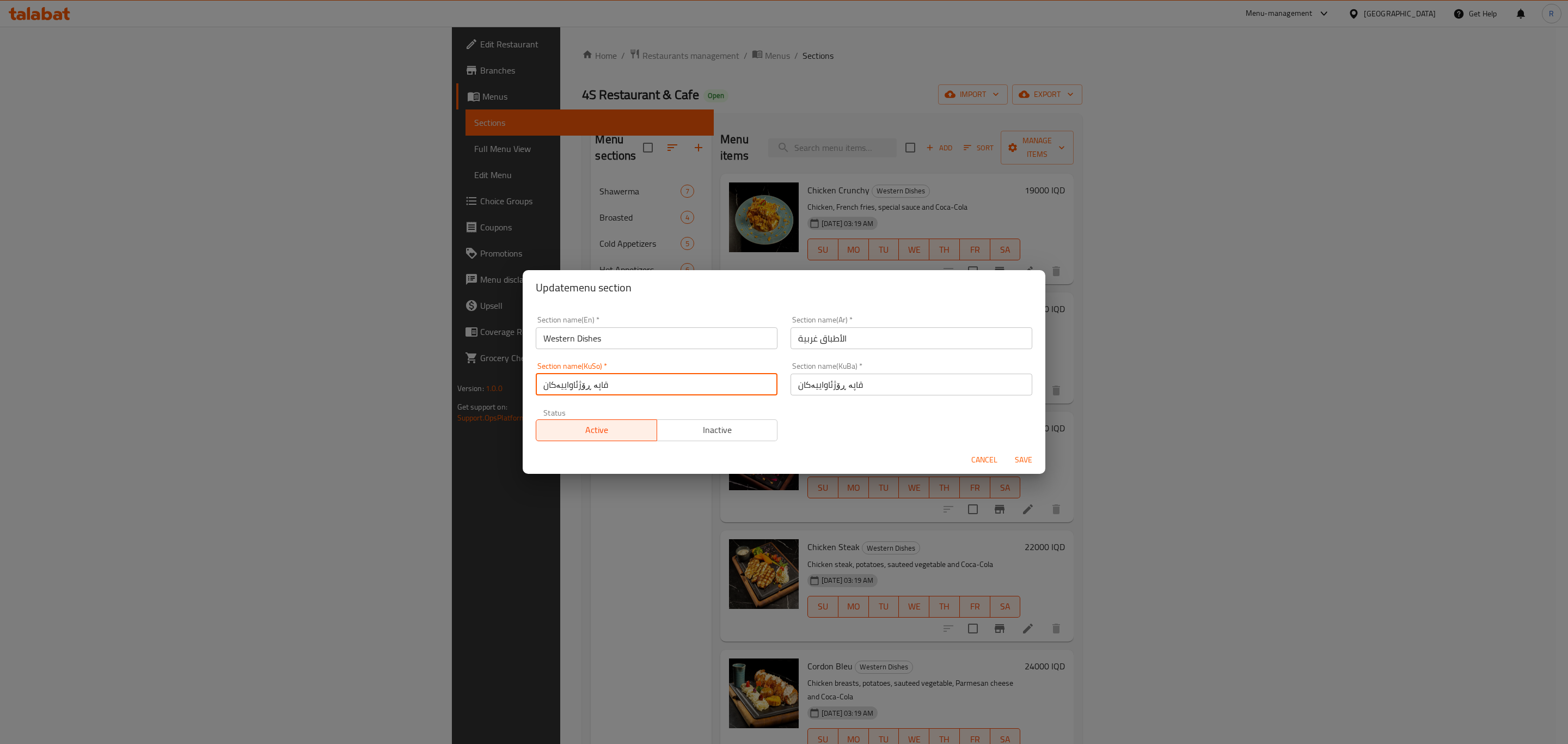
drag, startPoint x: 616, startPoint y: 384, endPoint x: 534, endPoint y: 384, distance: 82.0
click at [534, 384] on div "Section name(KuSo)   * قاپە ڕۆژئاواییەکان Section name(KuSo) *" at bounding box center [656, 379] width 255 height 47
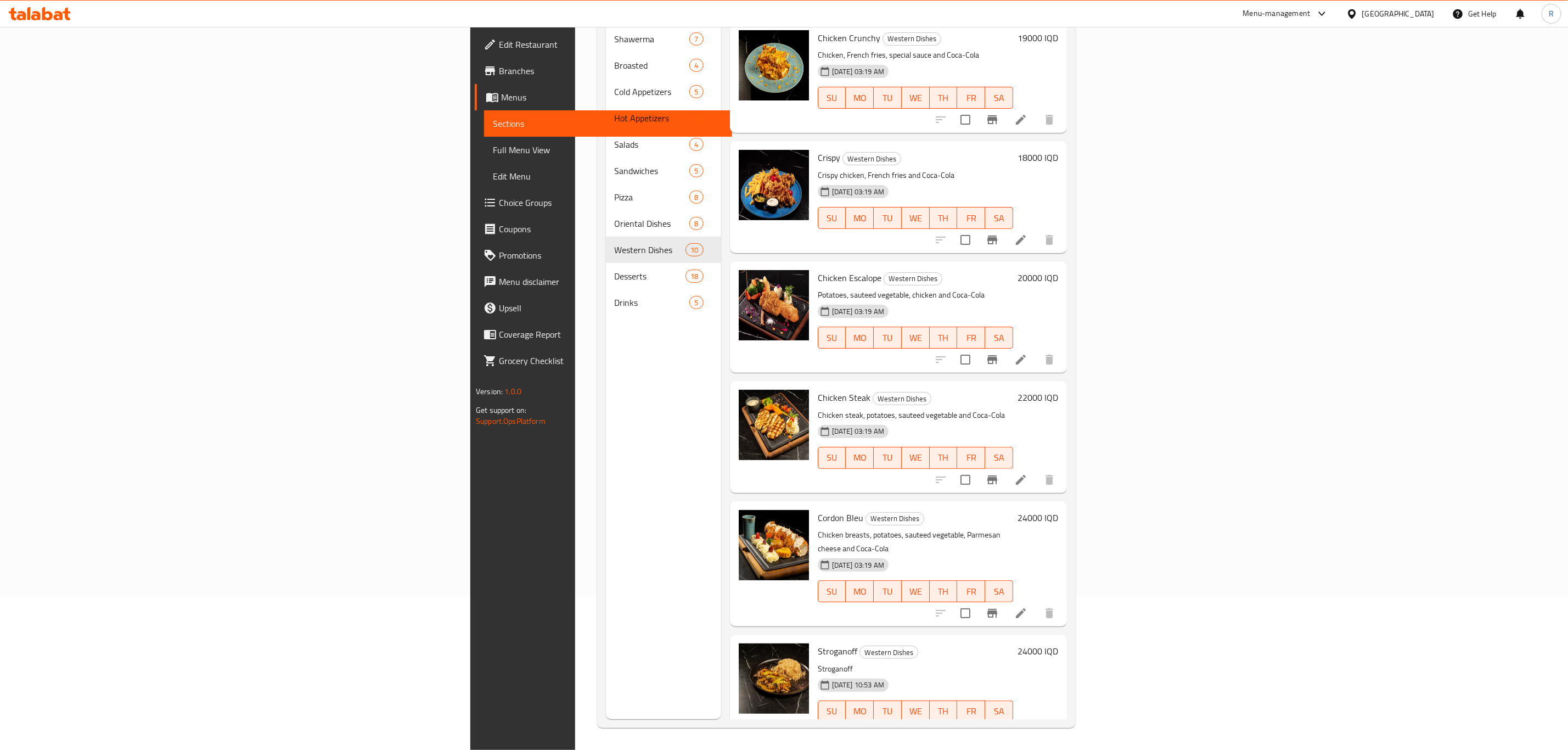
scroll to position [71, 0]
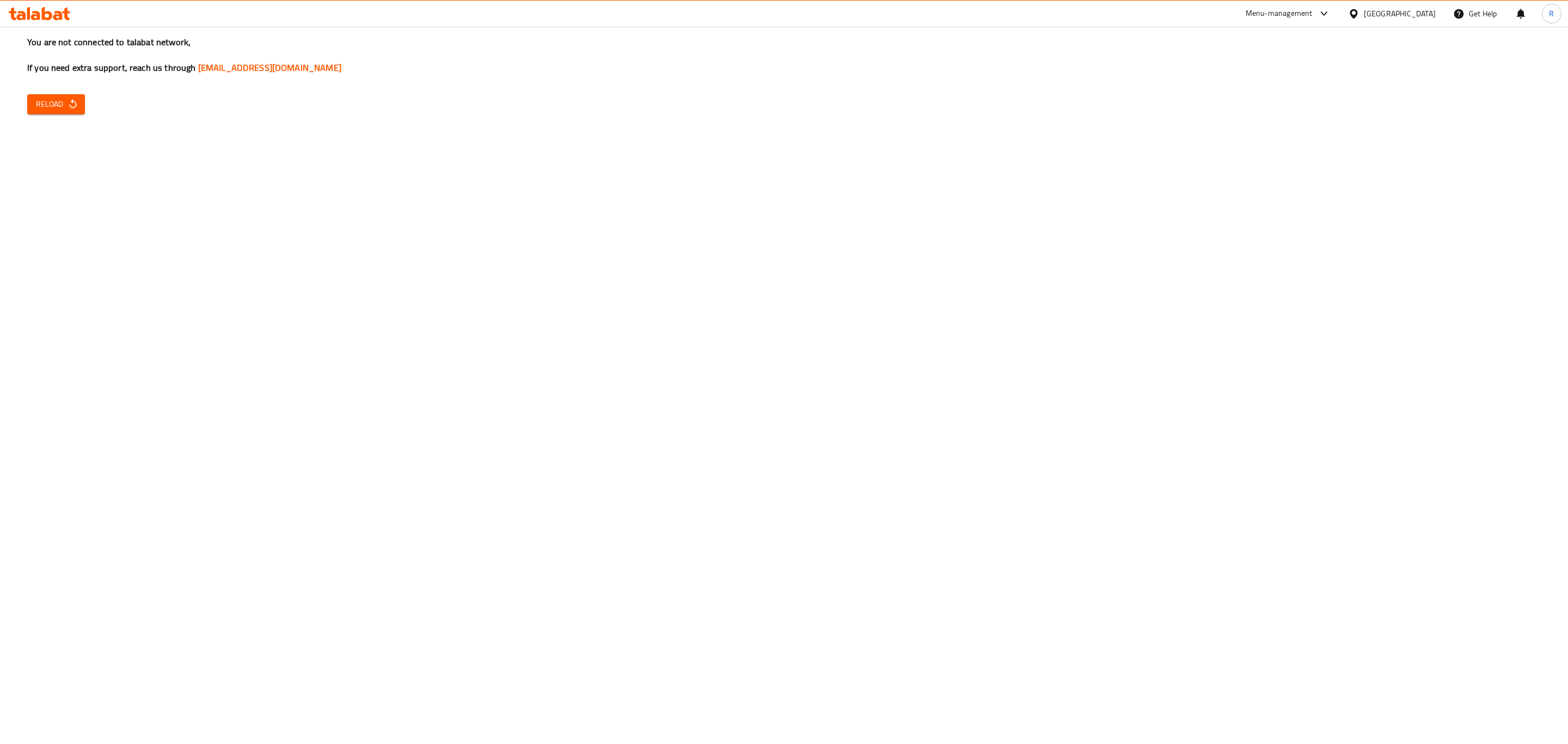
click at [50, 16] on icon at bounding box center [39, 13] width 61 height 13
click at [53, 13] on icon at bounding box center [39, 13] width 61 height 13
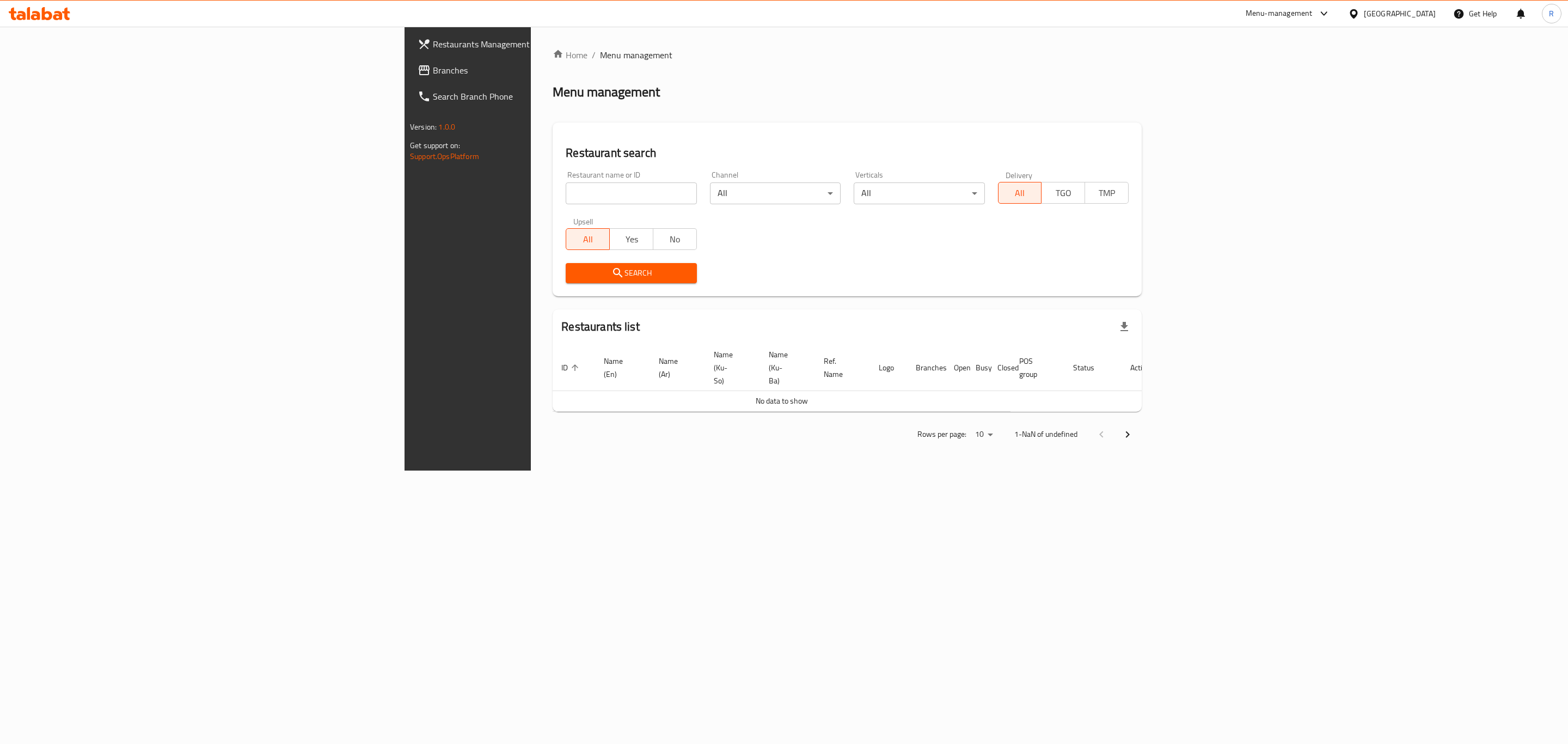
click at [565, 198] on input "search" at bounding box center [631, 194] width 131 height 22
click at [28, 14] on icon at bounding box center [29, 13] width 3 height 12
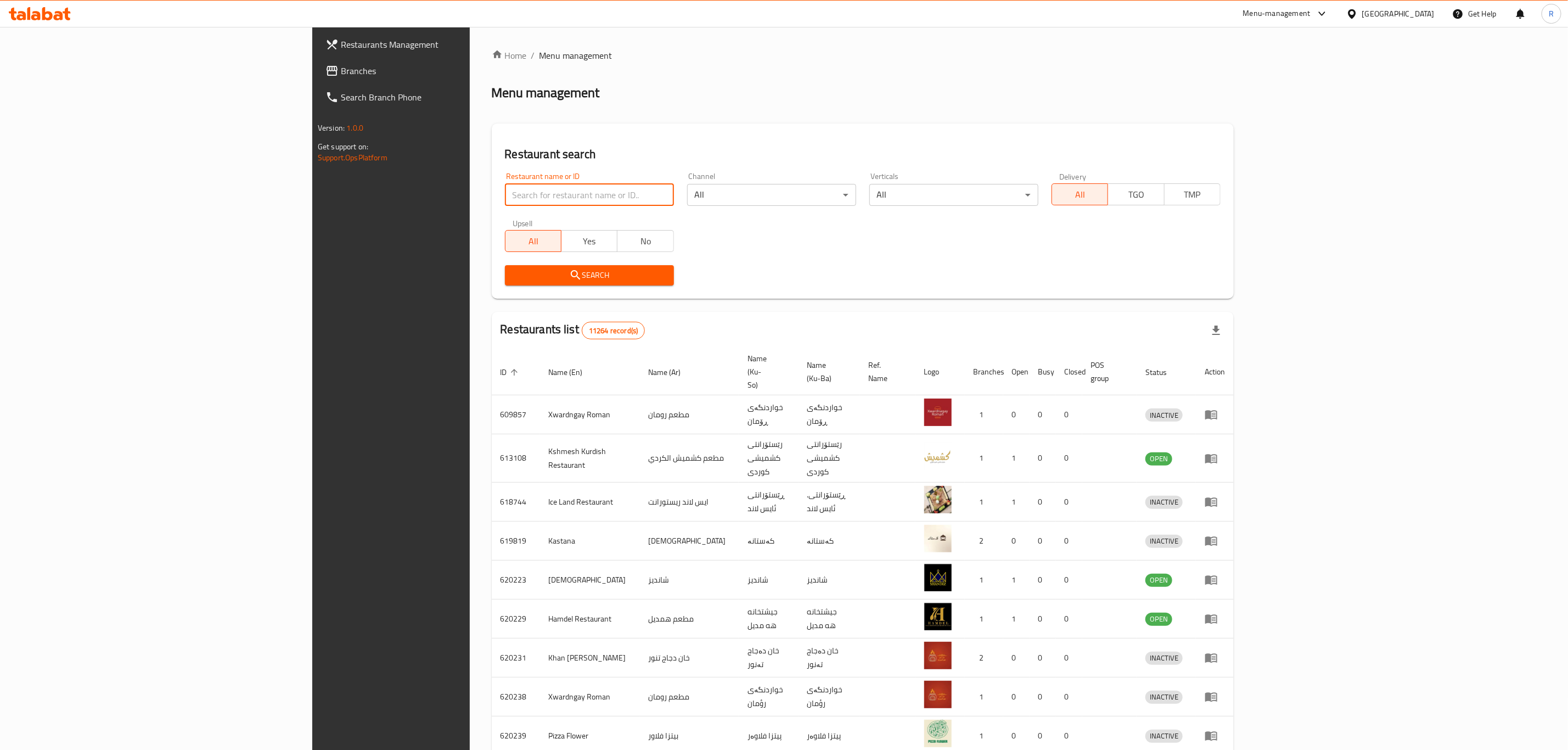
click at [508, 196] on input "search" at bounding box center [590, 195] width 169 height 22
click at [514, 269] on span "Search" at bounding box center [589, 275] width 151 height 14
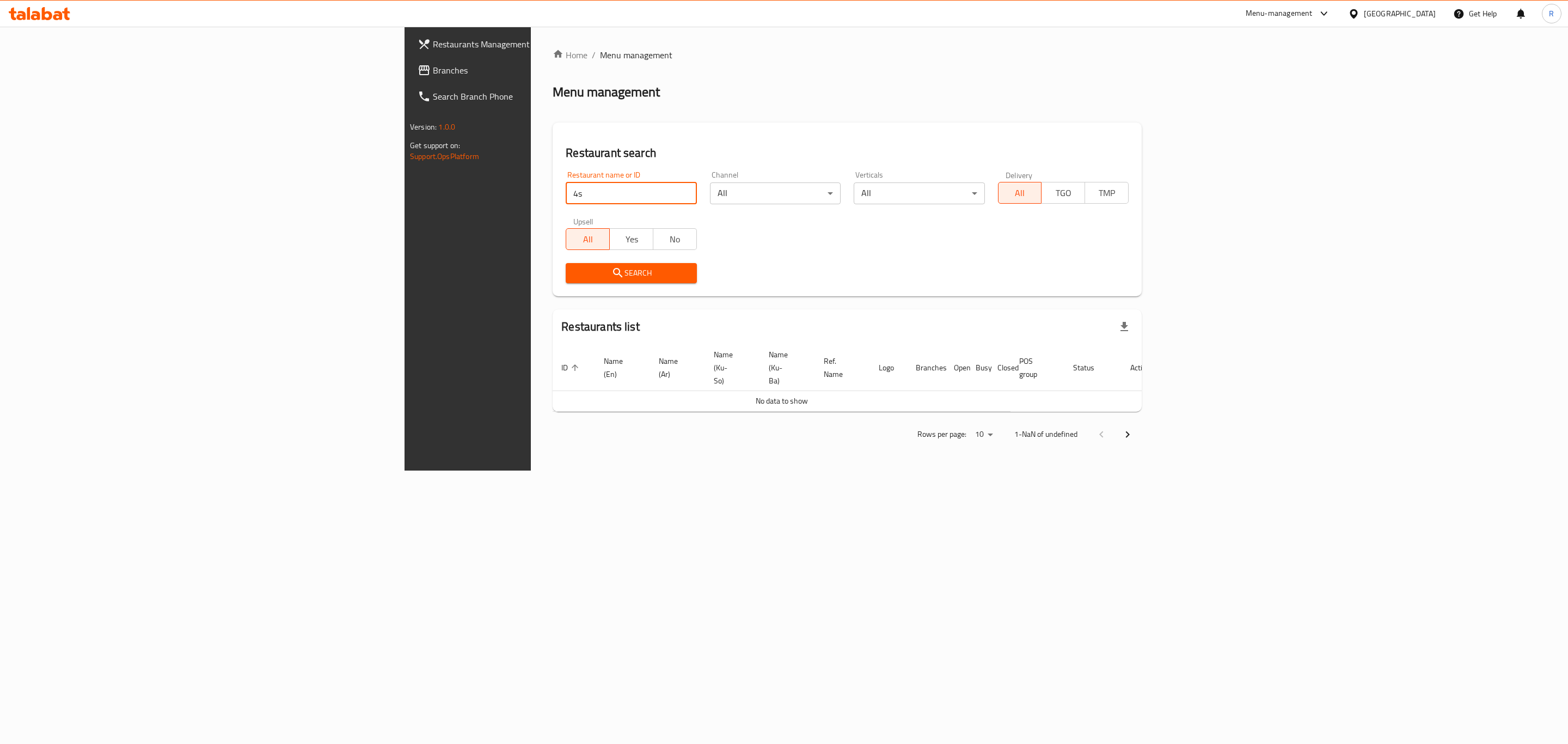
click at [565, 188] on input "4s" at bounding box center [631, 194] width 131 height 22
type input "4S R"
click at [575, 270] on span "Search" at bounding box center [632, 273] width 114 height 14
click at [406, 270] on div at bounding box center [784, 372] width 1568 height 744
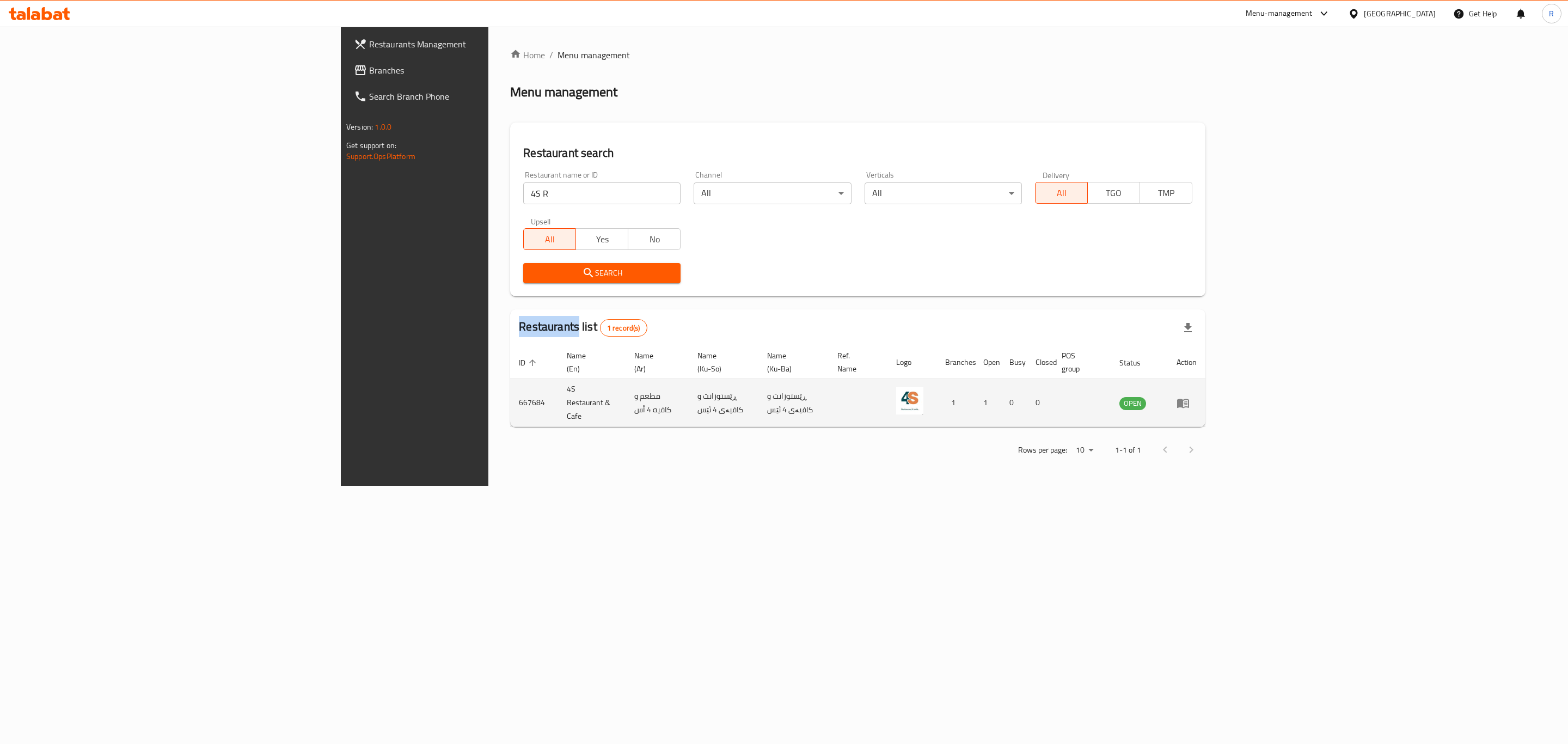
click at [1190, 397] on icon "enhanced table" at bounding box center [1183, 403] width 13 height 13
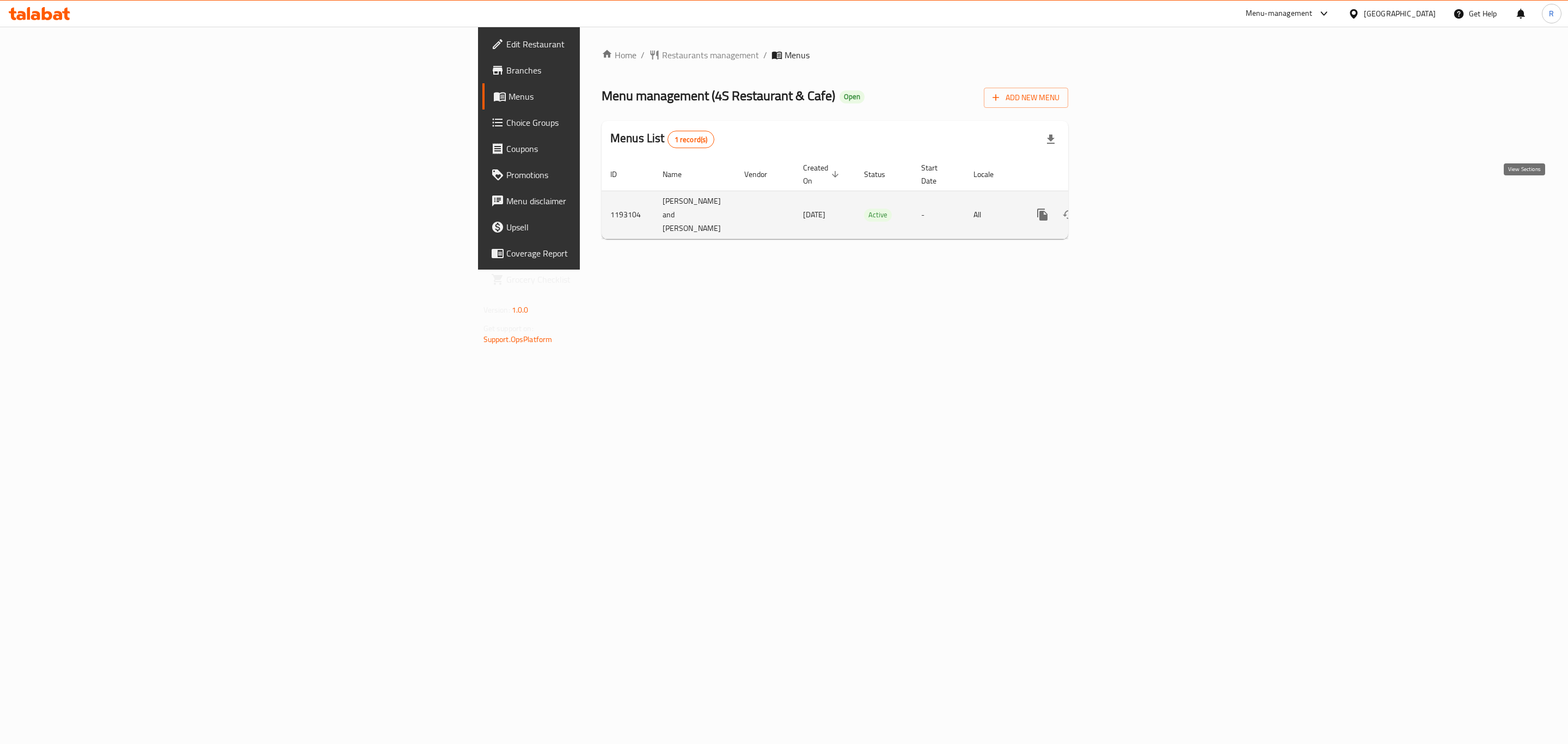
click at [1126, 210] on icon "enhanced table" at bounding box center [1121, 215] width 10 height 10
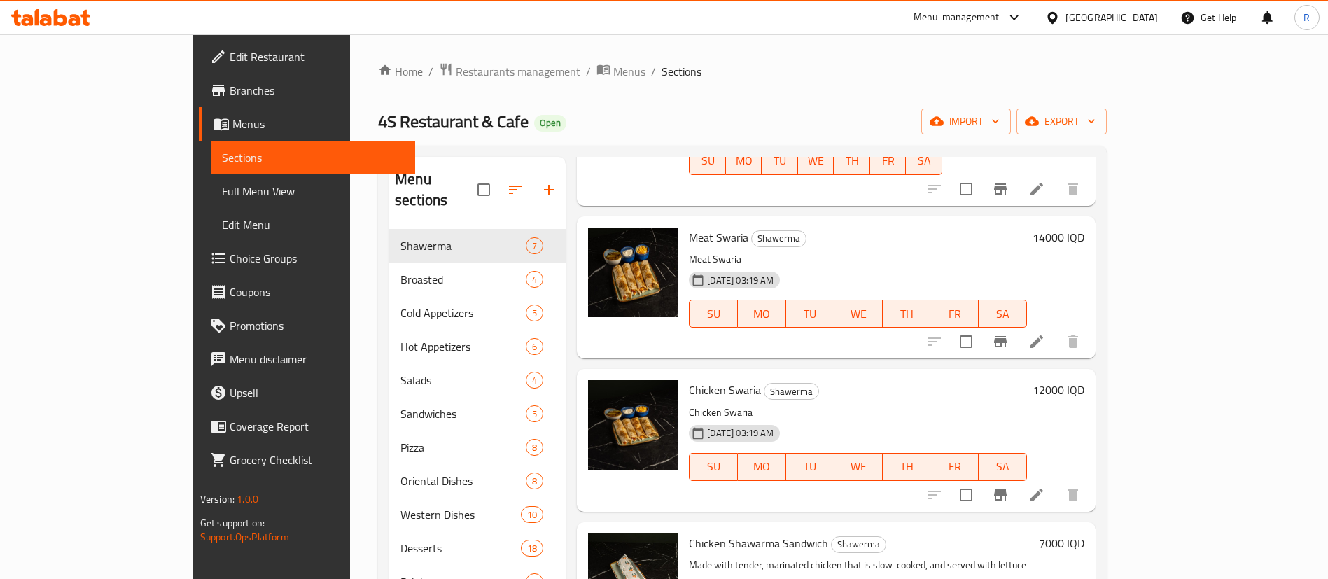
scroll to position [315, 0]
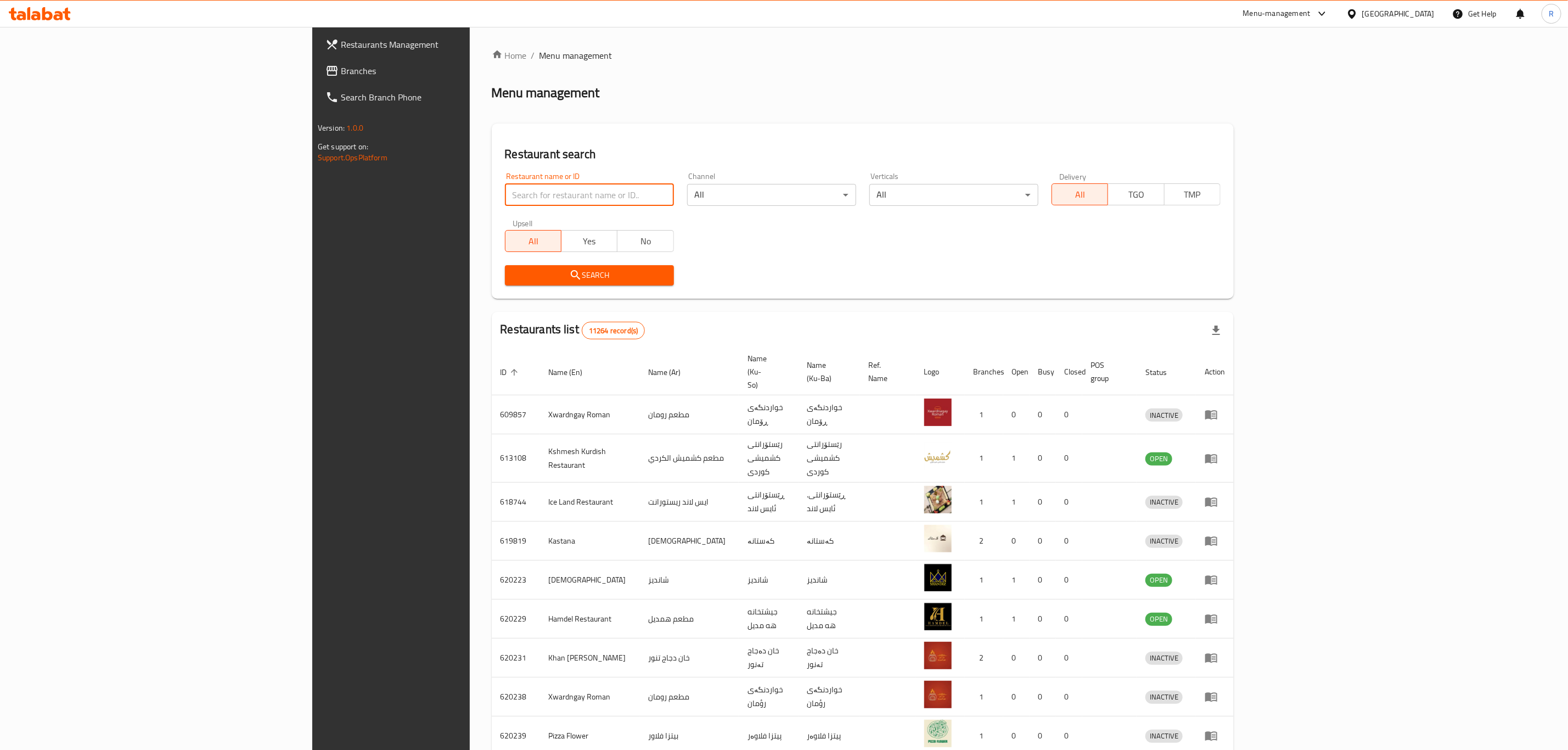
click at [512, 199] on input "search" at bounding box center [590, 195] width 169 height 22
type input "batman sw"
click button "Search" at bounding box center [590, 275] width 169 height 20
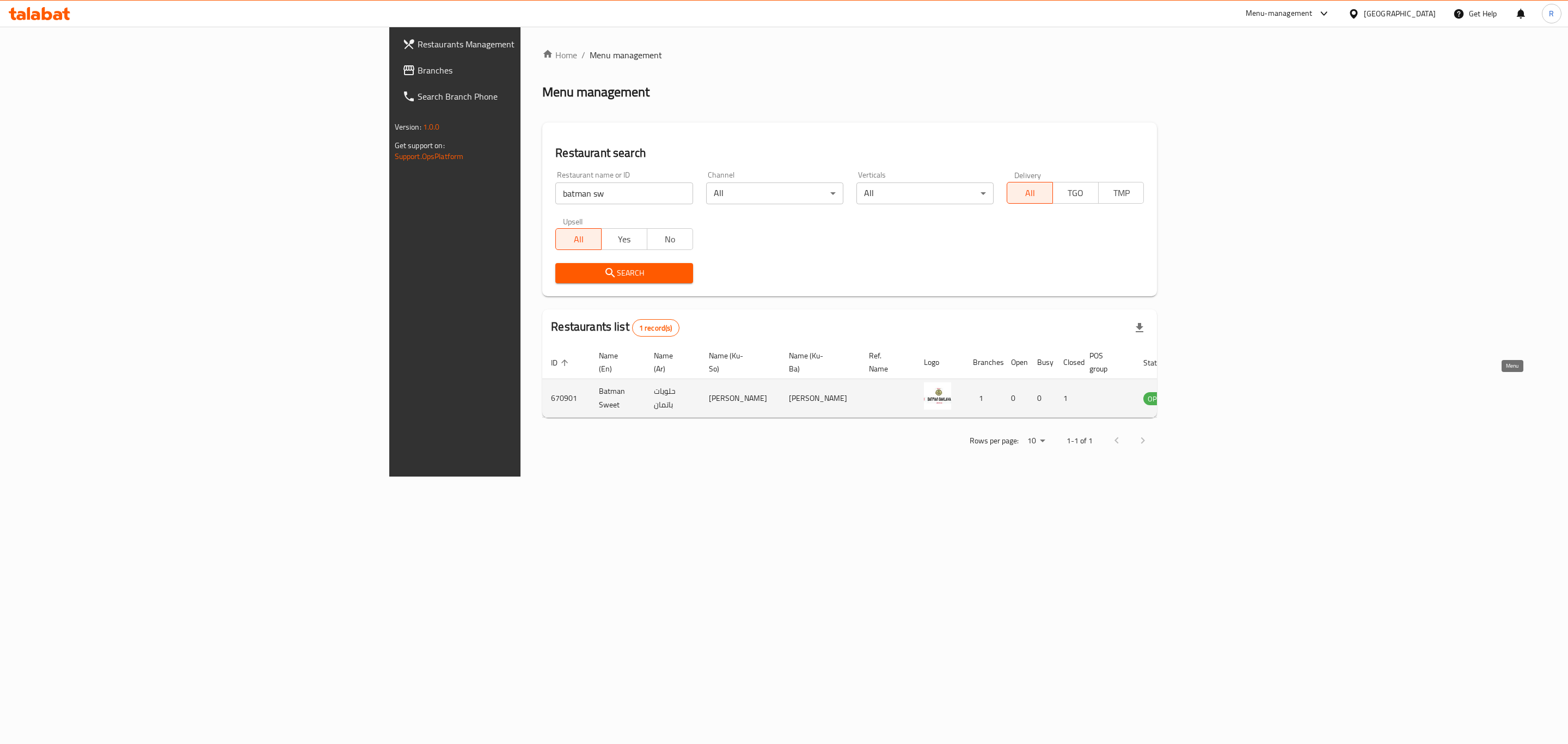
click at [1213, 391] on icon "enhanced table" at bounding box center [1207, 398] width 13 height 13
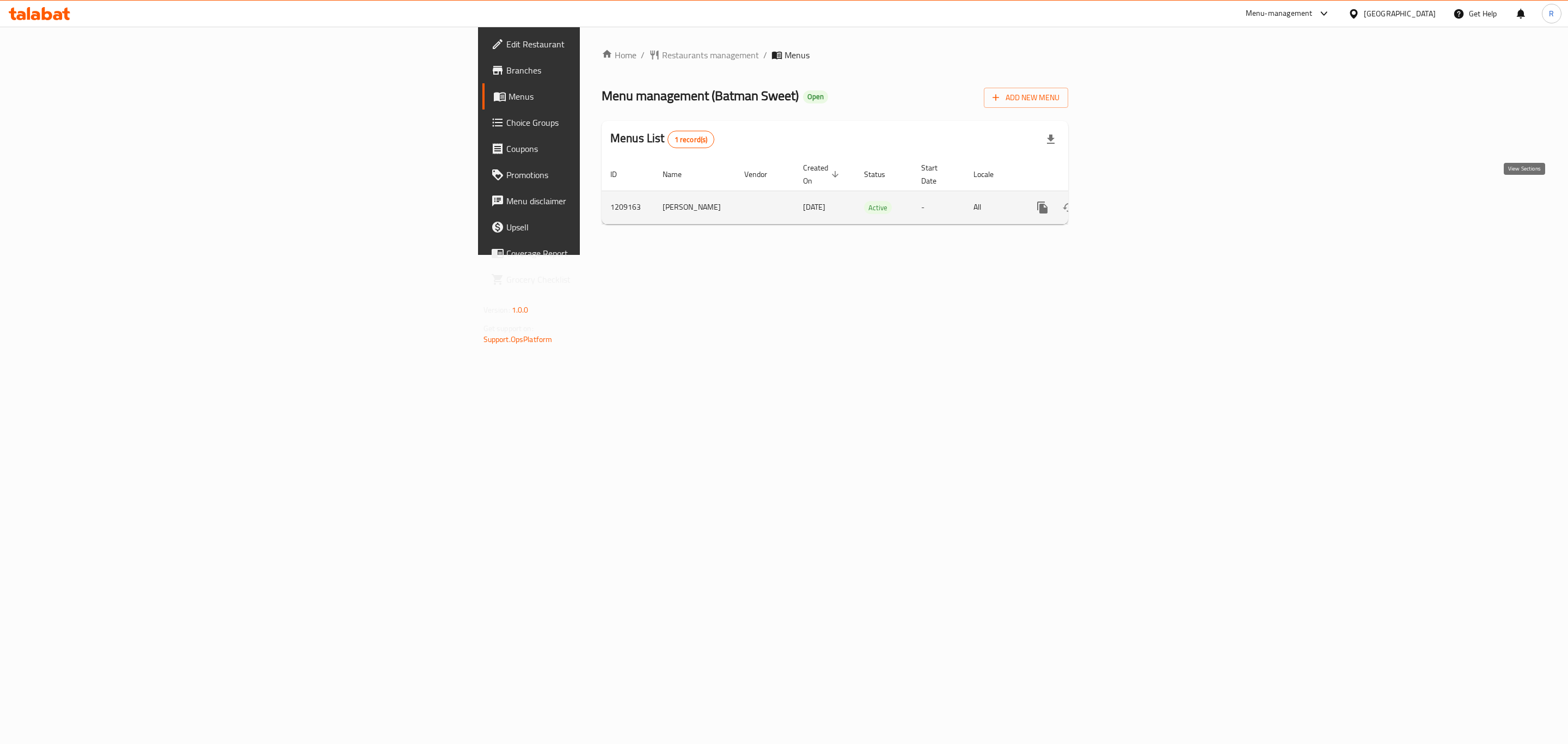
click at [1128, 201] on icon "enhanced table" at bounding box center [1121, 207] width 13 height 13
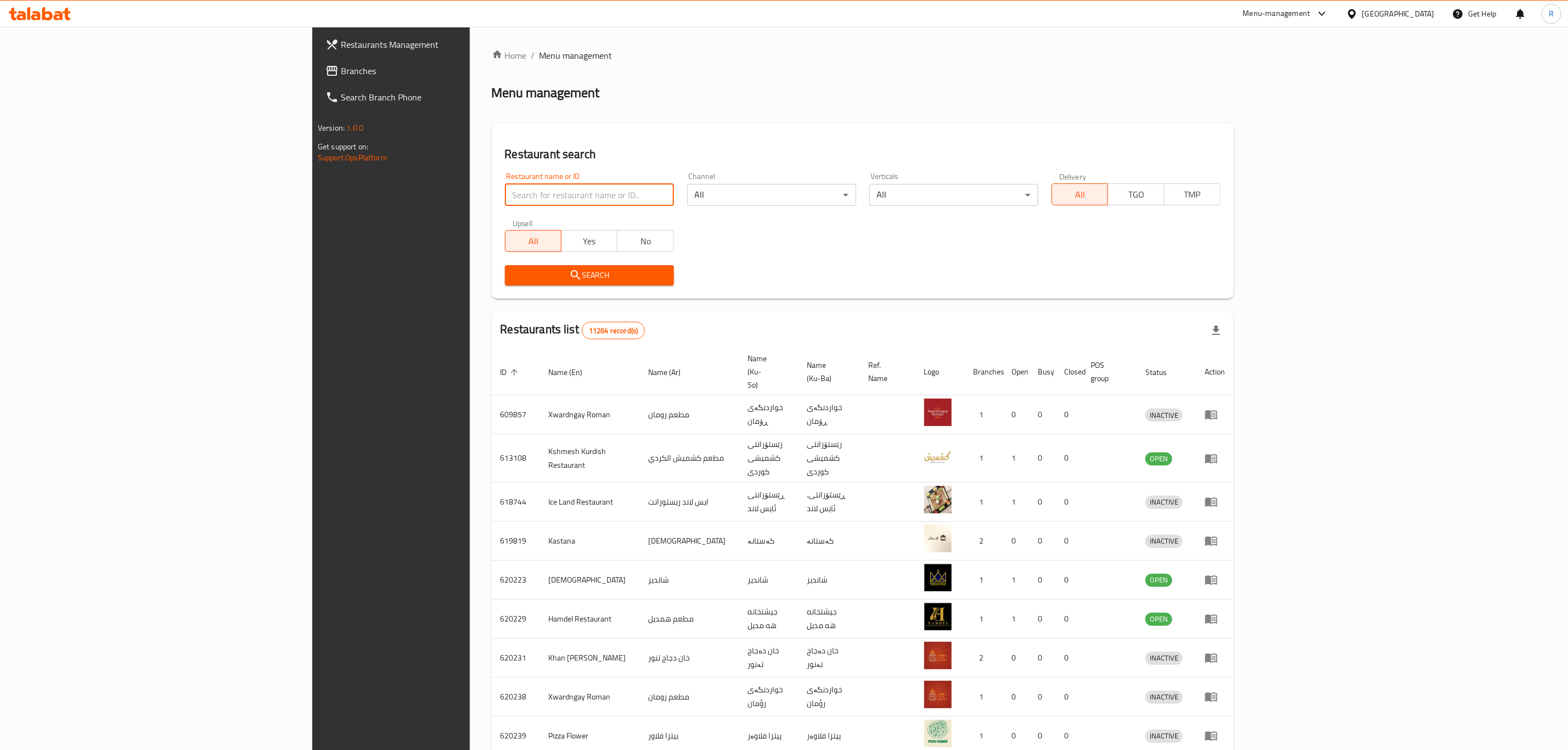
paste input "670901"
type input "670901"
click at [505, 285] on button "Search" at bounding box center [590, 275] width 169 height 20
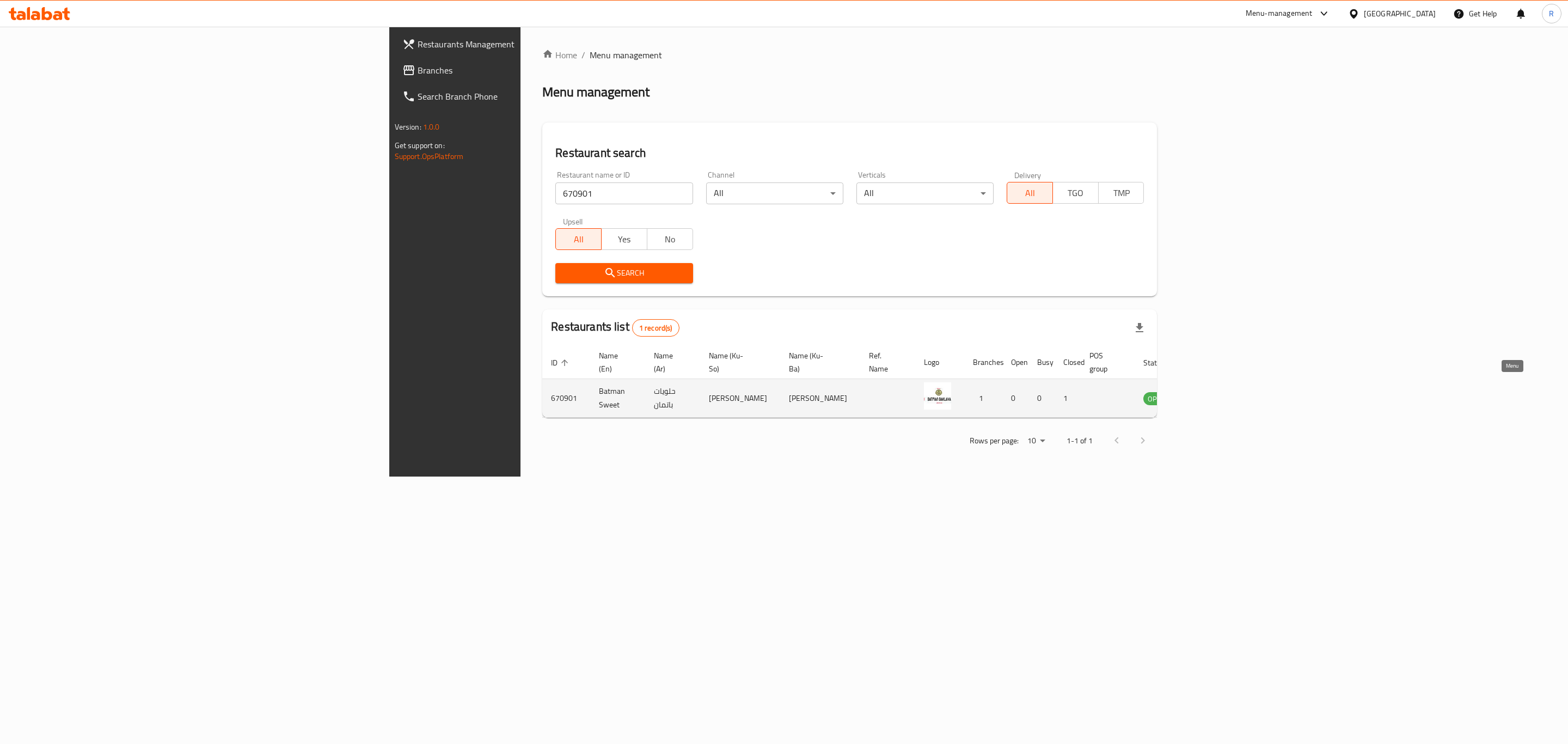
click at [1213, 391] on icon "enhanced table" at bounding box center [1207, 398] width 13 height 13
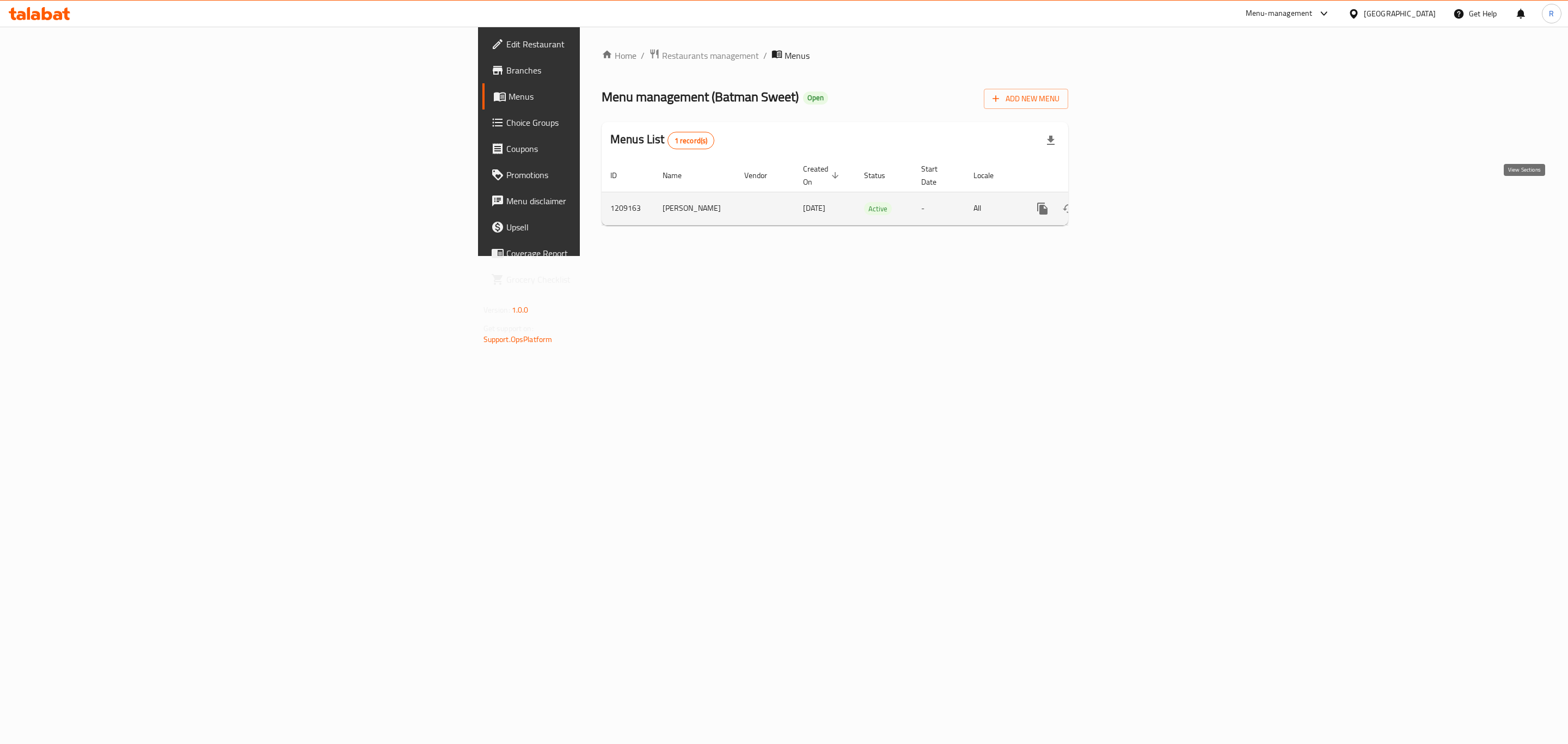
click at [1128, 202] on icon "enhanced table" at bounding box center [1121, 209] width 13 height 13
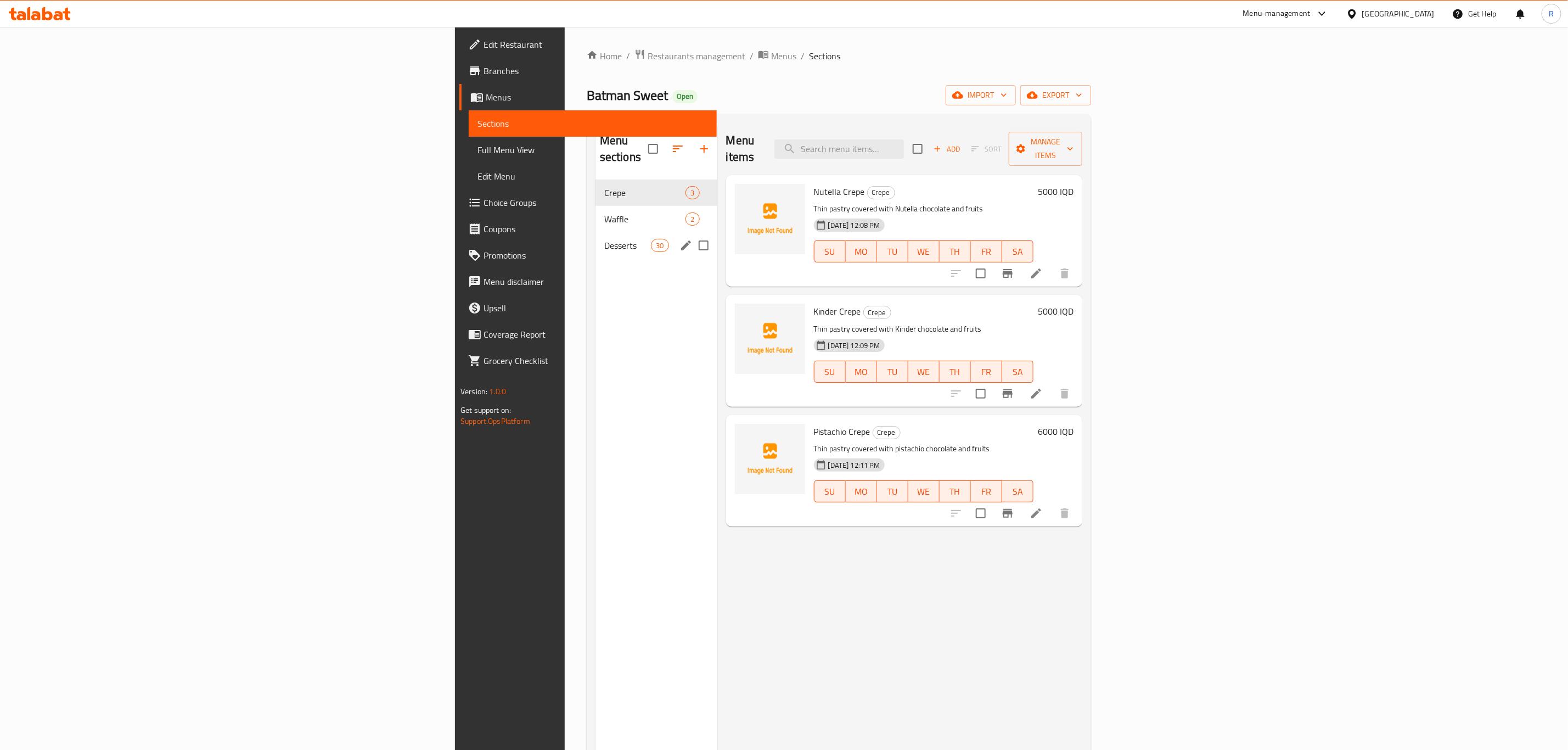
drag, startPoint x: 319, startPoint y: 223, endPoint x: 500, endPoint y: 294, distance: 194.4
click at [604, 239] on span "Desserts" at bounding box center [628, 246] width 47 height 13
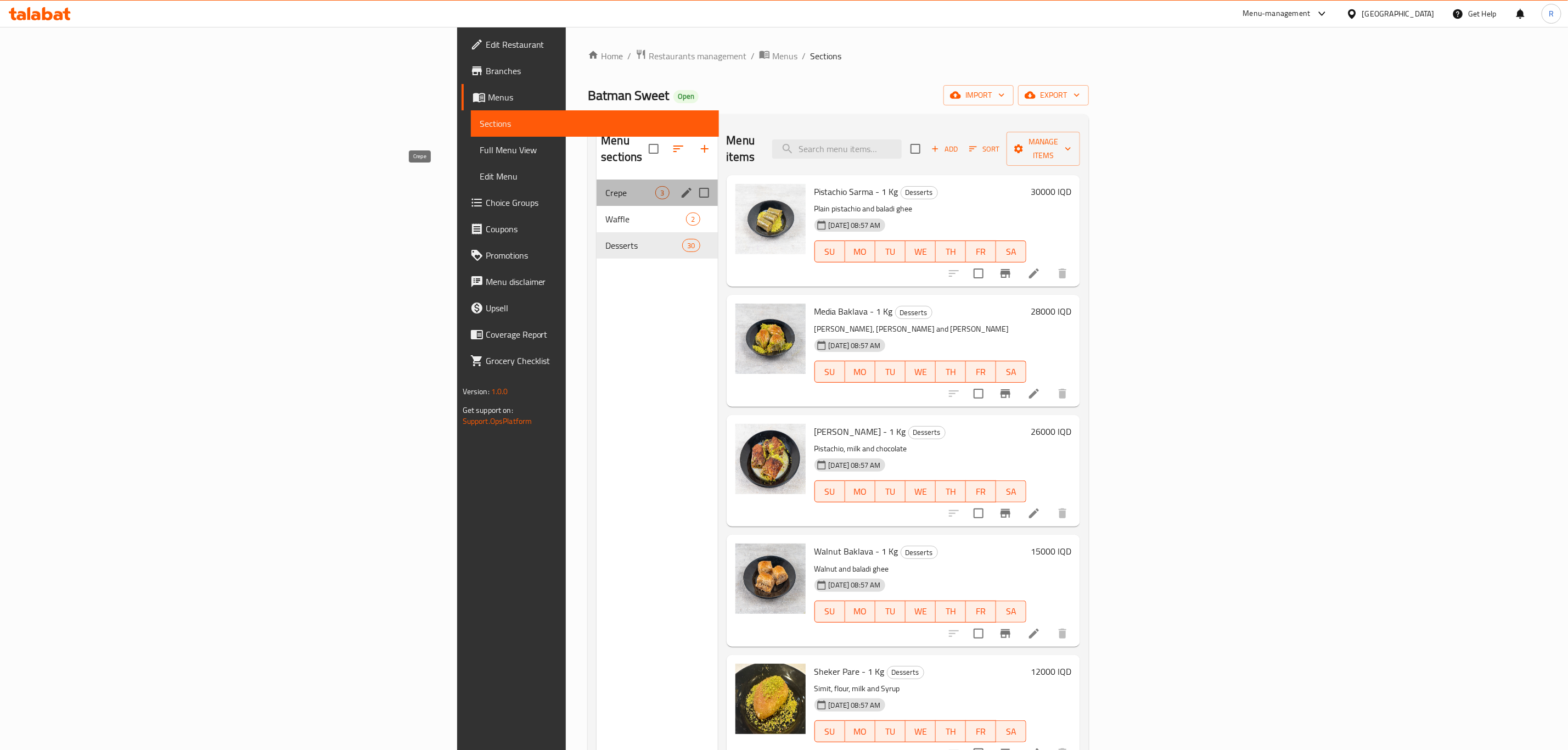
click at [605, 186] on span "Crepe" at bounding box center [630, 192] width 50 height 13
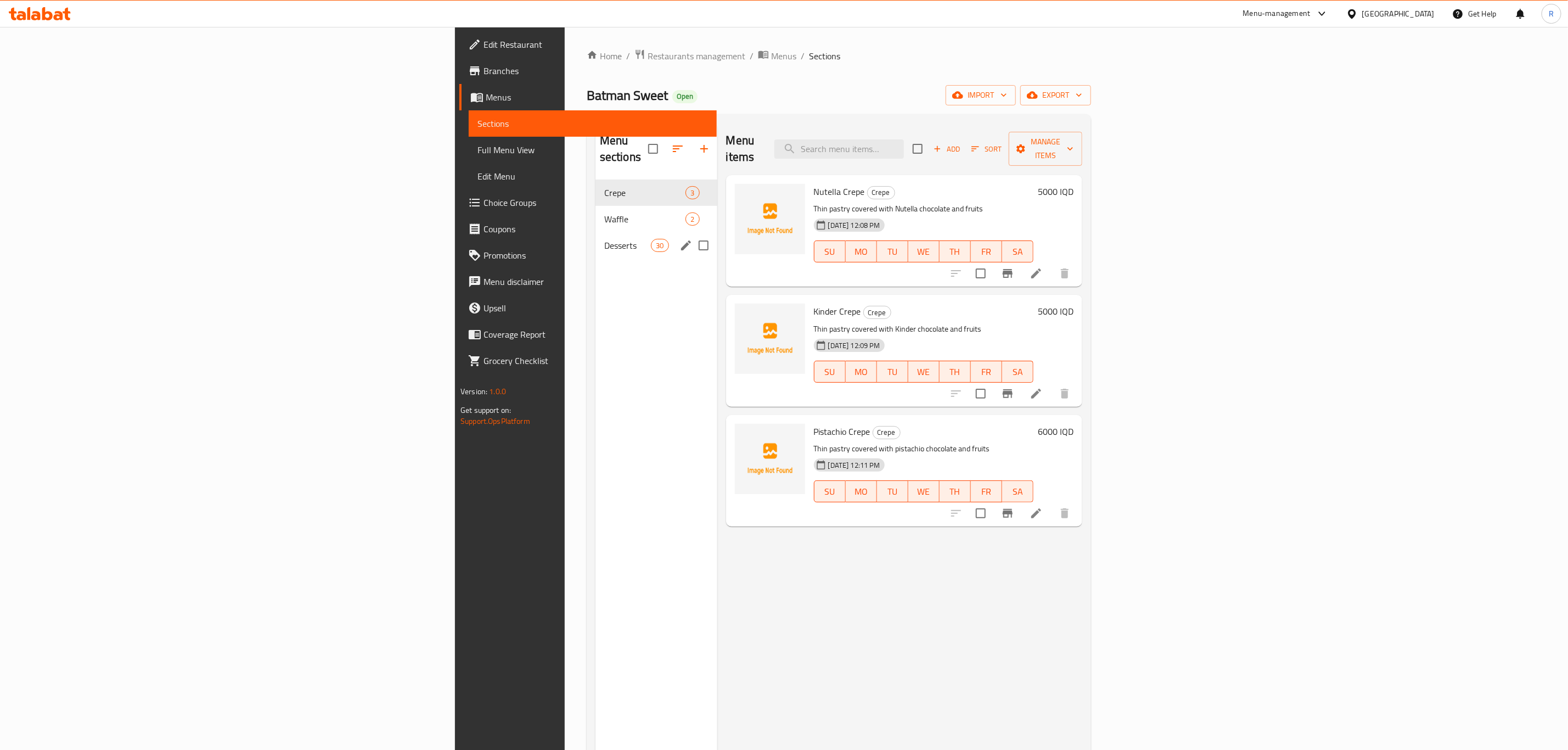
click at [604, 239] on span "Desserts" at bounding box center [628, 246] width 47 height 13
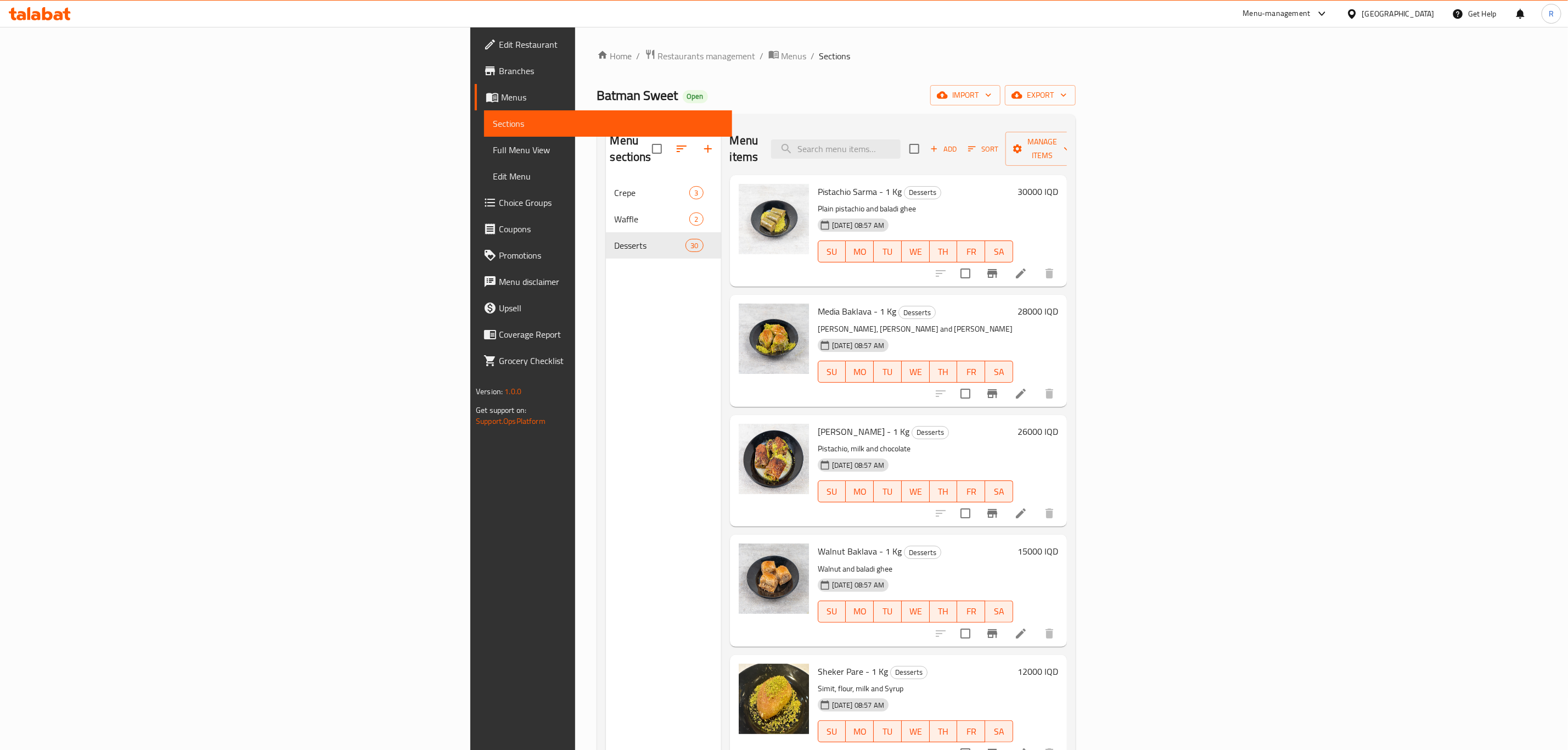
click at [1058, 184] on h6 "30000 IQD" at bounding box center [1038, 192] width 41 height 16
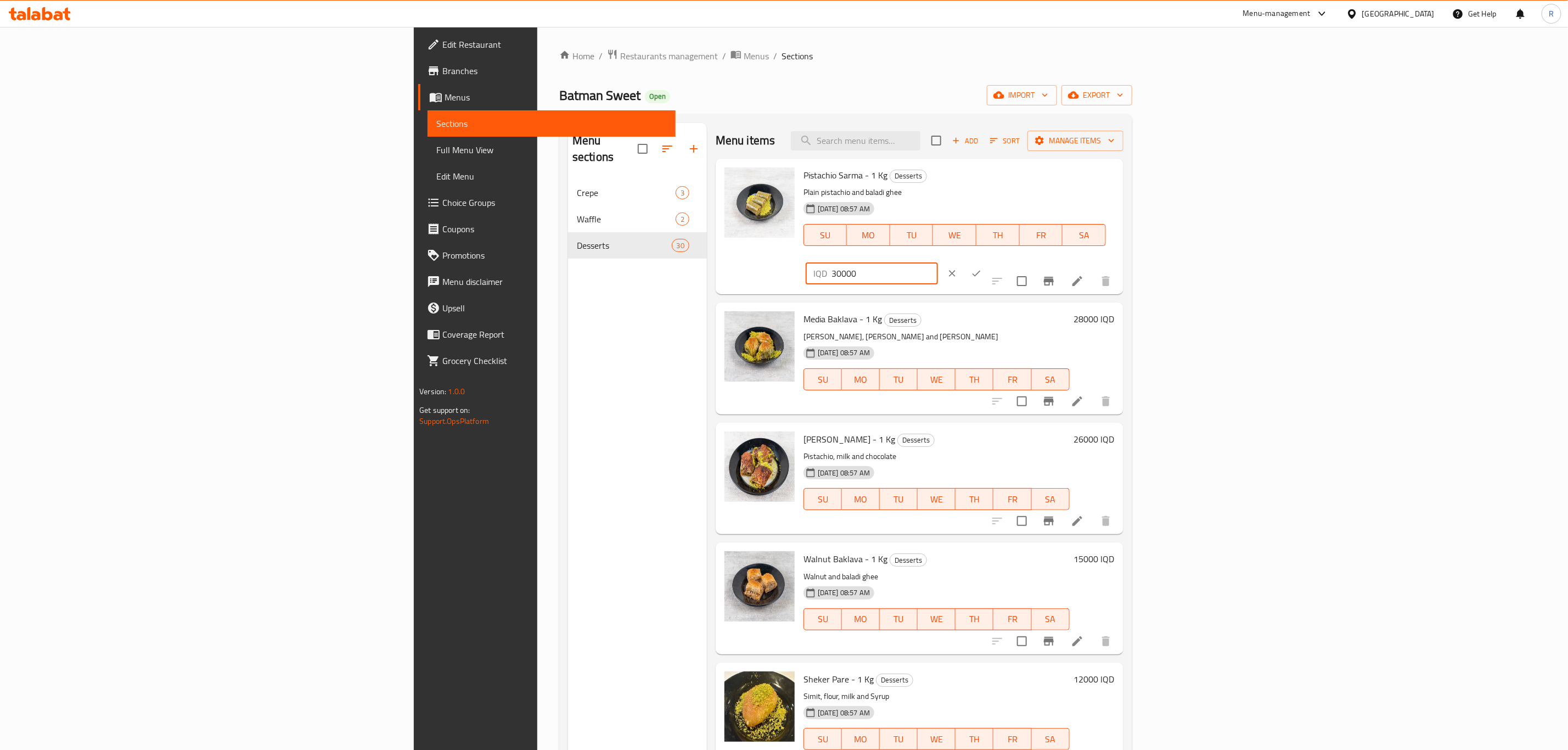
click at [938, 263] on input "30000" at bounding box center [885, 274] width 107 height 22
type input "35000"
click at [982, 268] on icon "ok" at bounding box center [976, 274] width 11 height 11
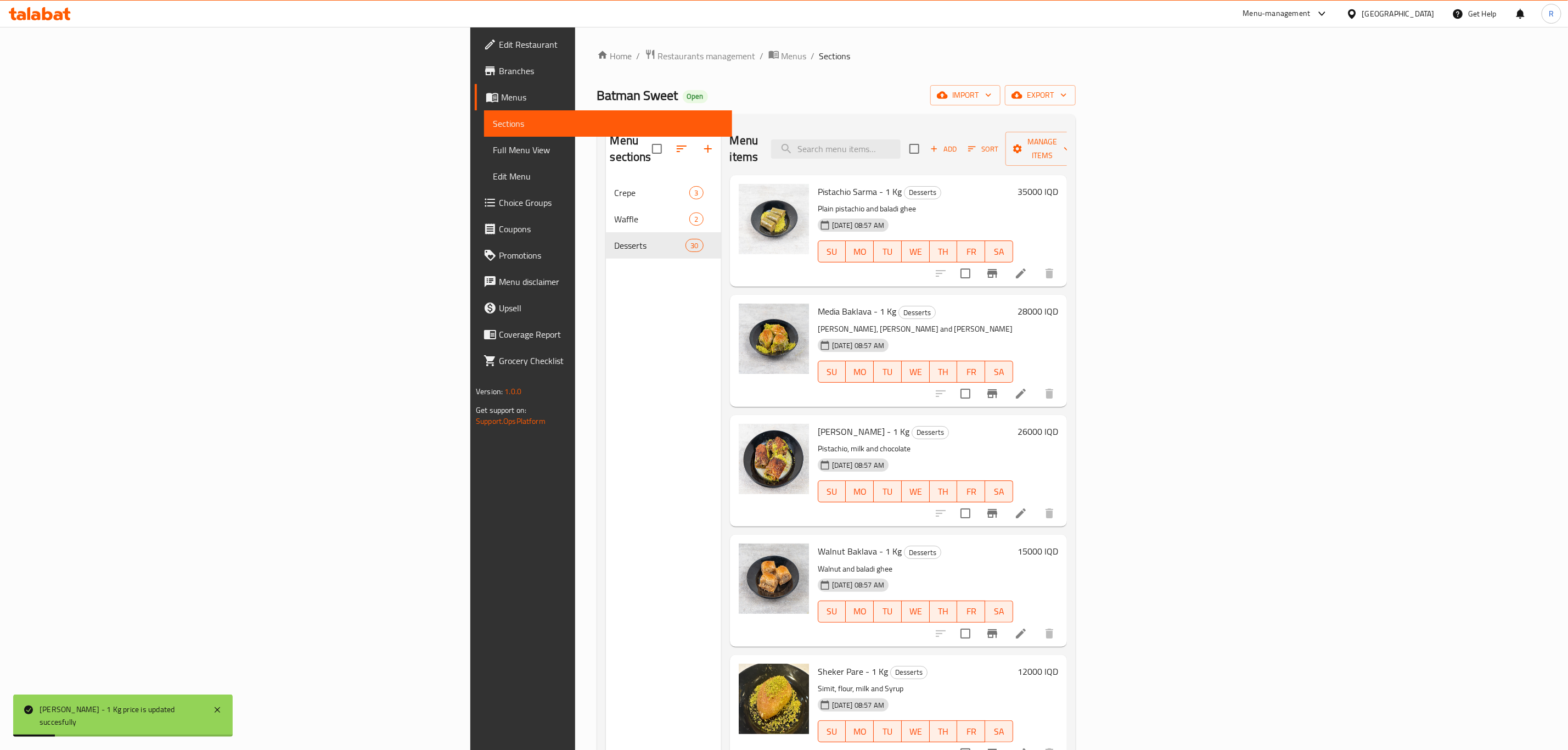
click at [1058, 304] on h6 "28000 IQD" at bounding box center [1038, 311] width 41 height 16
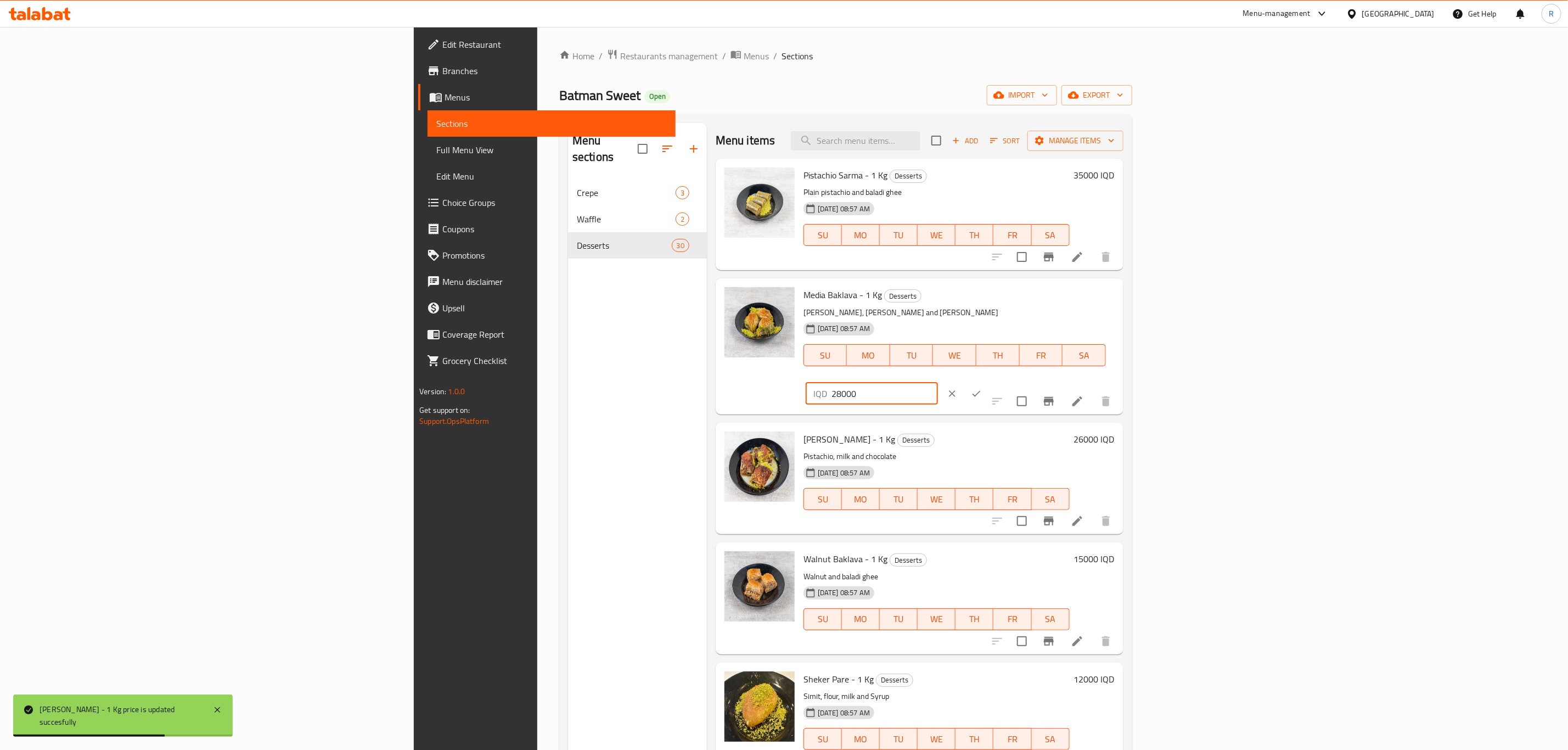
drag, startPoint x: 1408, startPoint y: 297, endPoint x: 1293, endPoint y: 300, distance: 115.0
click at [1119, 300] on div "Media Baklava - 1 Kg Desserts Pistachio, kaymak and baladi ghee 28-11-2023 08:5…" at bounding box center [959, 347] width 320 height 127
type input "30000"
click at [982, 388] on icon "ok" at bounding box center [976, 394] width 11 height 11
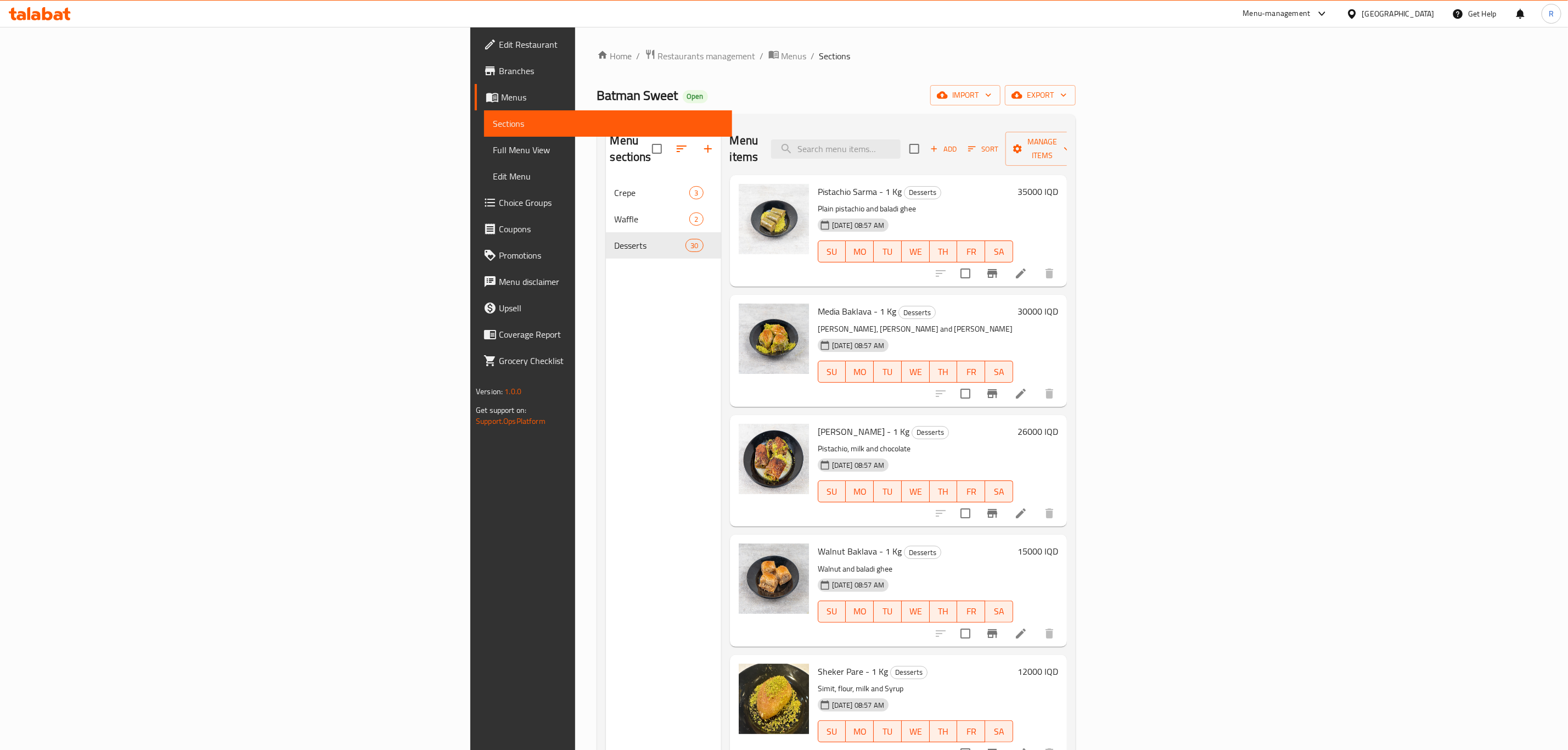
click at [49, 14] on icon at bounding box center [47, 13] width 10 height 13
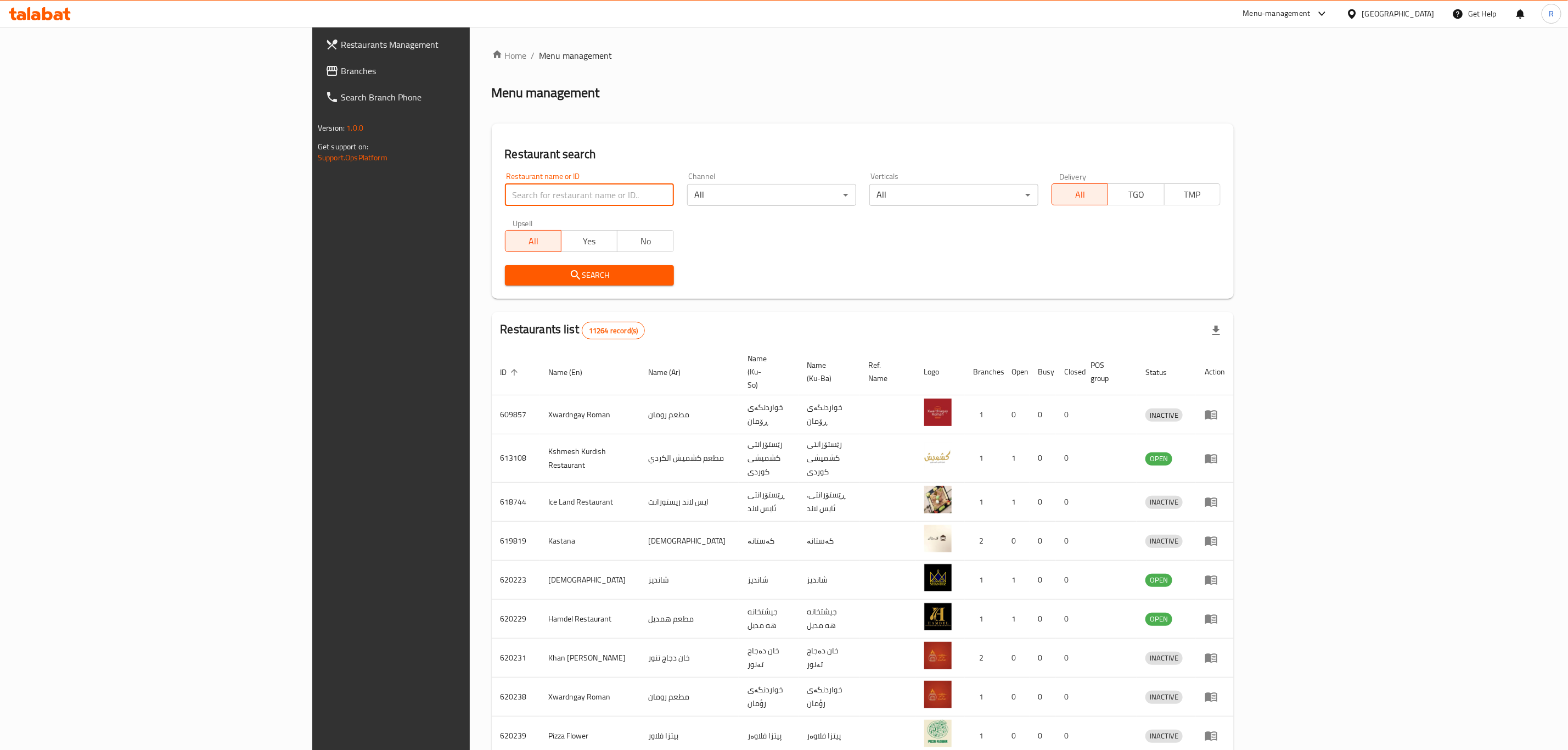
click at [545, 190] on input "search" at bounding box center [590, 195] width 169 height 22
type input "batman s"
click button "Search" at bounding box center [590, 275] width 169 height 20
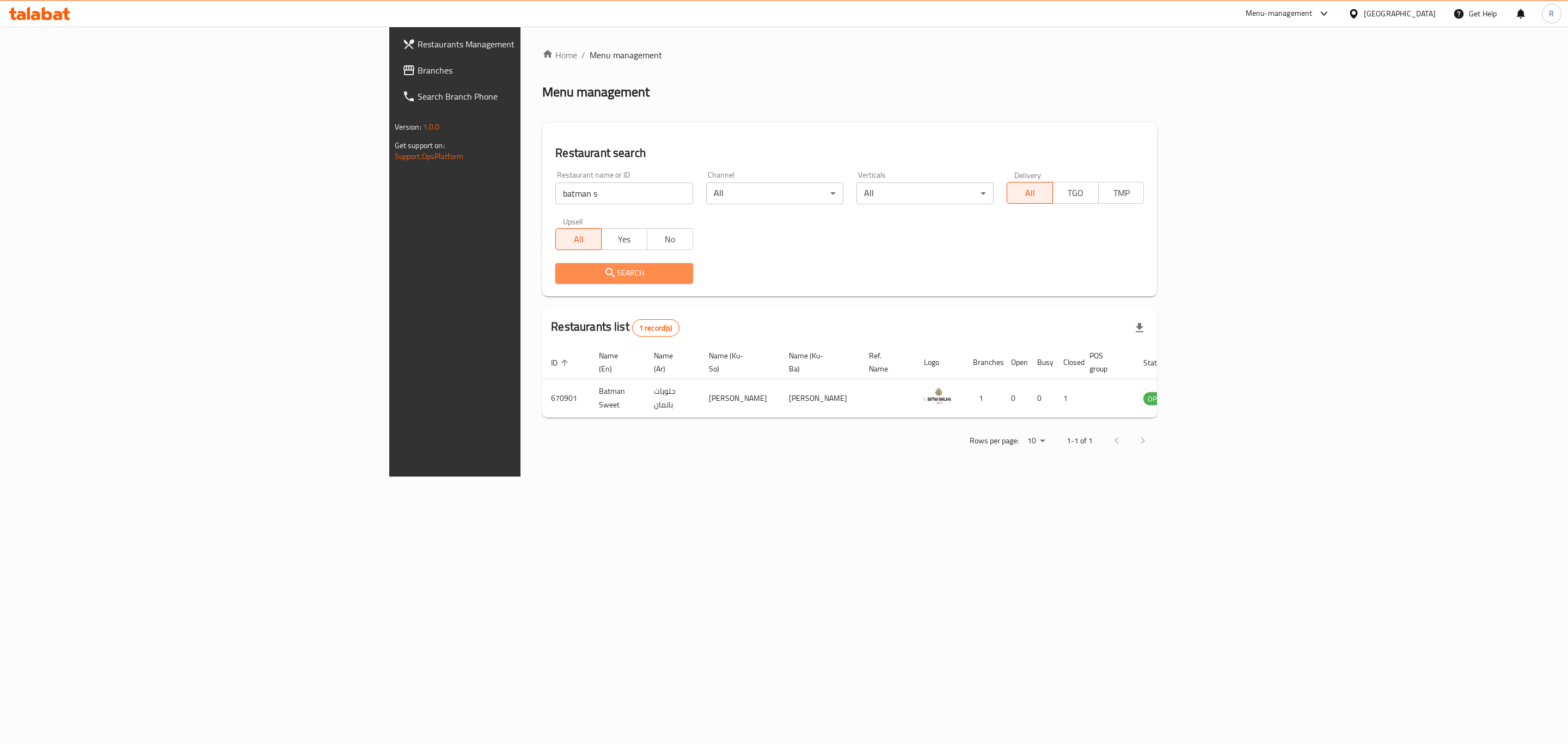
click at [564, 268] on span "Search" at bounding box center [624, 273] width 120 height 14
click at [1230, 388] on td "enhanced table" at bounding box center [1210, 398] width 37 height 39
click at [1213, 395] on icon "enhanced table" at bounding box center [1206, 399] width 12 height 9
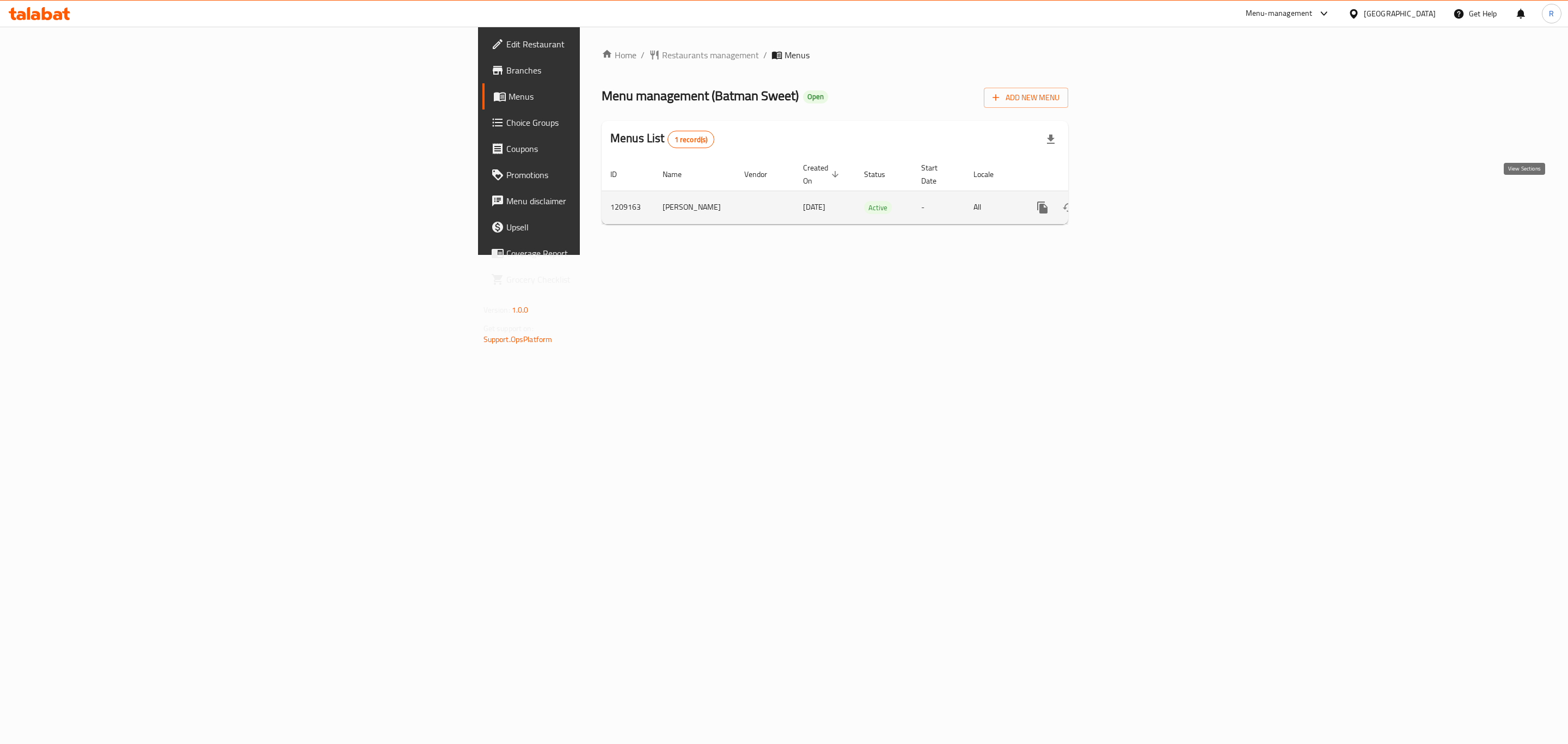
click at [1128, 201] on icon "enhanced table" at bounding box center [1121, 207] width 13 height 13
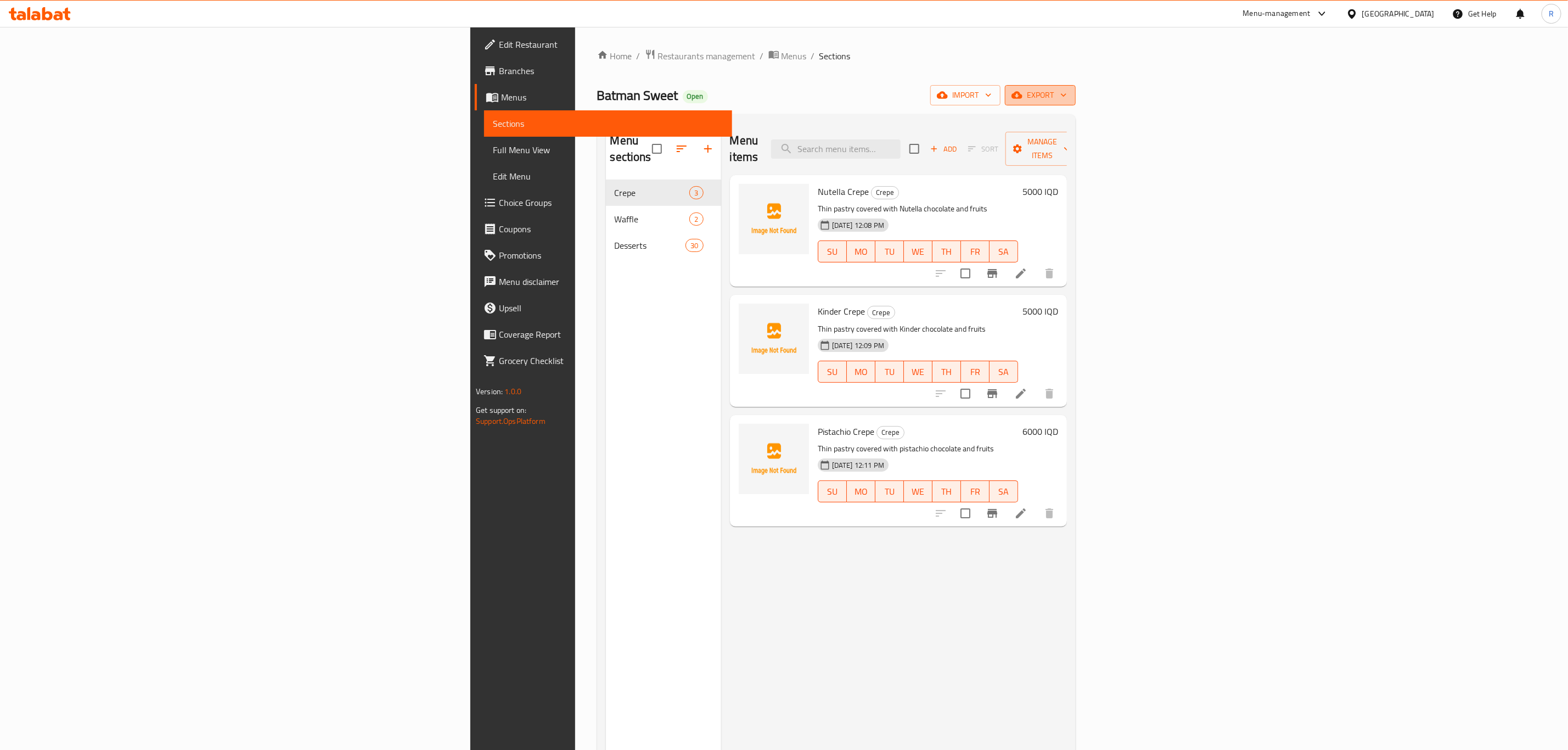
click at [1067, 96] on span "export" at bounding box center [1040, 96] width 53 height 14
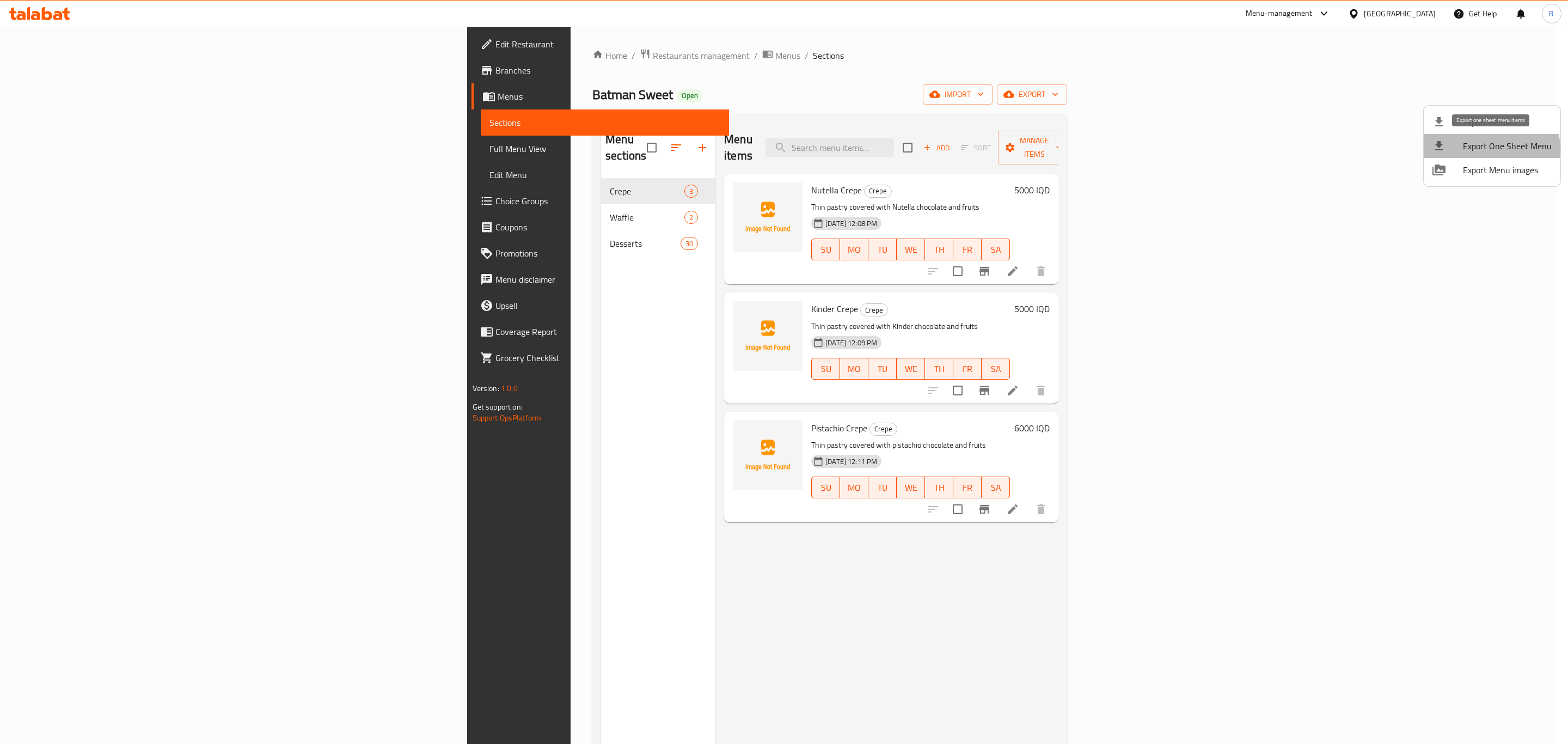
click at [1486, 149] on span "Export One Sheet Menu" at bounding box center [1507, 146] width 89 height 13
